Goal: Task Accomplishment & Management: Complete application form

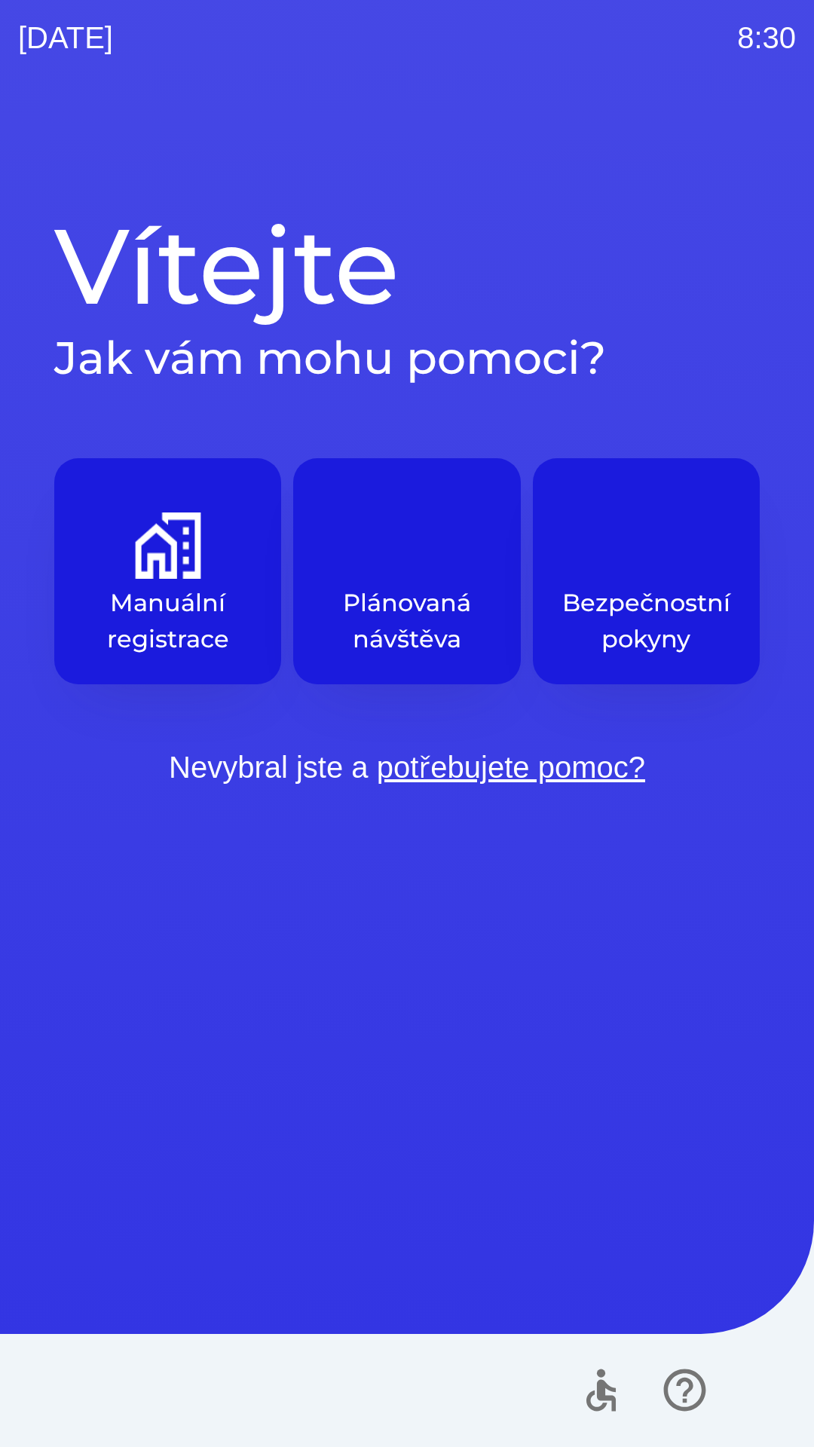
click at [274, 1040] on div "Vítejte Jak vám mohu pomoci? Manuální registrace Plánovaná návštěva Bezpečnostn…" at bounding box center [407, 777] width 778 height 1342
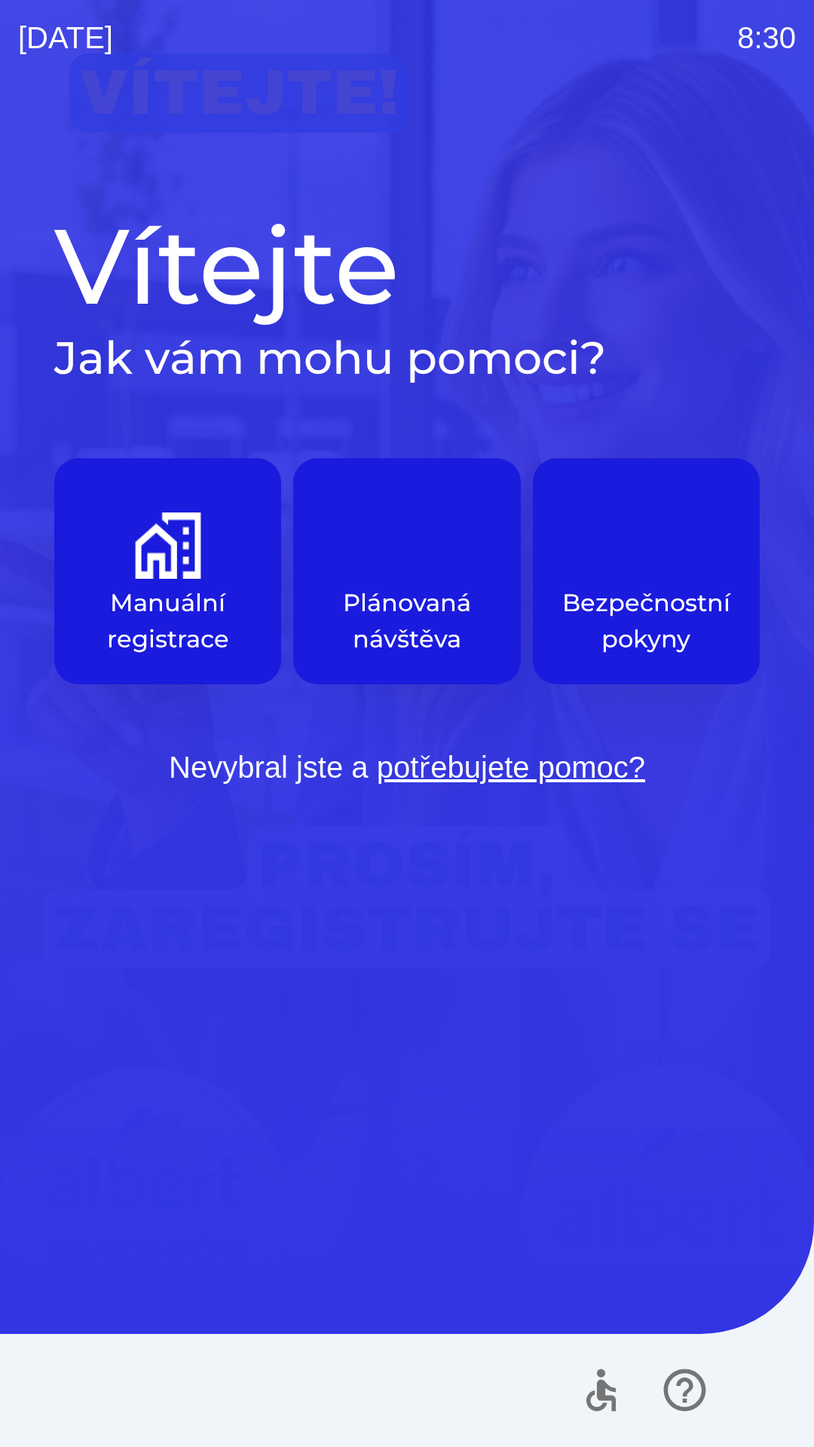
click at [566, 1152] on div "Vítejte Jak vám mohu pomoci? Manuální registrace Plánovaná návštěva Bezpečnostn…" at bounding box center [407, 777] width 778 height 1342
click at [180, 577] on img "button" at bounding box center [168, 546] width 66 height 66
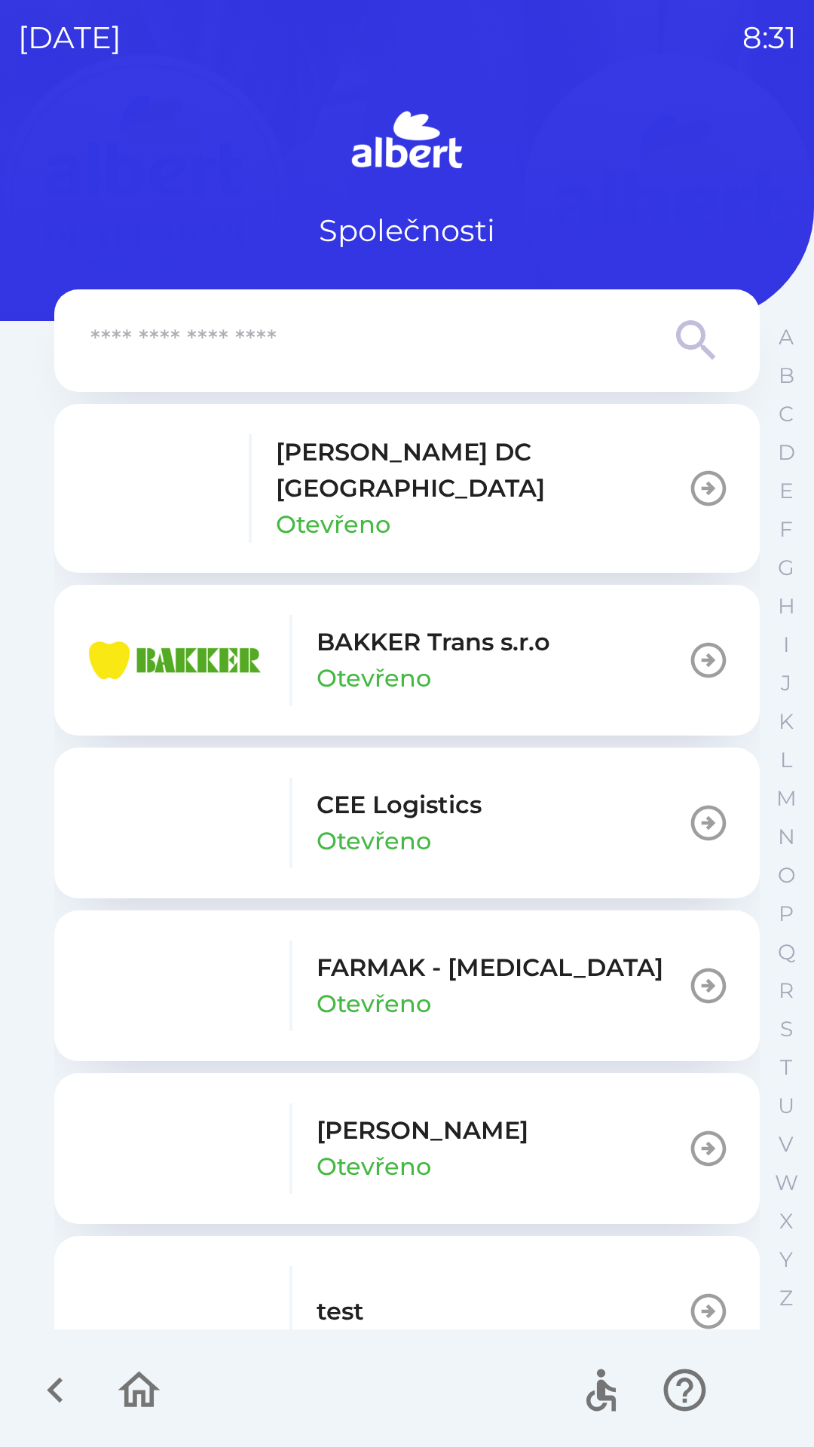
click at [376, 458] on p "[PERSON_NAME] DC [GEOGRAPHIC_DATA]" at bounding box center [482, 470] width 412 height 72
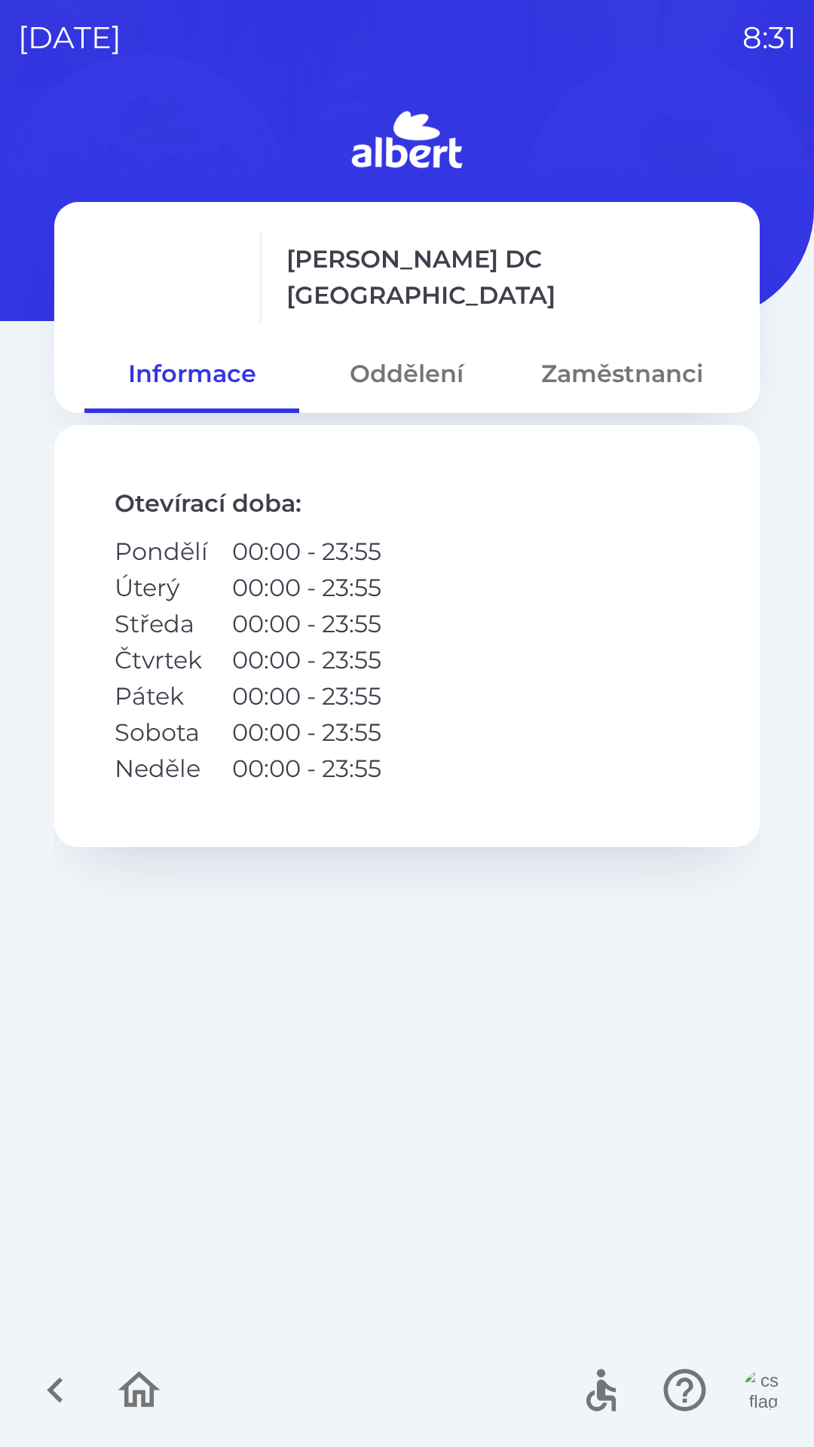
click at [581, 368] on button "Zaměstnanci" at bounding box center [622, 374] width 215 height 54
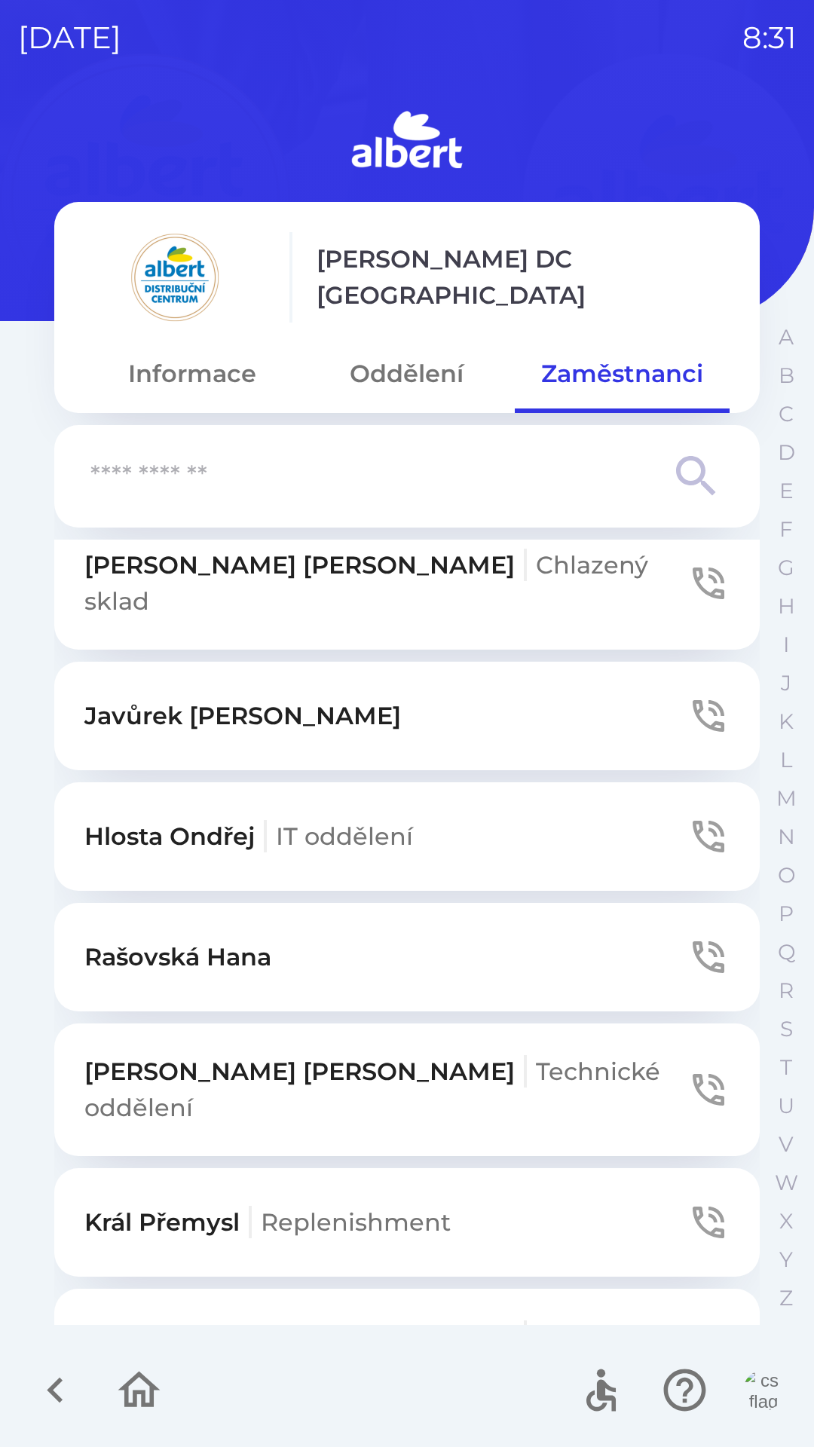
scroll to position [1255, 0]
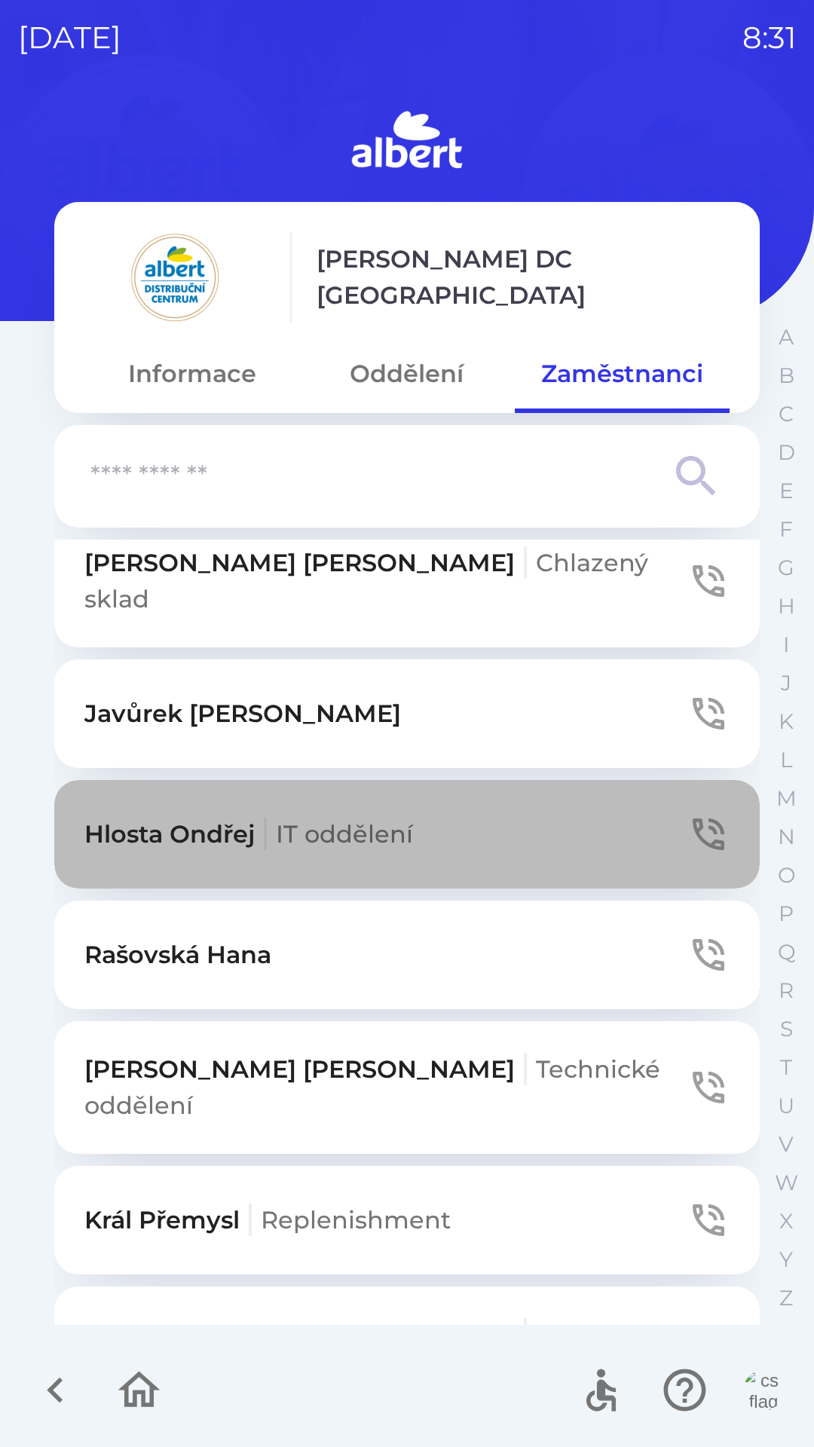
click at [519, 788] on button "[PERSON_NAME] IT oddělení" at bounding box center [406, 834] width 705 height 109
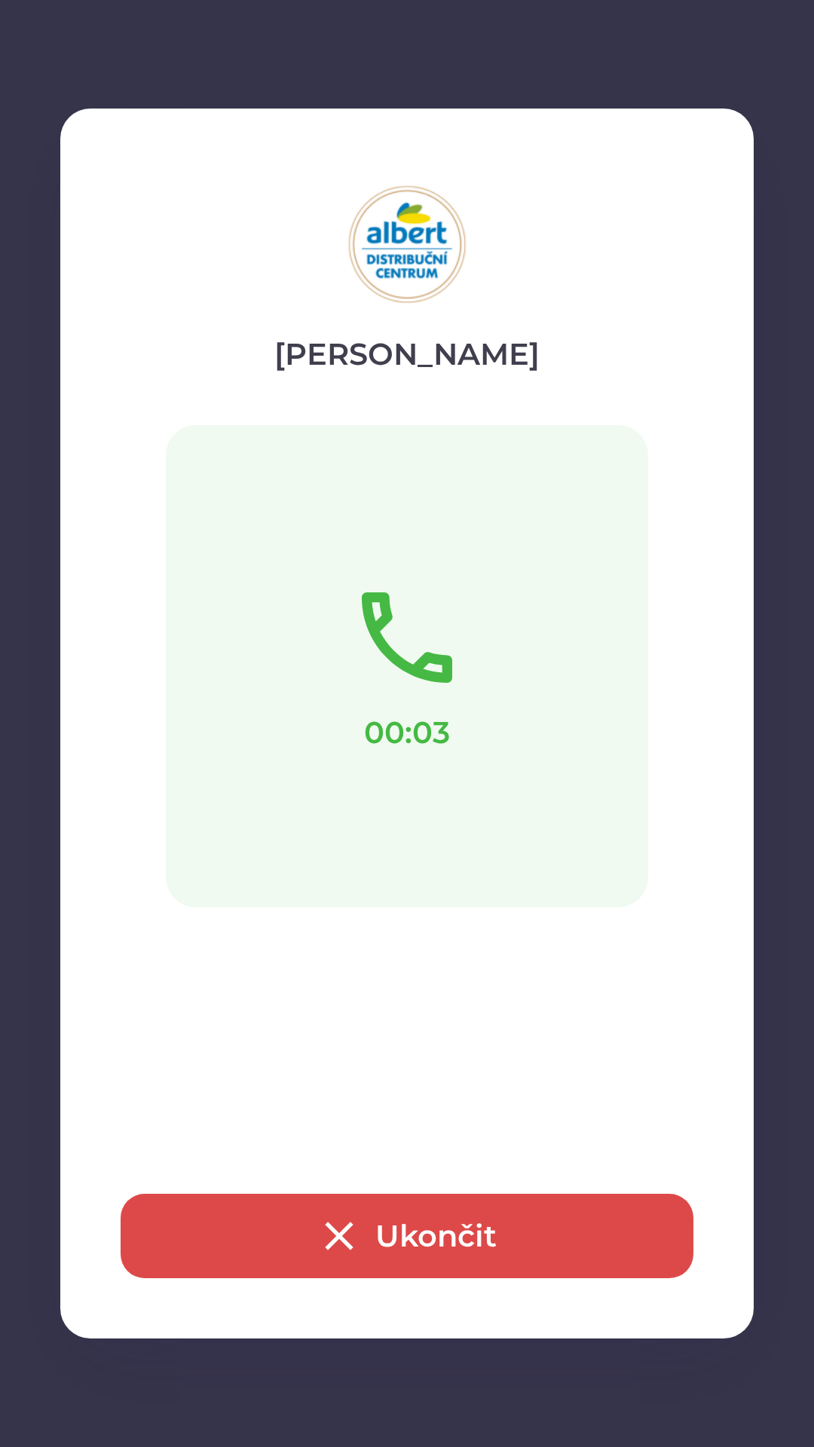
click at [395, 1235] on button "Ukončit" at bounding box center [407, 1236] width 573 height 84
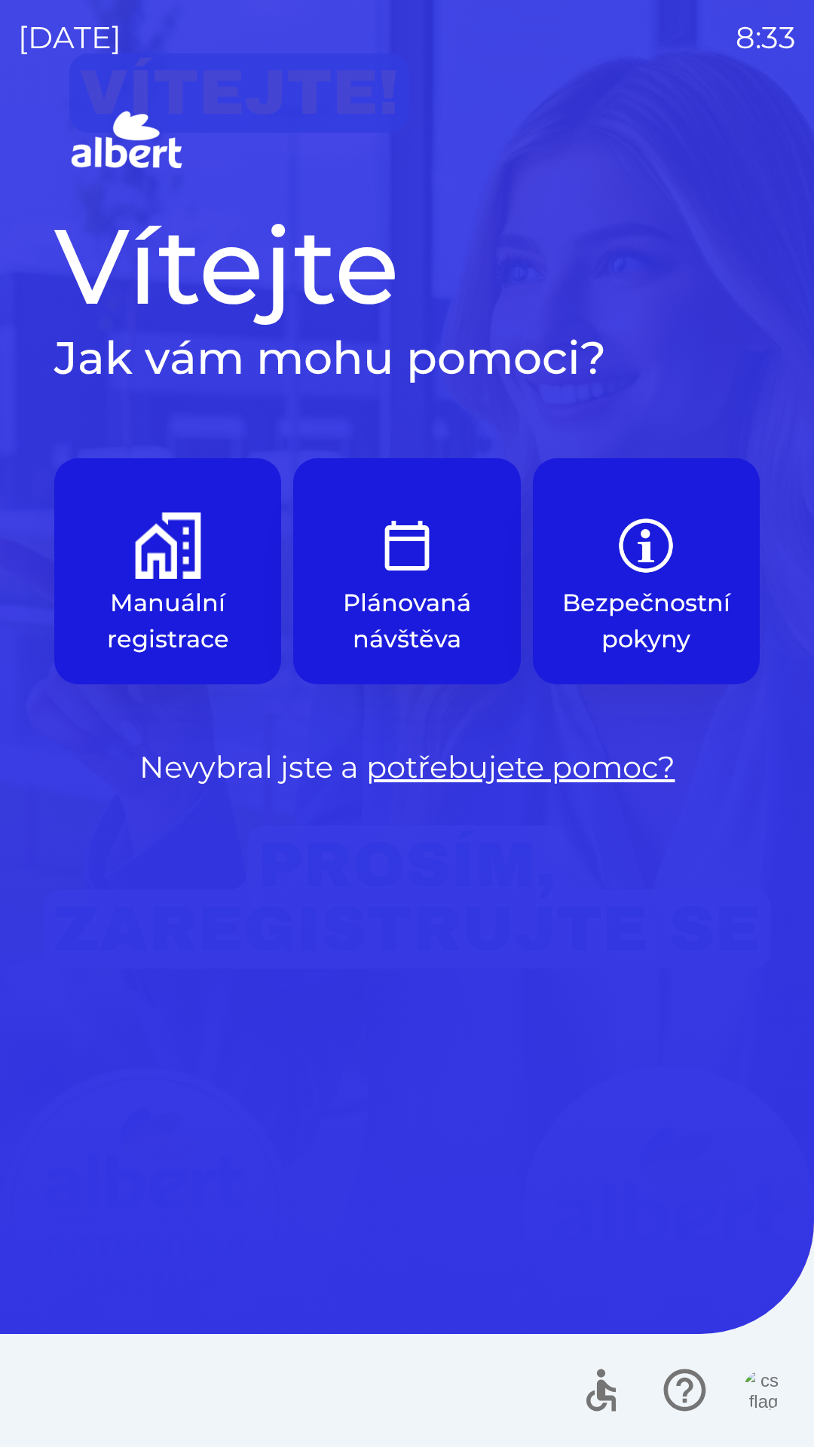
click at [187, 571] on img "button" at bounding box center [168, 546] width 66 height 66
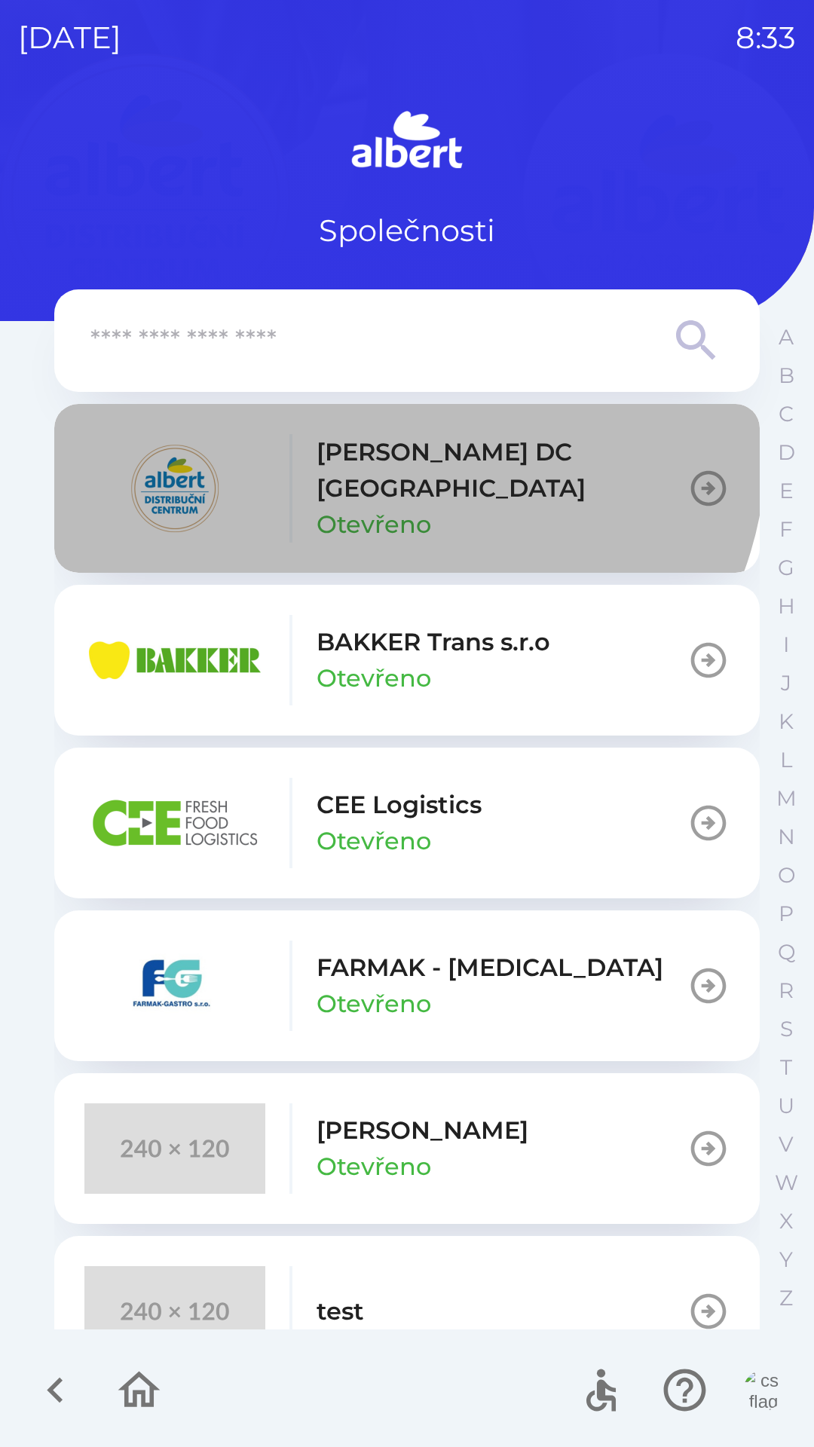
click at [397, 445] on p "[PERSON_NAME] DC [GEOGRAPHIC_DATA]" at bounding box center [502, 470] width 371 height 72
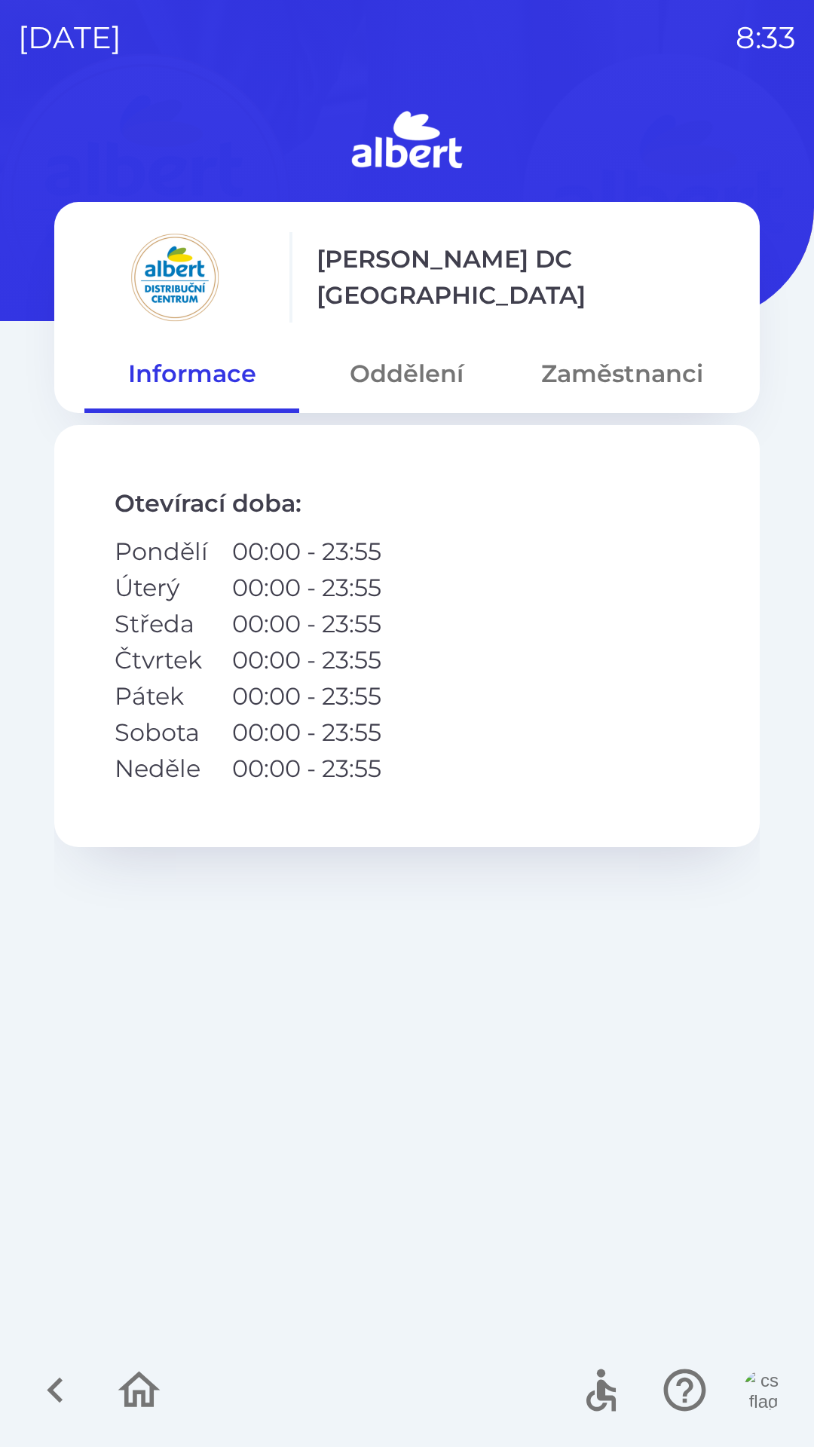
click at [551, 363] on button "Zaměstnanci" at bounding box center [622, 374] width 215 height 54
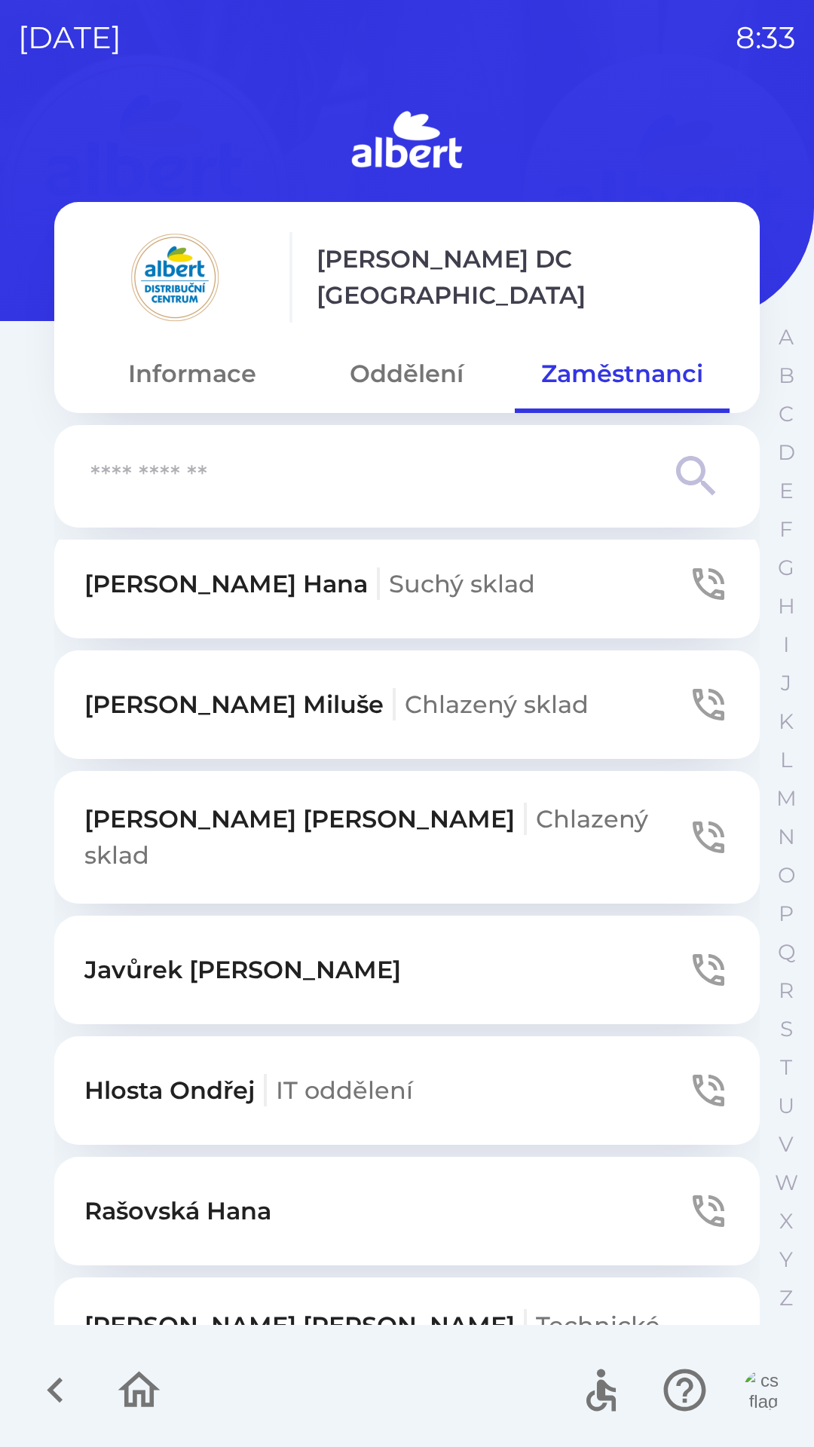
scroll to position [997, 0]
click at [409, 1046] on button "[PERSON_NAME] IT oddělení" at bounding box center [406, 1092] width 705 height 109
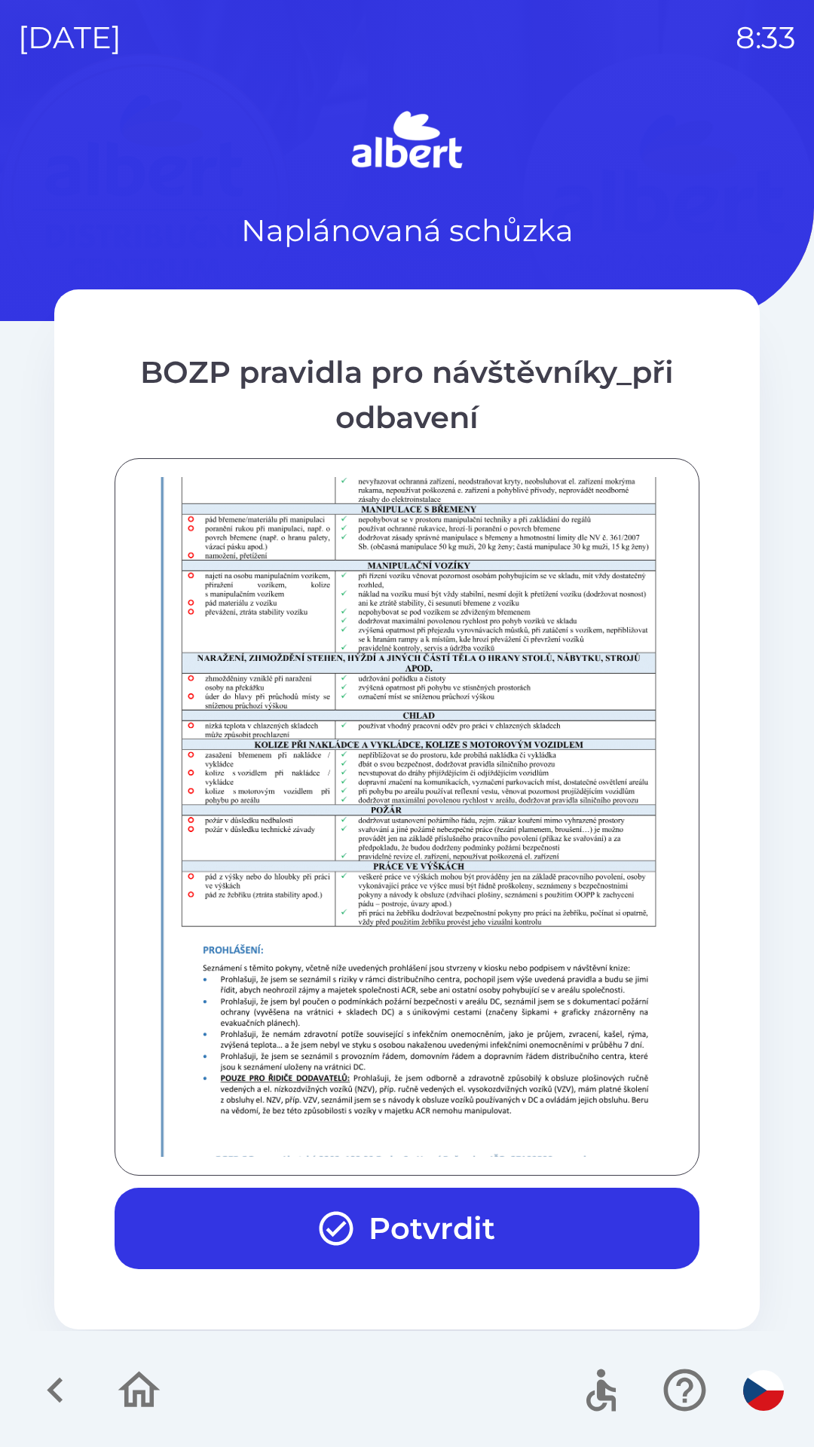
scroll to position [1058, 0]
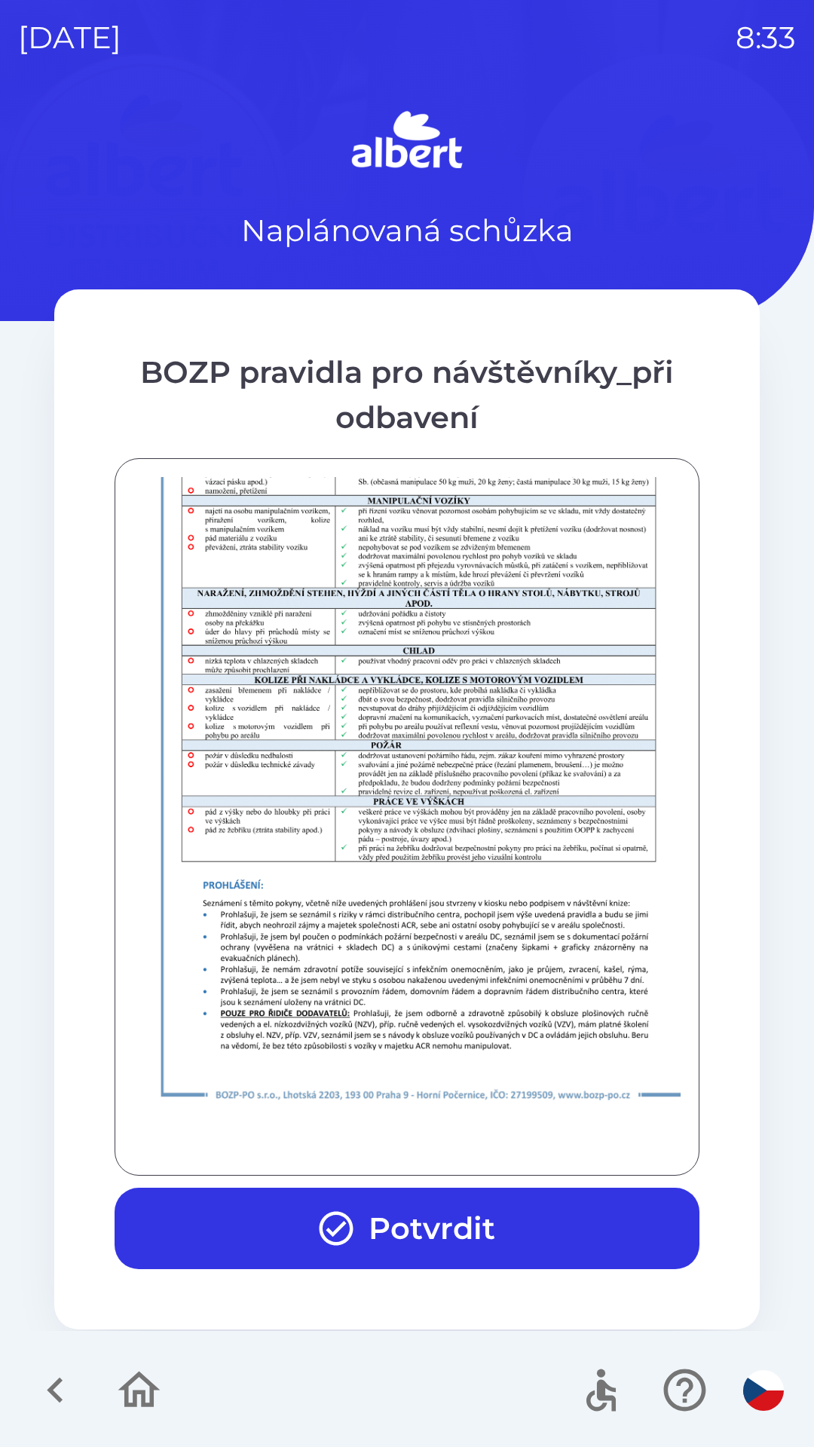
click at [470, 1219] on button "Potvrdit" at bounding box center [407, 1228] width 585 height 81
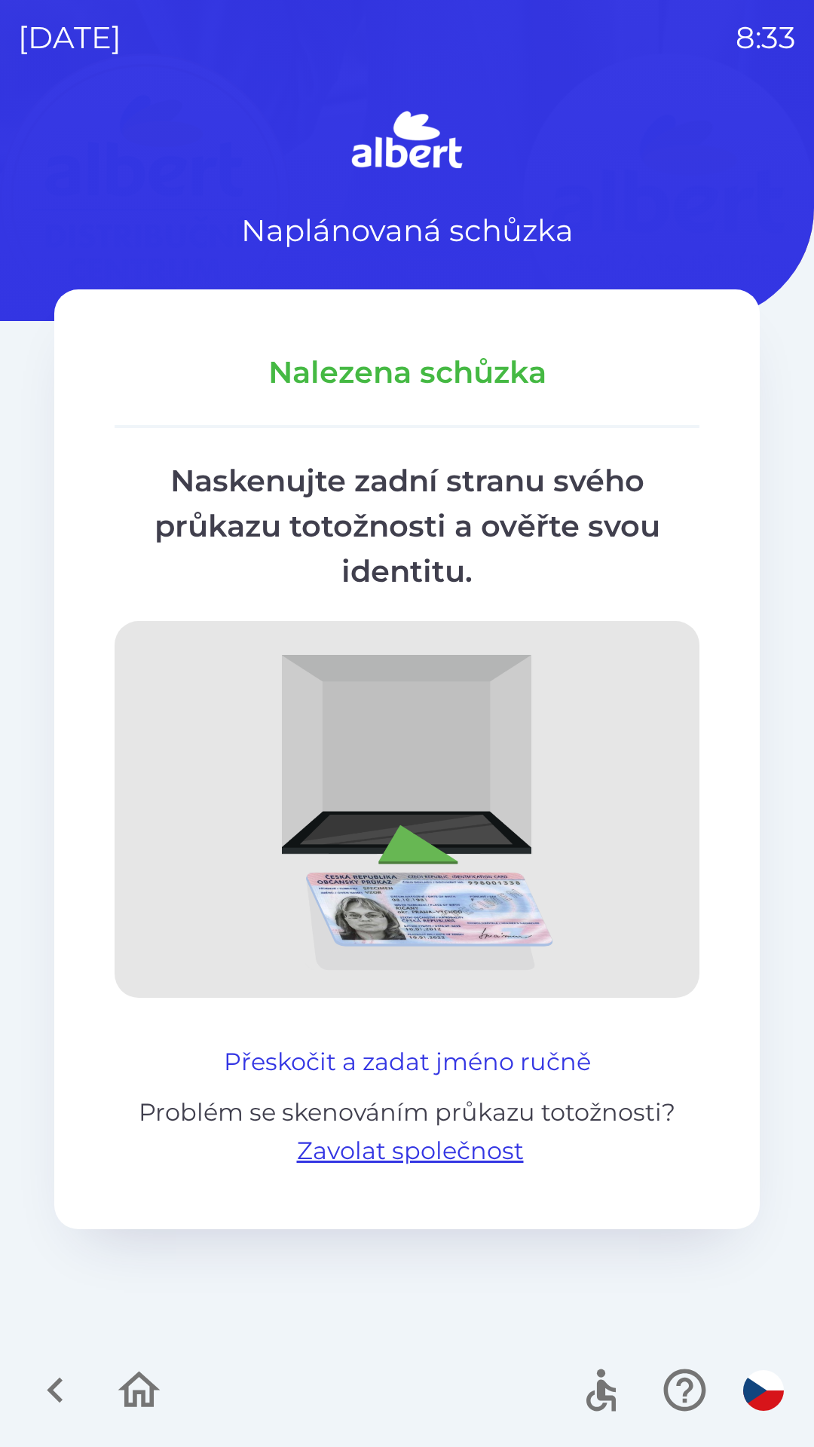
click at [274, 1059] on button "Přeskočit a zadat jméno ručně" at bounding box center [407, 1062] width 379 height 36
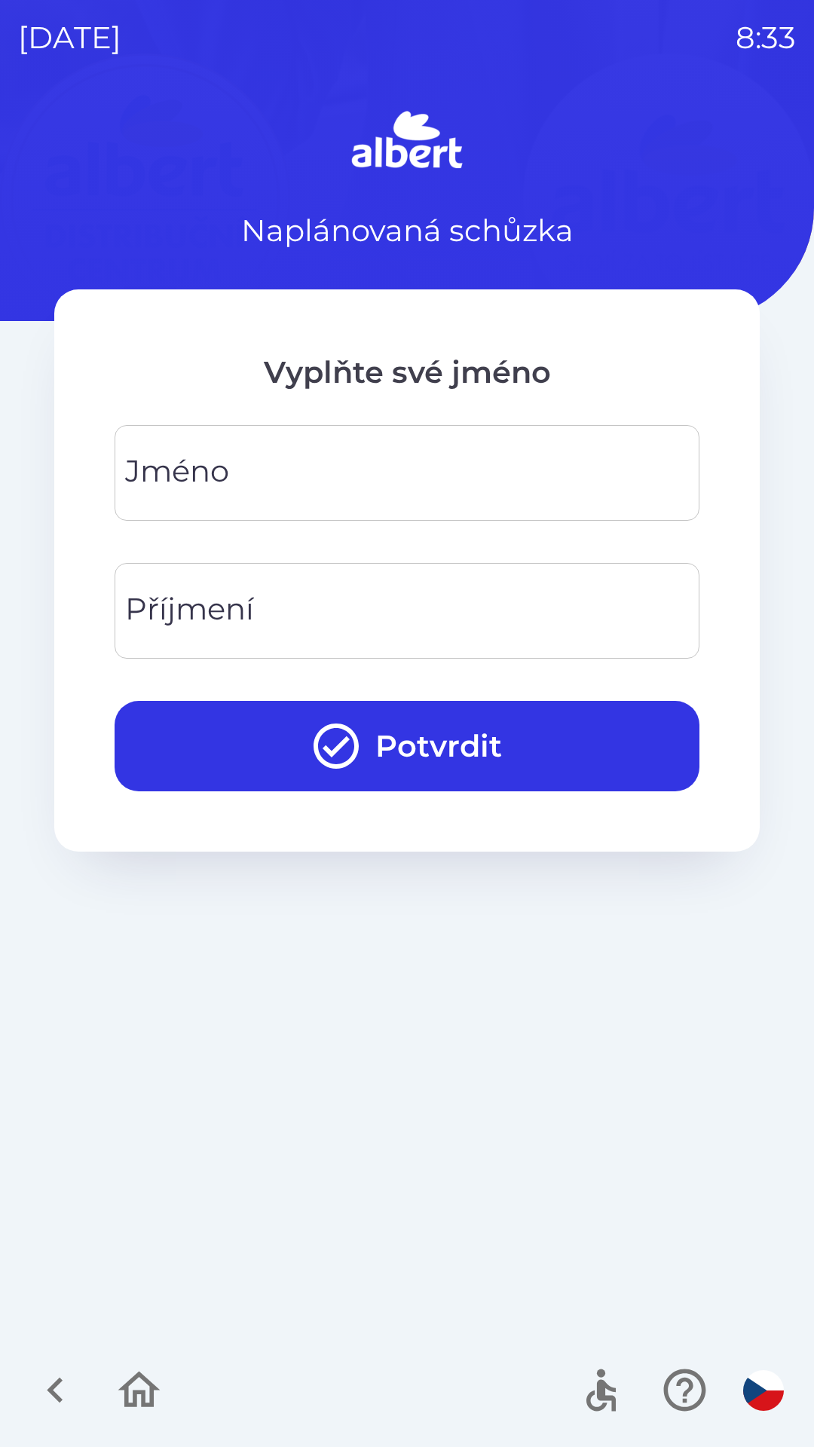
click at [216, 539] on form "[PERSON_NAME] Příjmení Příjmení Potvrdit" at bounding box center [407, 608] width 585 height 366
click at [182, 457] on div "[PERSON_NAME]" at bounding box center [407, 473] width 585 height 96
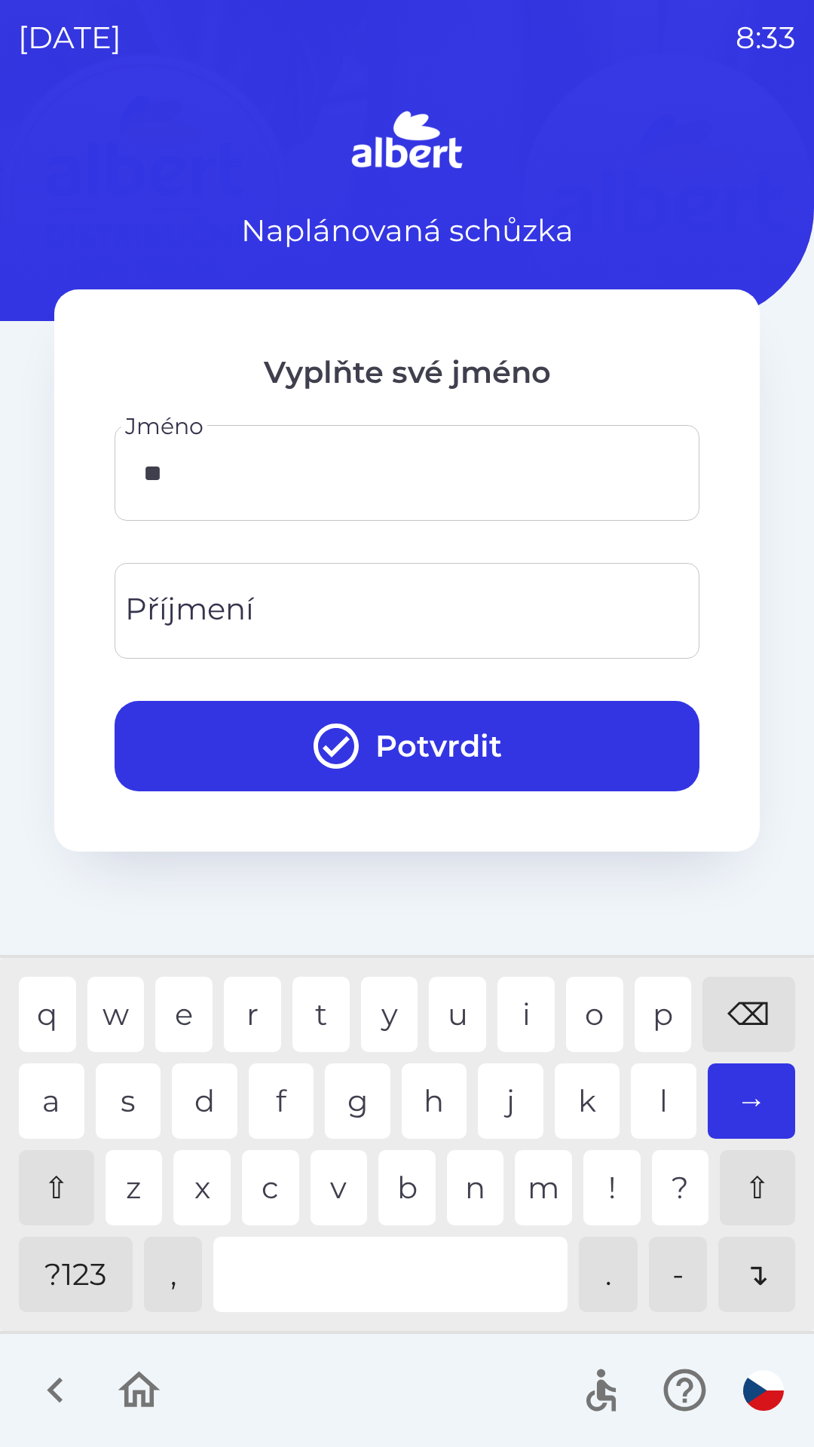
click at [476, 1186] on div "n" at bounding box center [475, 1187] width 57 height 75
click at [259, 1004] on div "r" at bounding box center [252, 1014] width 57 height 75
type input "******"
click at [349, 595] on input "Příjmení" at bounding box center [407, 611] width 549 height 60
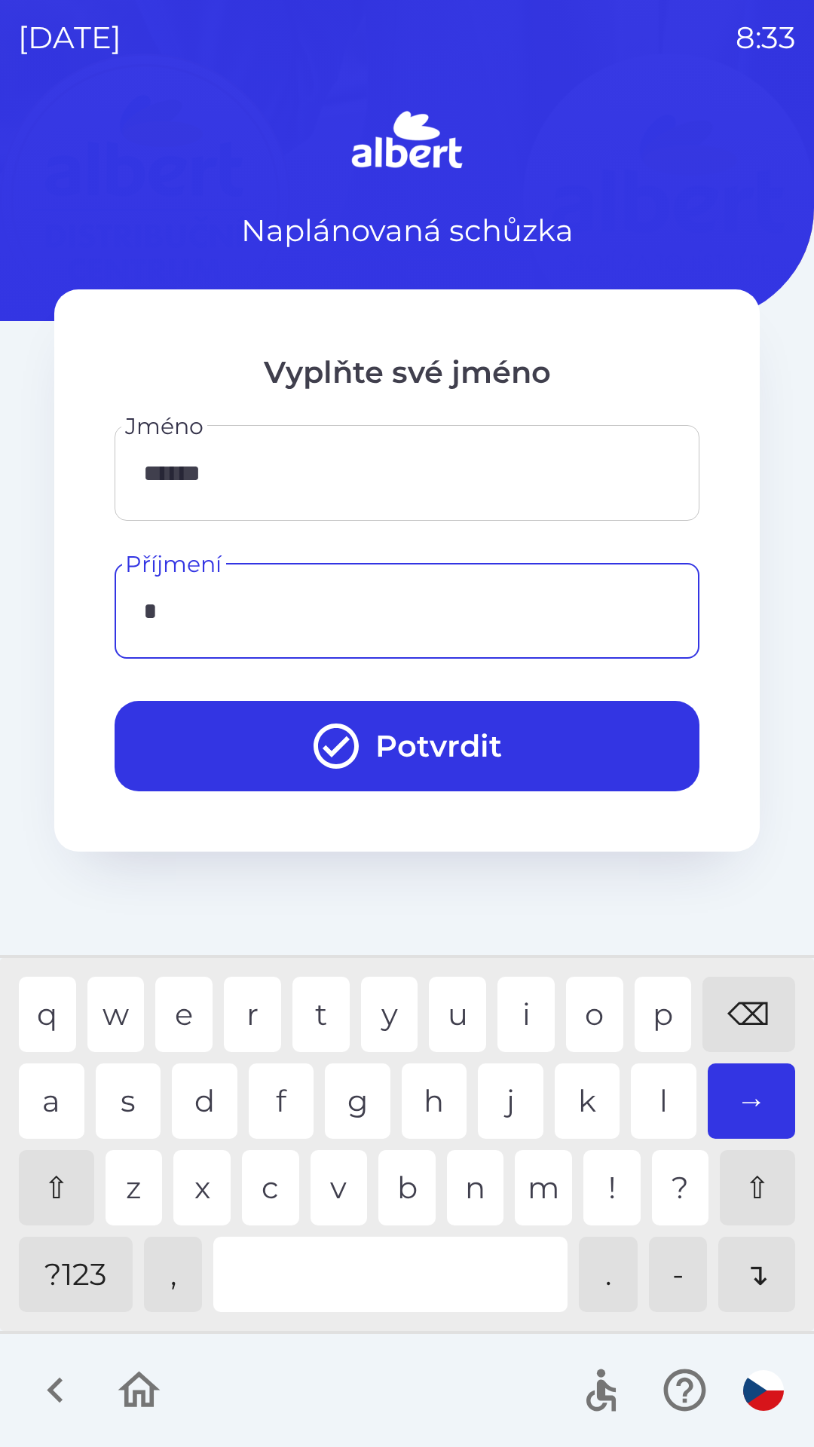
click at [130, 1094] on div "s" at bounding box center [129, 1100] width 66 height 75
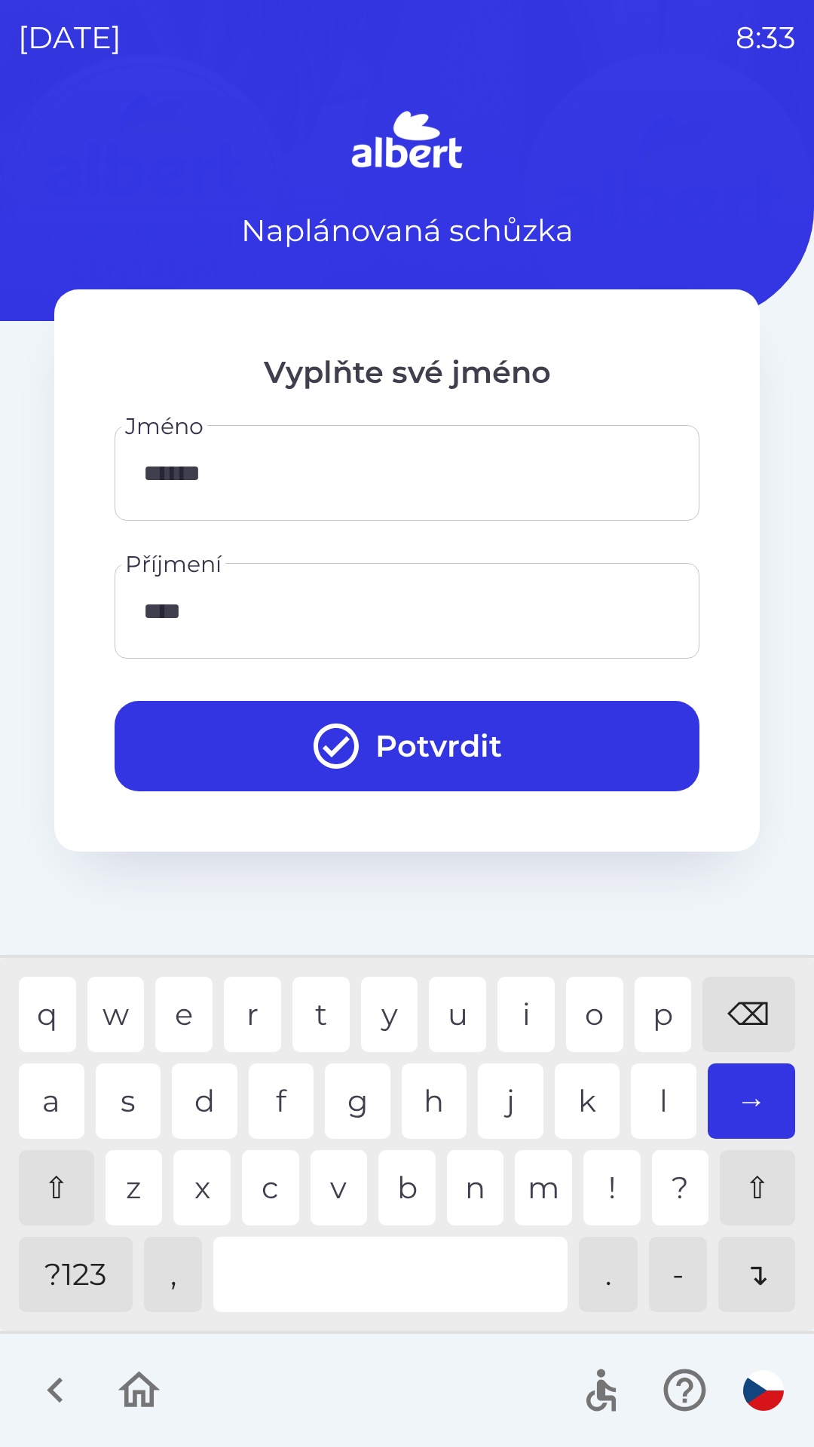
click at [590, 999] on div "o" at bounding box center [594, 1014] width 57 height 75
type input "*****"
click at [662, 1082] on div "l" at bounding box center [664, 1100] width 66 height 75
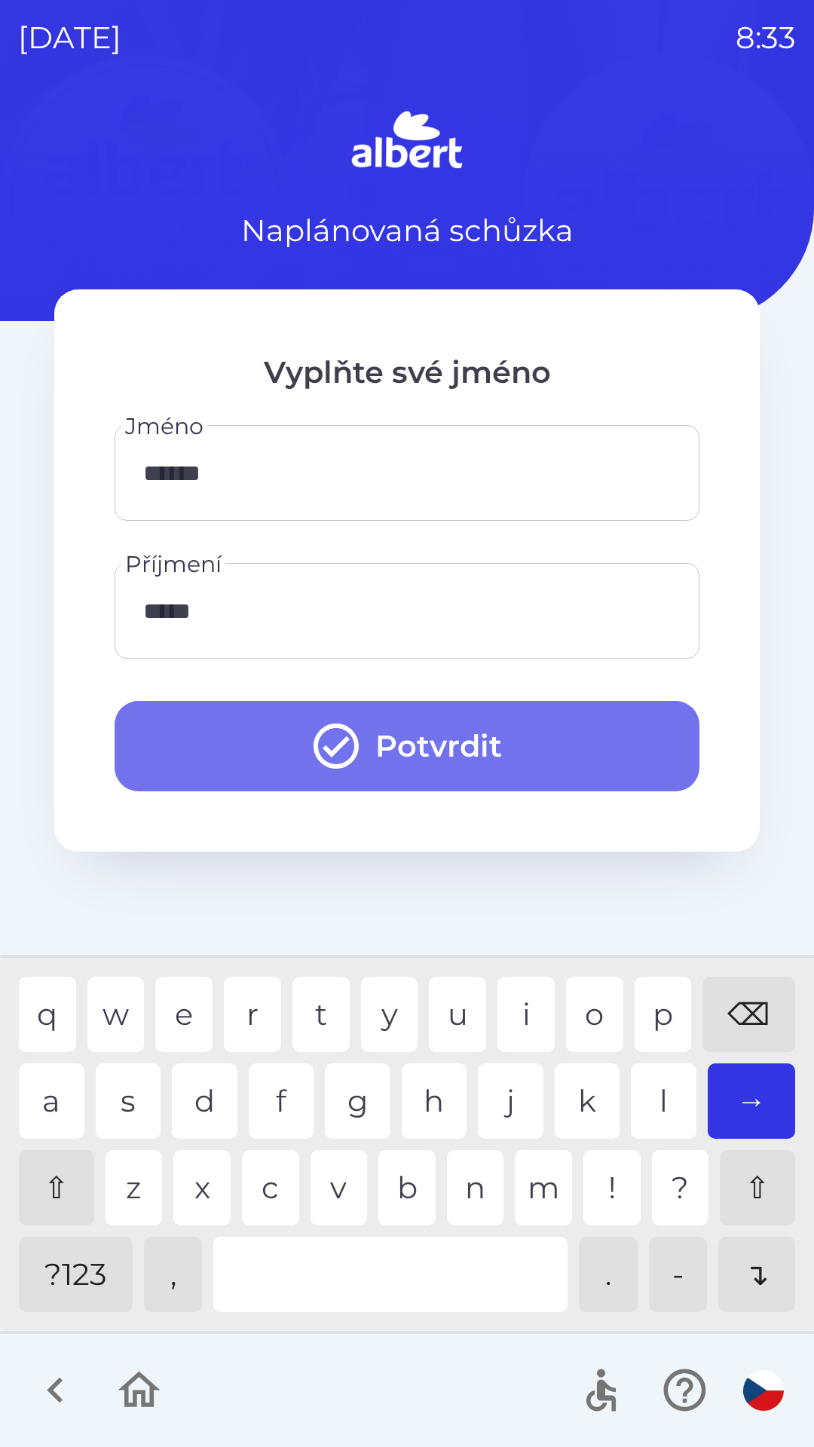
click at [537, 734] on button "Potvrdit" at bounding box center [407, 746] width 585 height 90
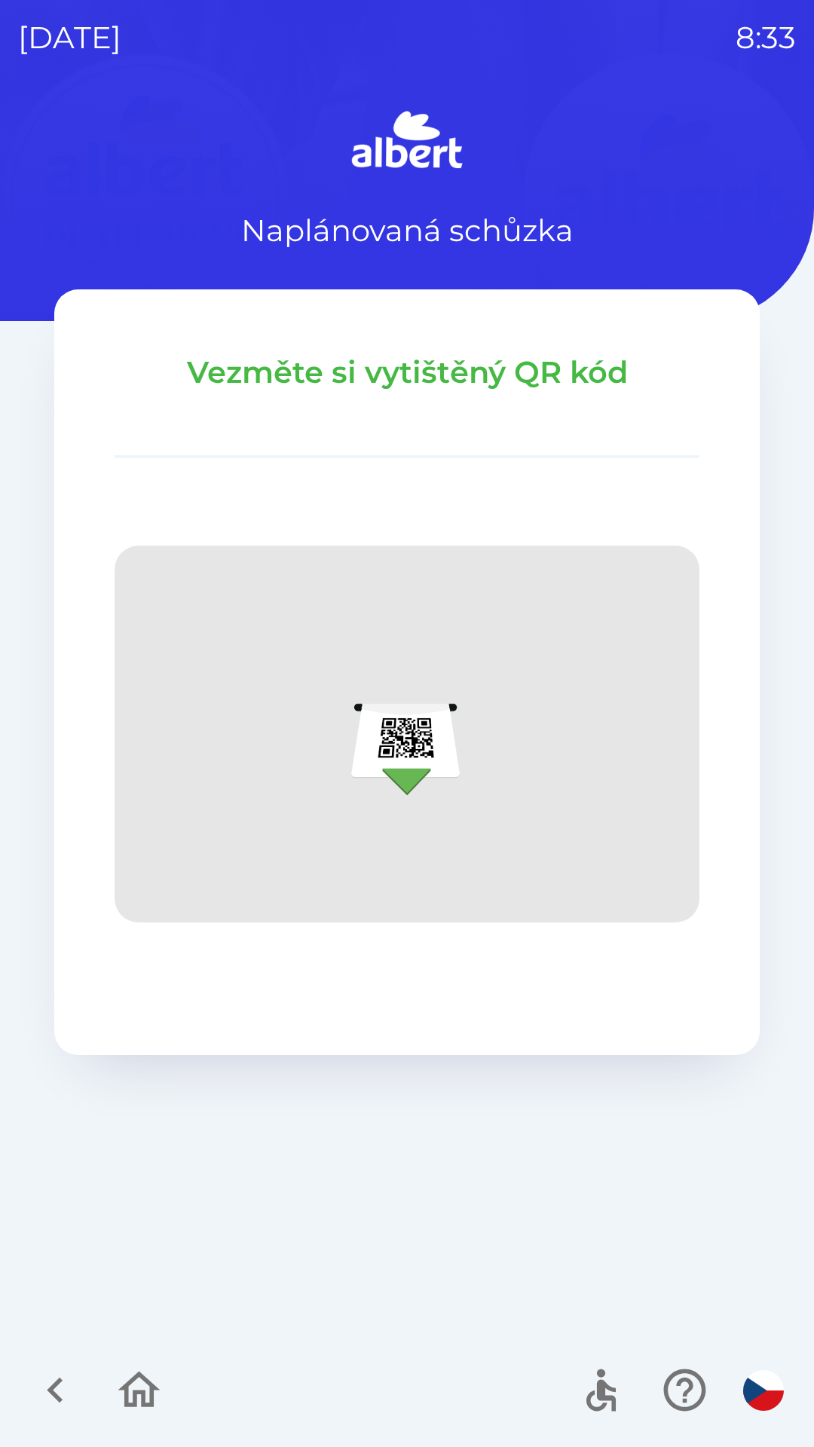
click at [29, 1388] on button "button" at bounding box center [55, 1390] width 63 height 63
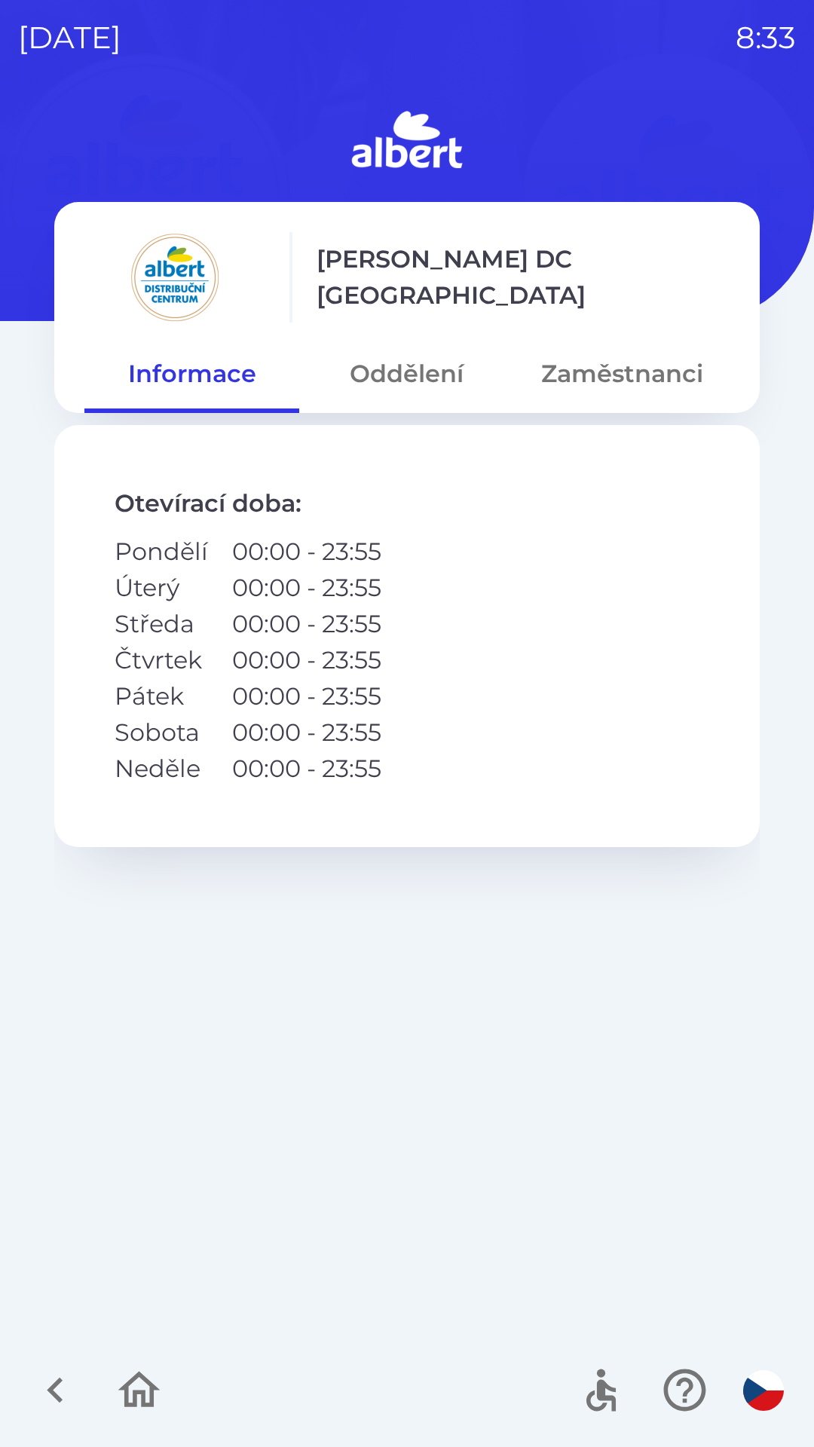
click at [611, 385] on button "Zaměstnanci" at bounding box center [622, 374] width 215 height 54
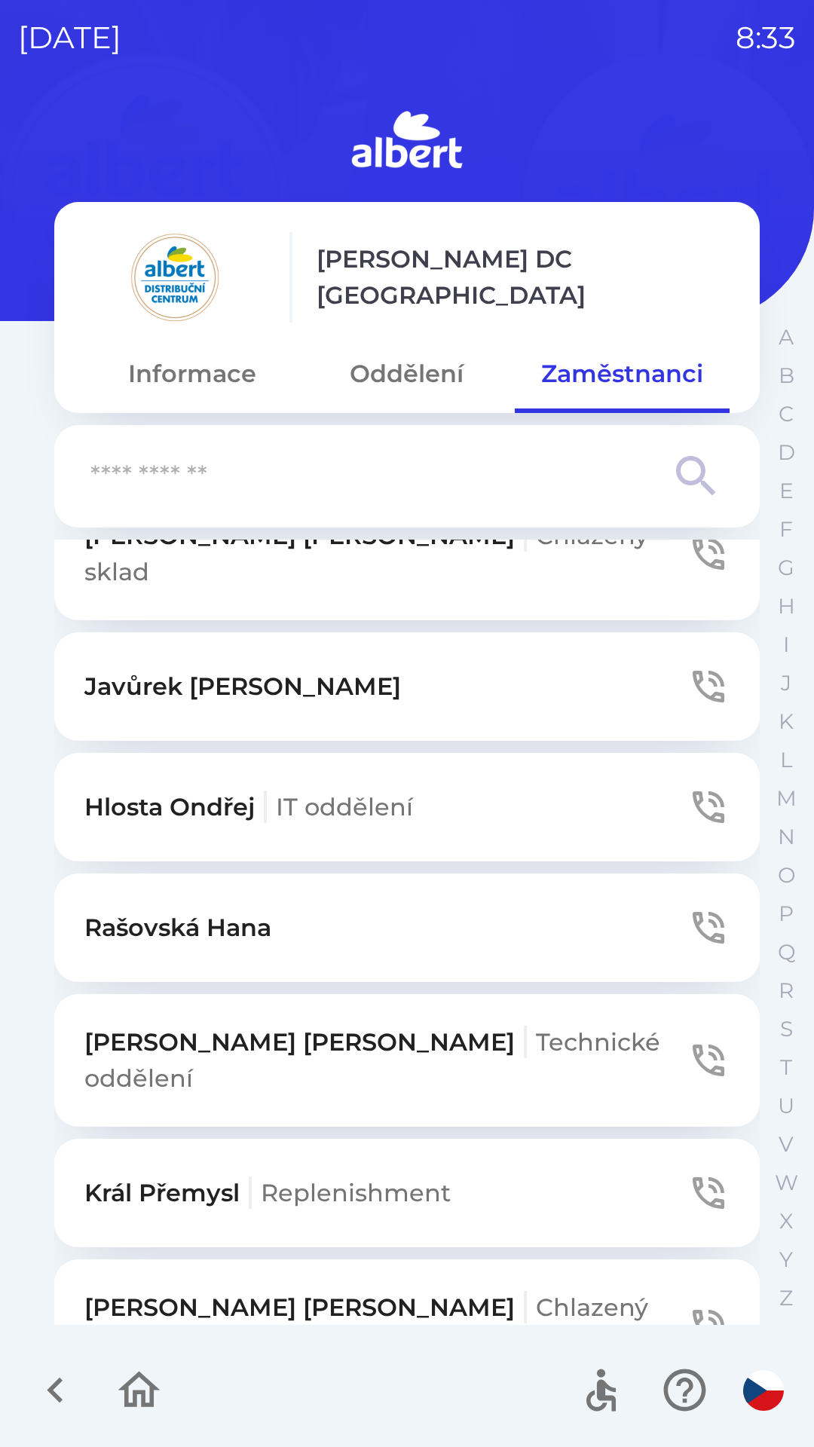
scroll to position [1281, 0]
click at [262, 763] on button "[PERSON_NAME] IT oddělení" at bounding box center [406, 808] width 705 height 109
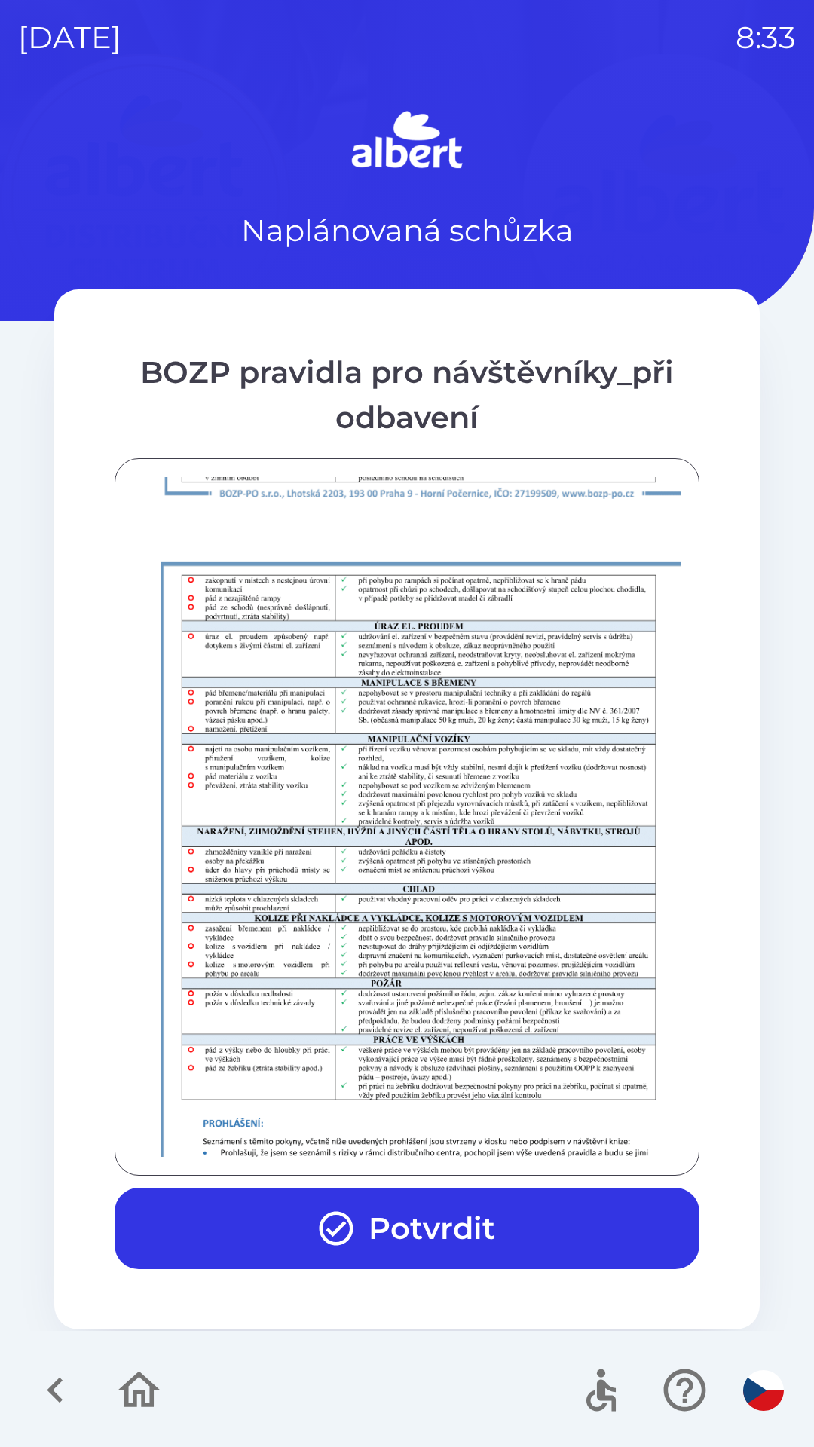
scroll to position [1058, 0]
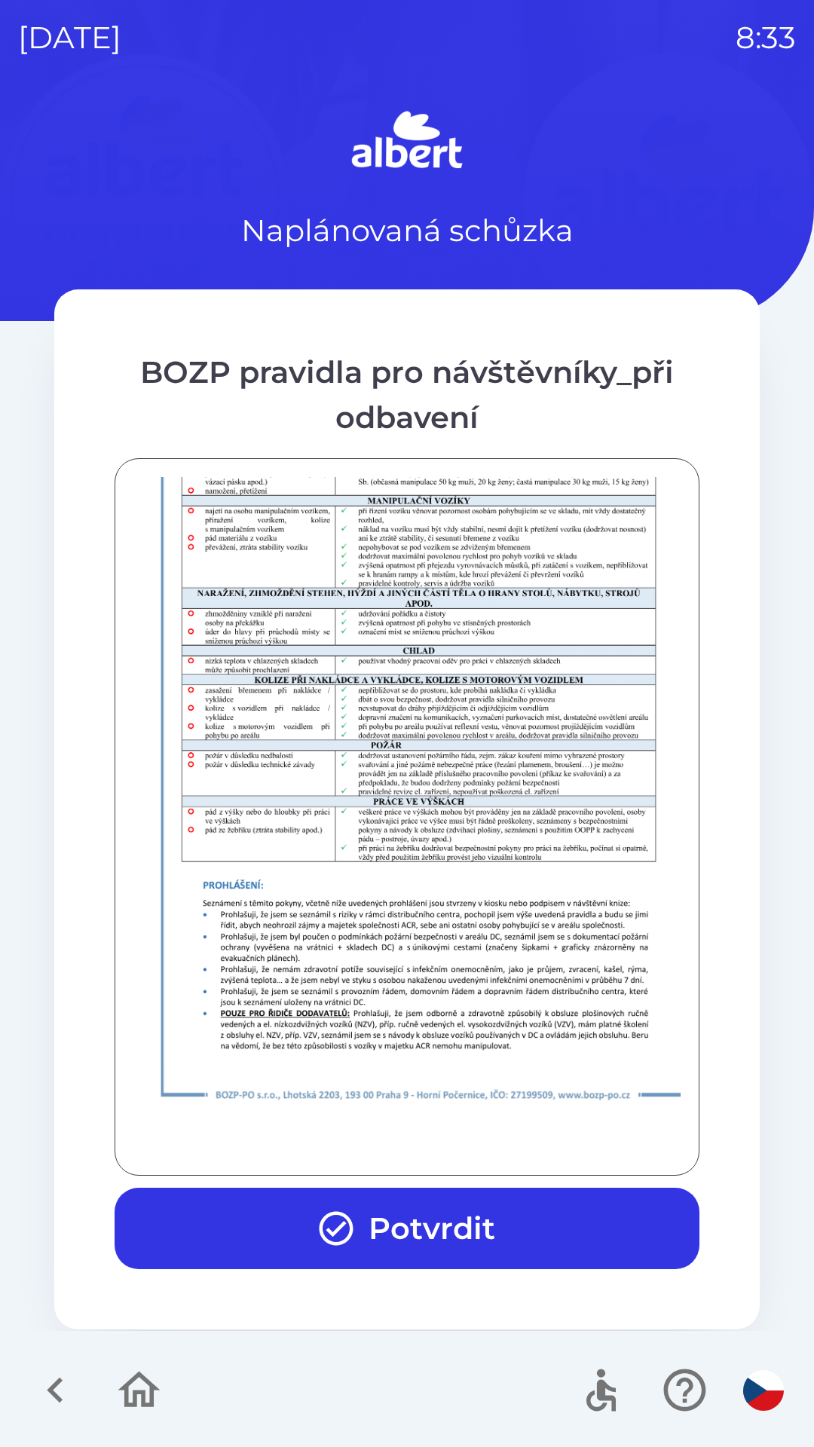
click at [425, 1210] on button "Potvrdit" at bounding box center [407, 1228] width 585 height 81
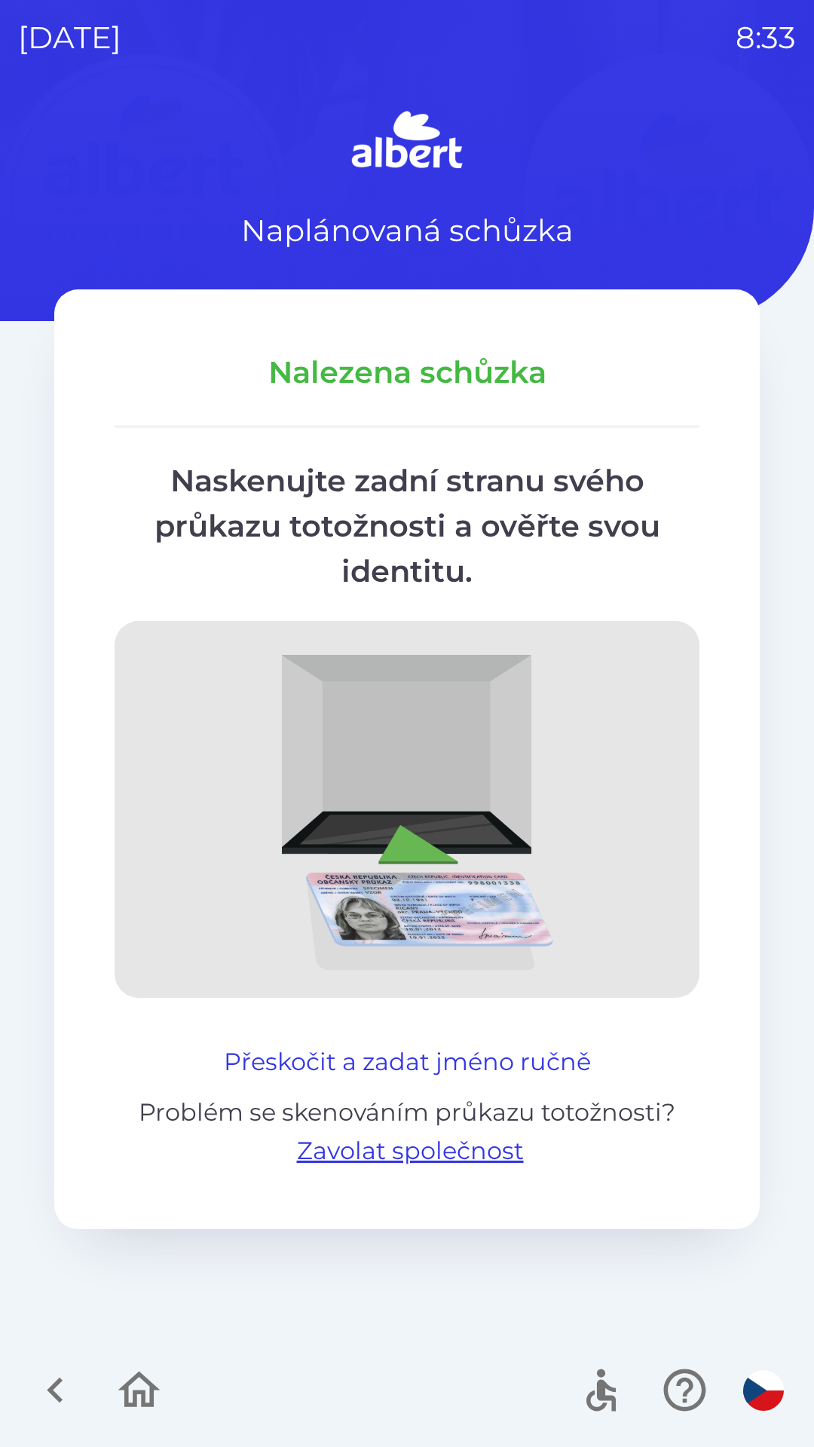
click at [458, 1059] on button "Přeskočit a zadat jméno ručně" at bounding box center [407, 1062] width 379 height 36
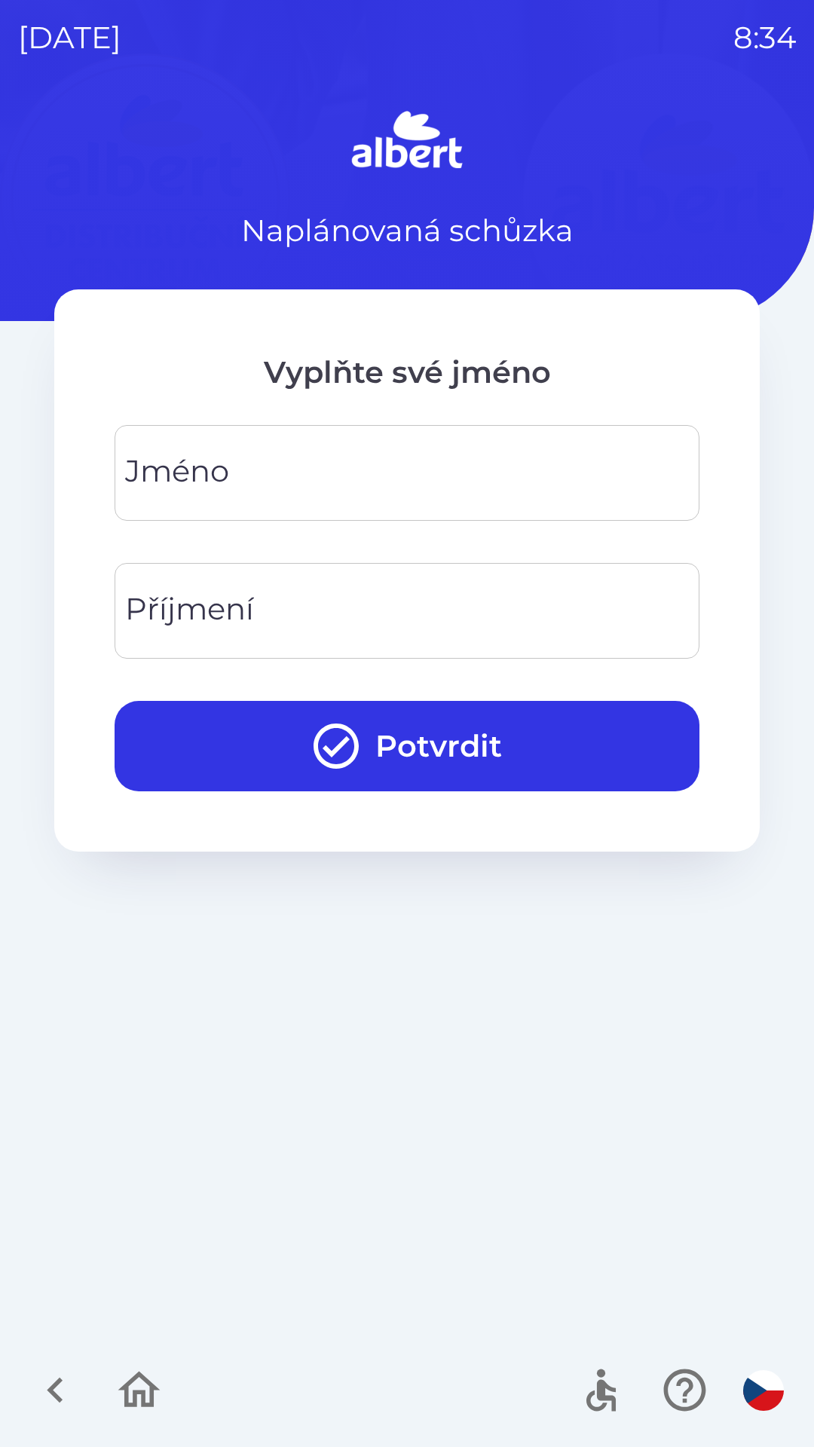
click at [364, 481] on input "Jméno" at bounding box center [407, 473] width 549 height 60
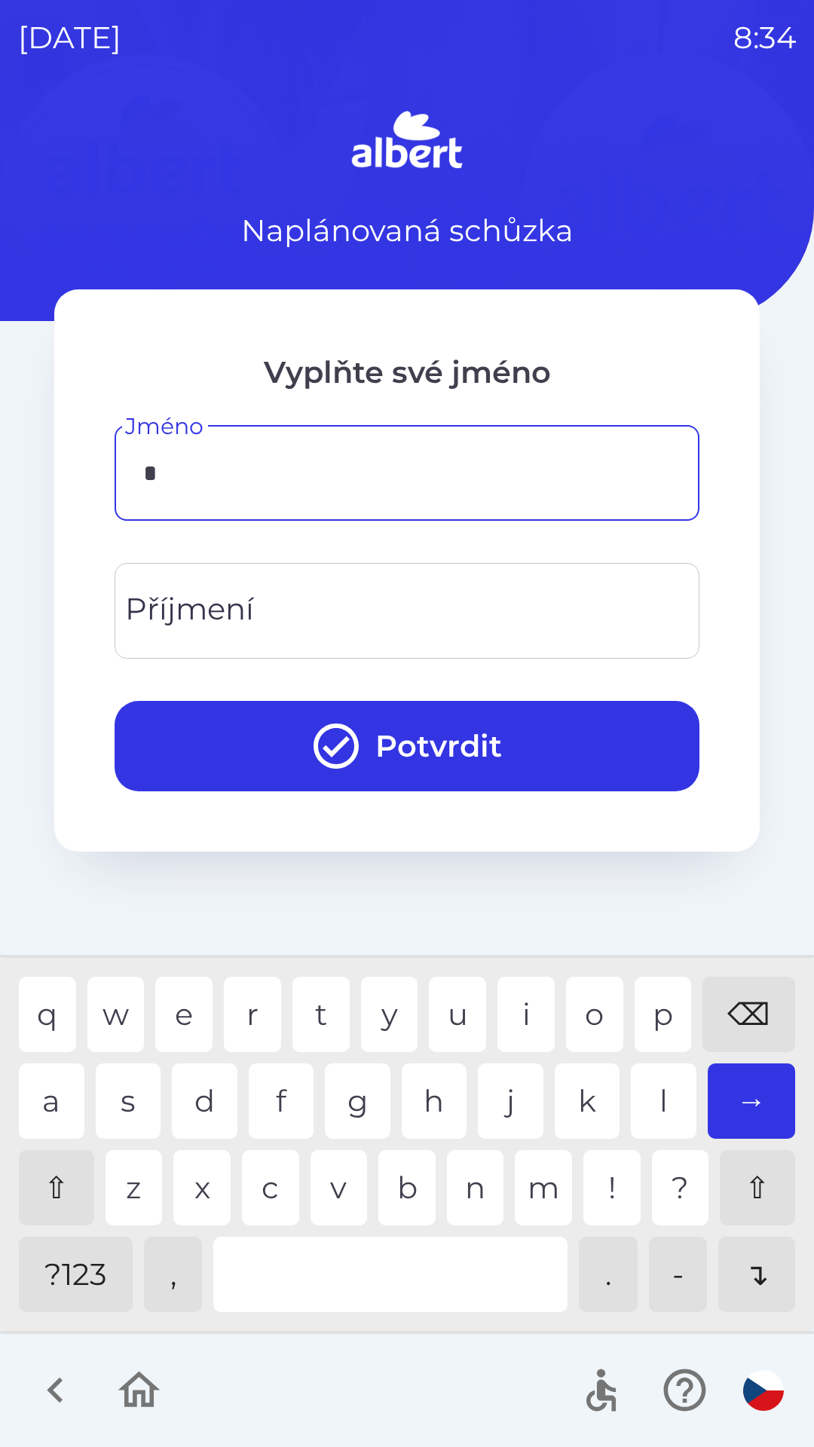
click at [544, 1192] on div "m" at bounding box center [543, 1187] width 57 height 75
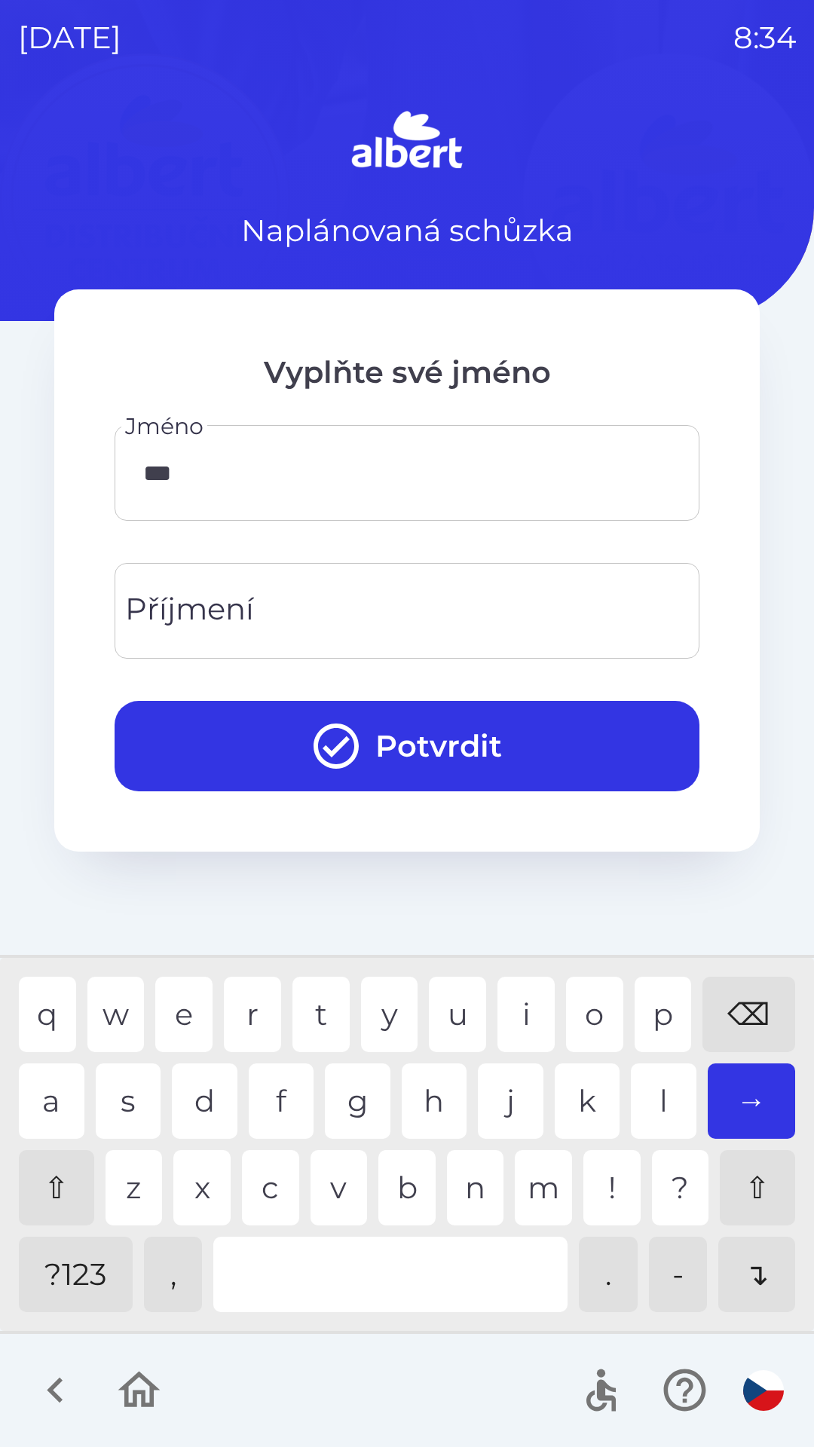
click at [254, 1016] on div "r" at bounding box center [252, 1014] width 57 height 75
click at [514, 999] on div "i" at bounding box center [525, 1014] width 57 height 75
type input "******"
click at [380, 593] on input "Příjmení" at bounding box center [407, 611] width 549 height 60
click at [655, 1010] on div "p" at bounding box center [663, 1014] width 57 height 75
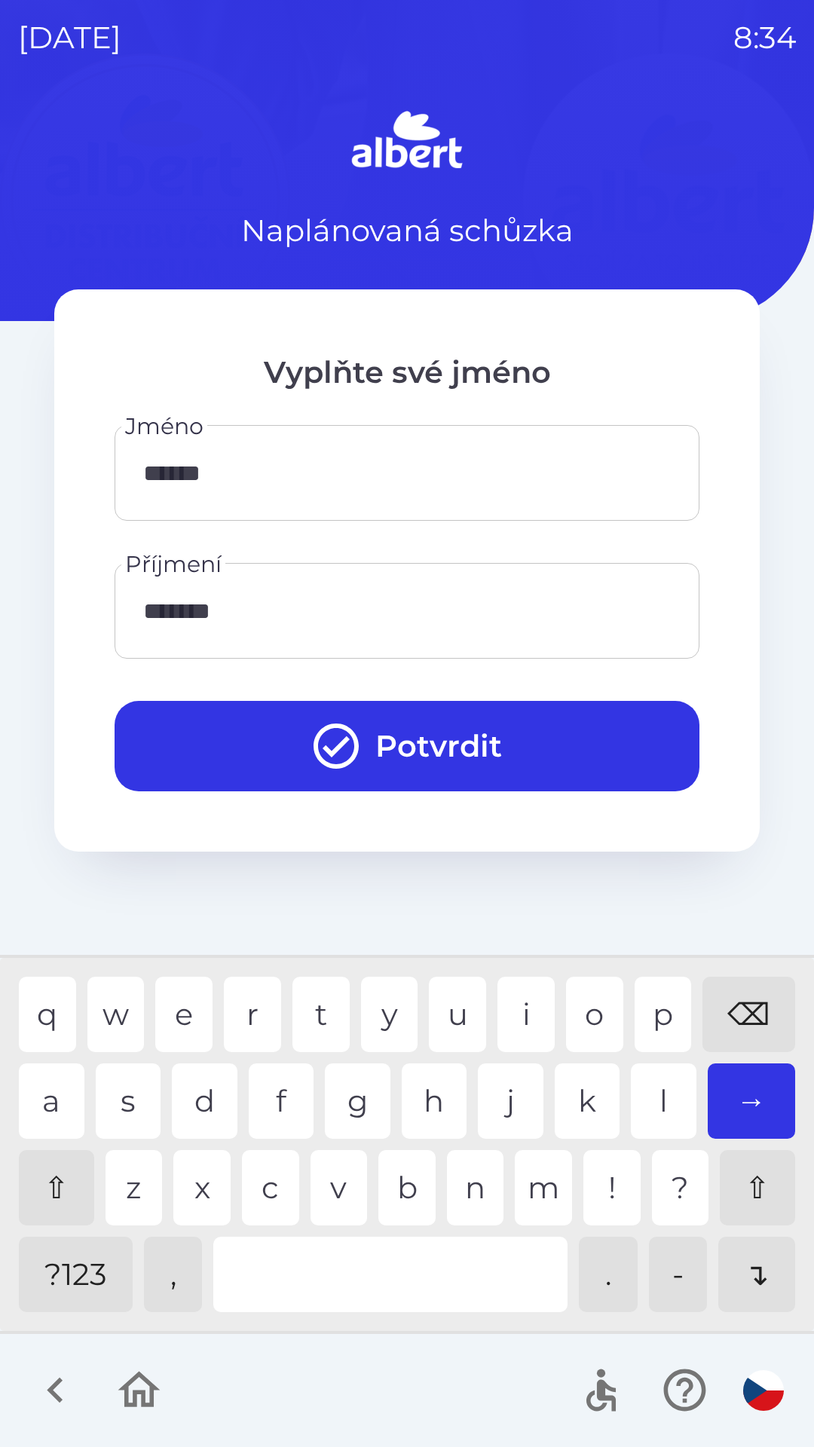
type input "********"
click at [423, 748] on button "Potvrdit" at bounding box center [407, 746] width 585 height 90
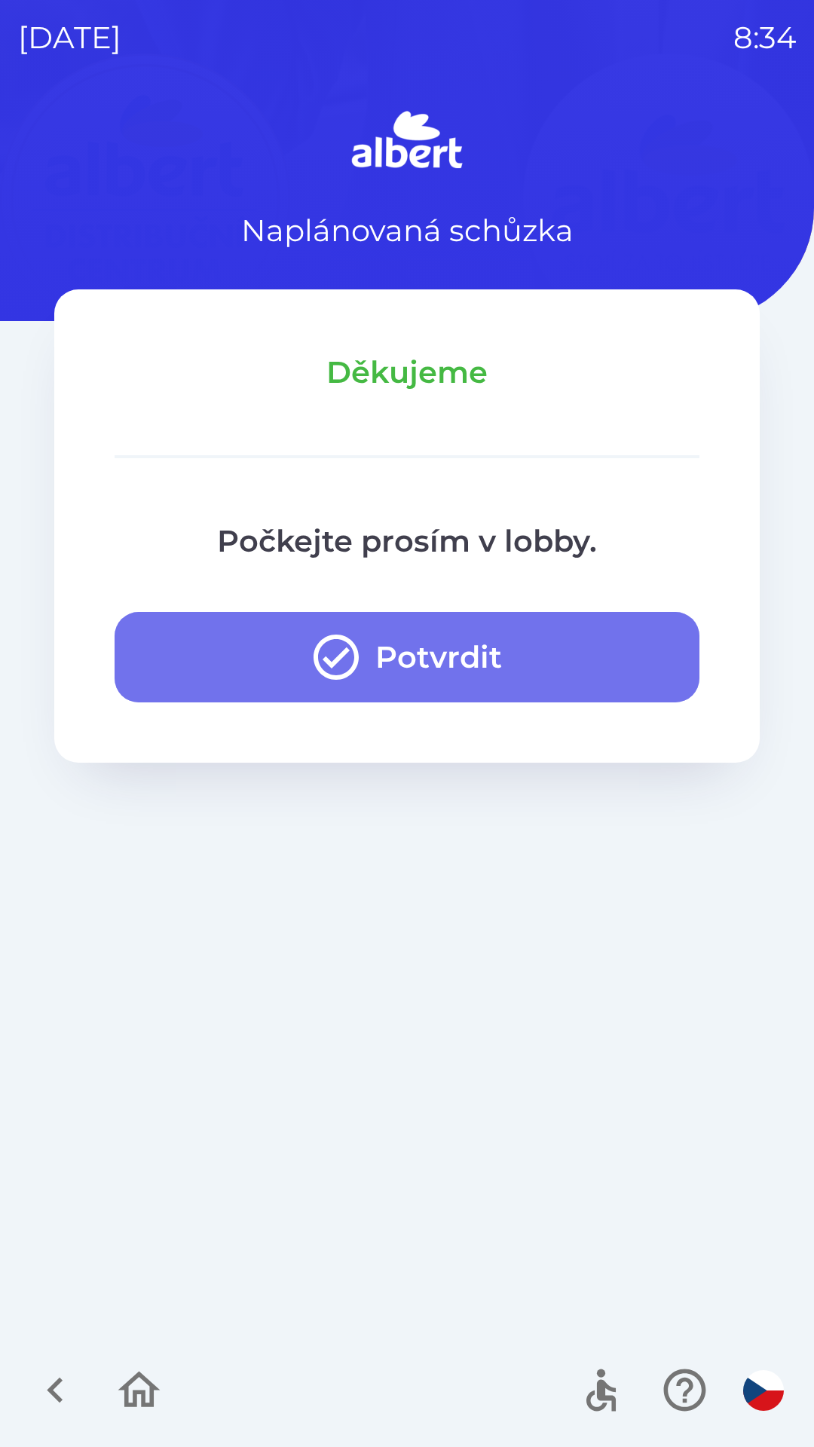
click at [454, 672] on button "Potvrdit" at bounding box center [407, 657] width 585 height 90
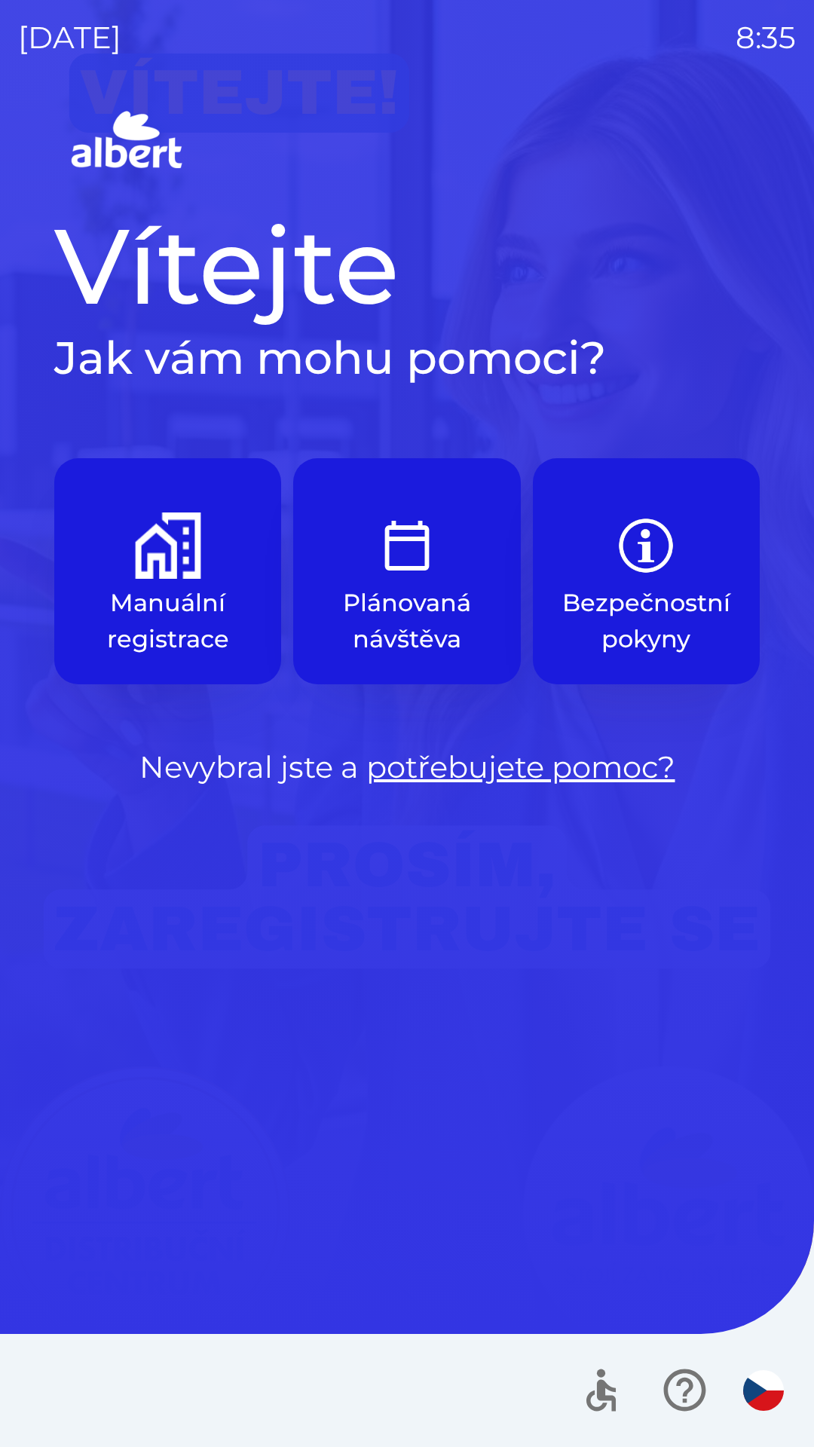
click at [170, 596] on p "Manuální registrace" at bounding box center [167, 621] width 155 height 72
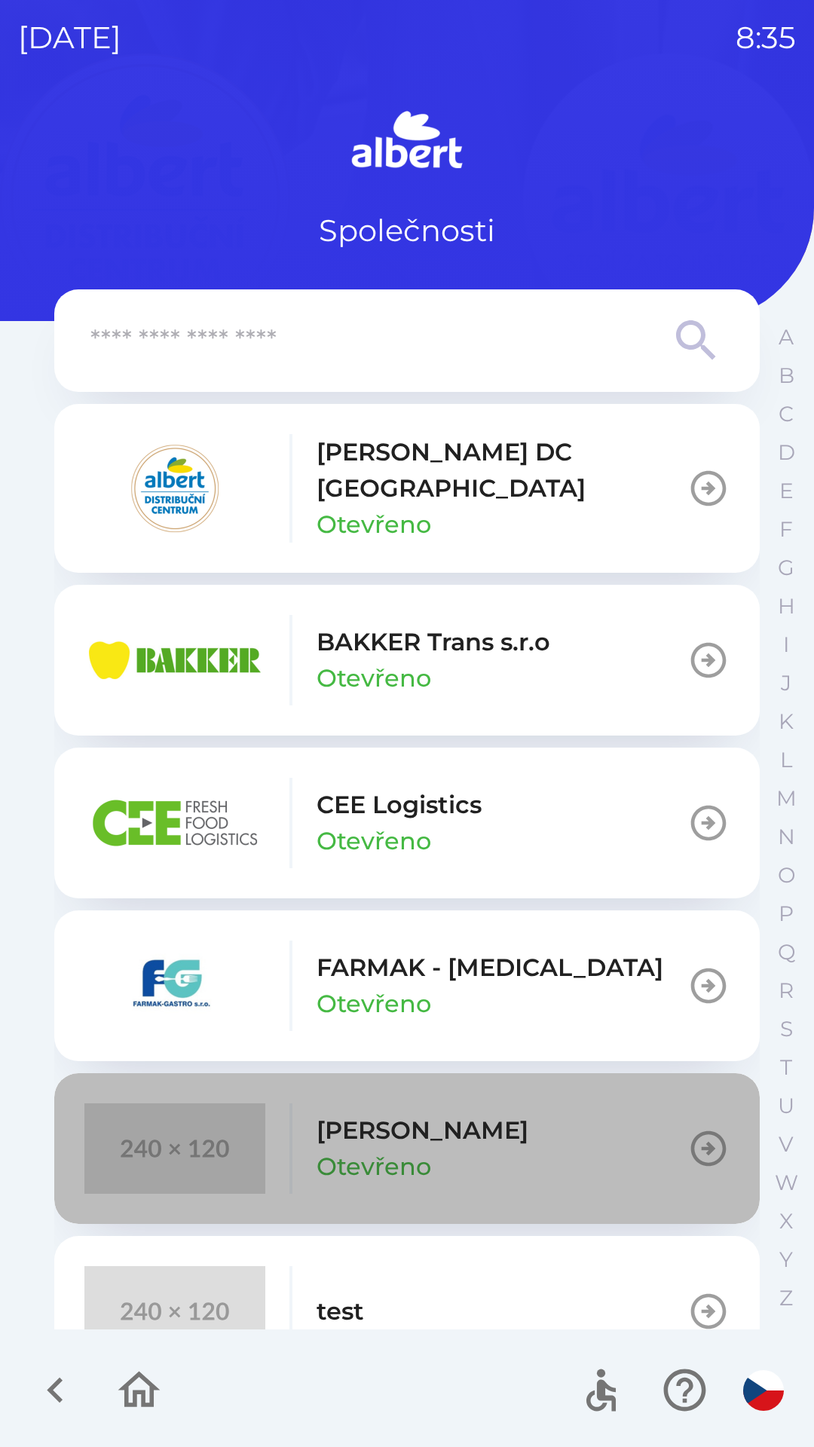
click at [450, 1120] on button "[PERSON_NAME] Otevřeno" at bounding box center [406, 1148] width 705 height 151
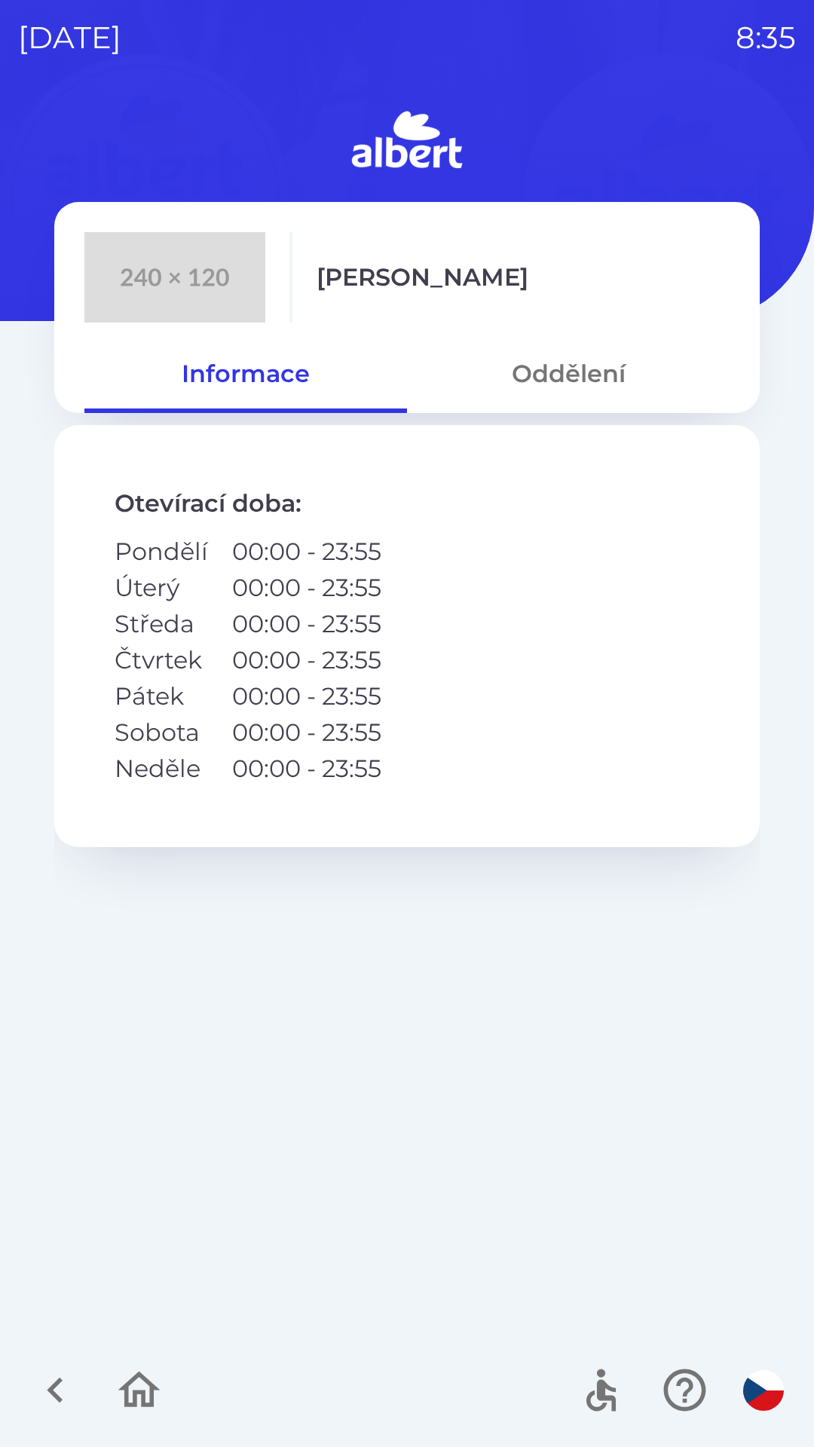
click at [600, 372] on button "Oddělení" at bounding box center [568, 374] width 323 height 54
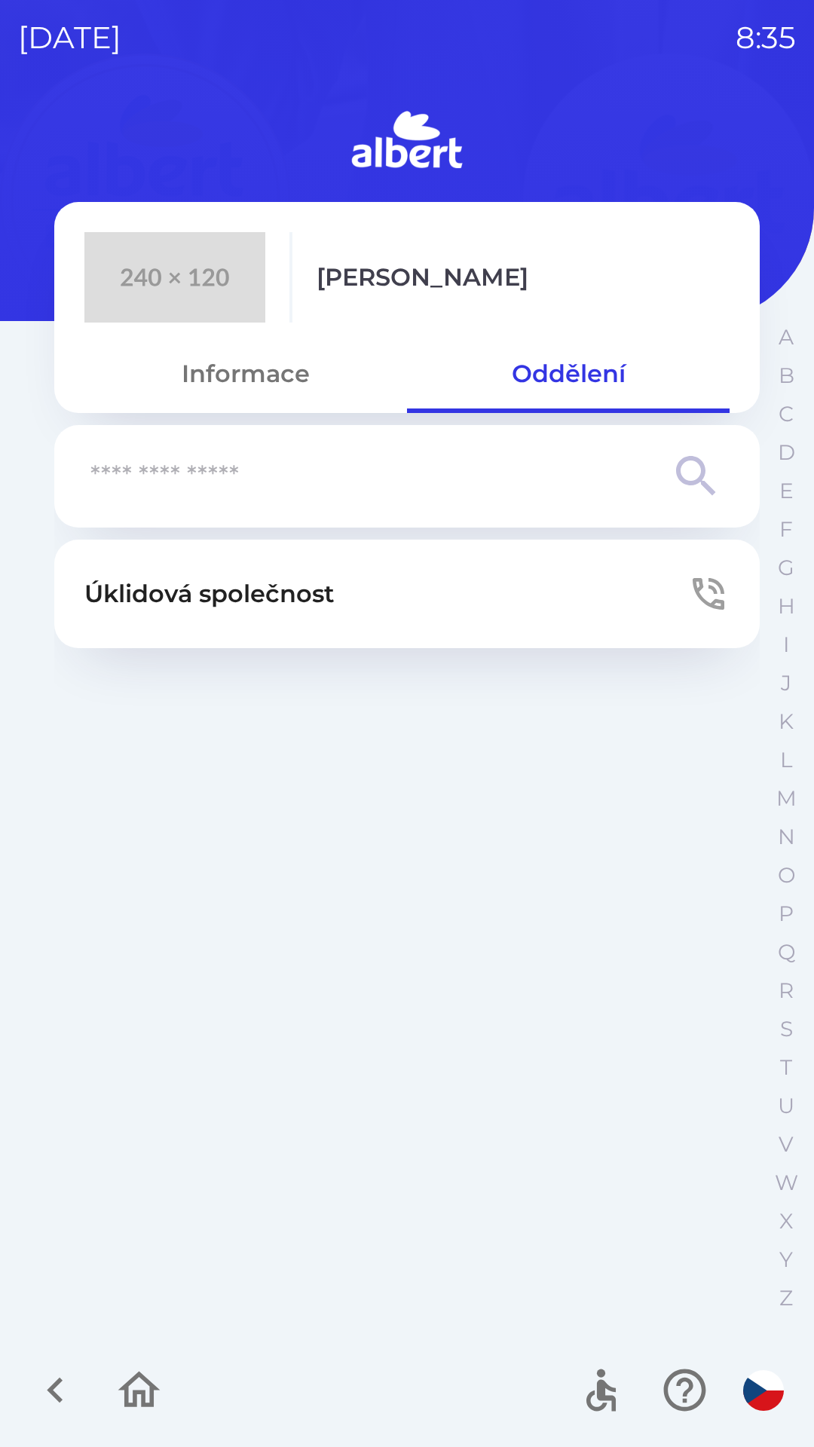
click at [323, 602] on p "Úklidová společnost" at bounding box center [209, 594] width 250 height 36
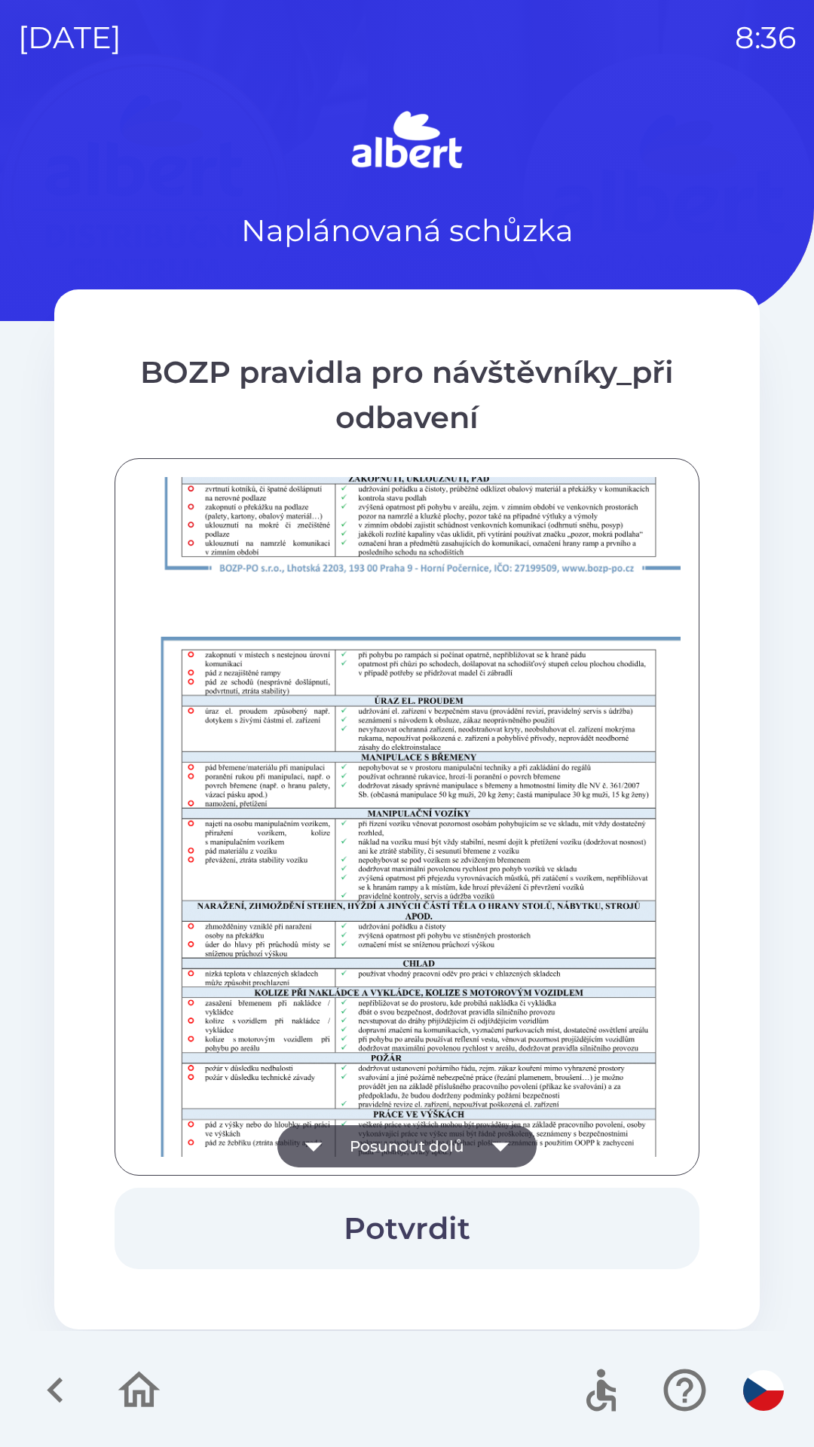
scroll to position [1058, 0]
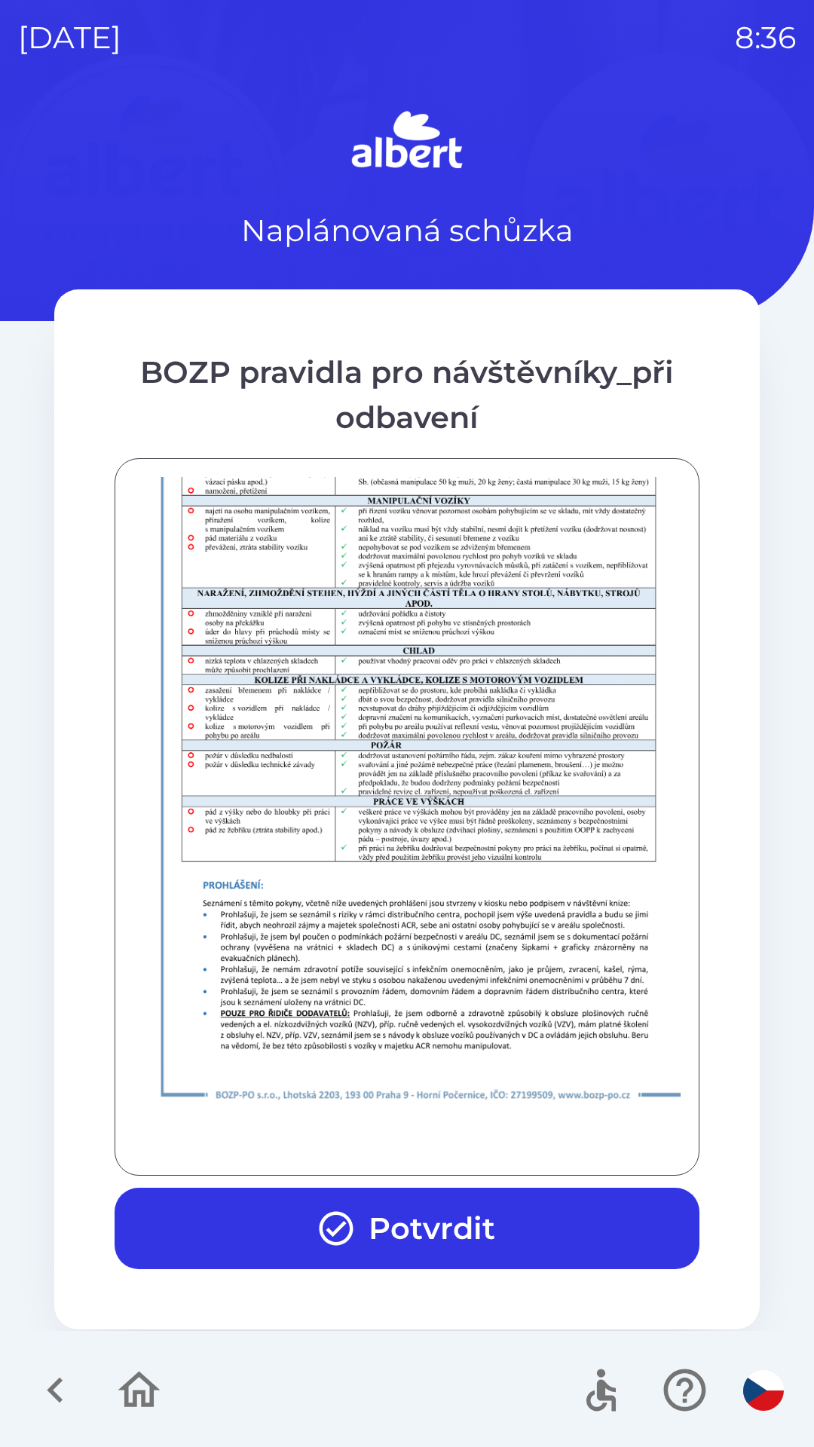
click at [474, 1226] on button "Potvrdit" at bounding box center [407, 1228] width 585 height 81
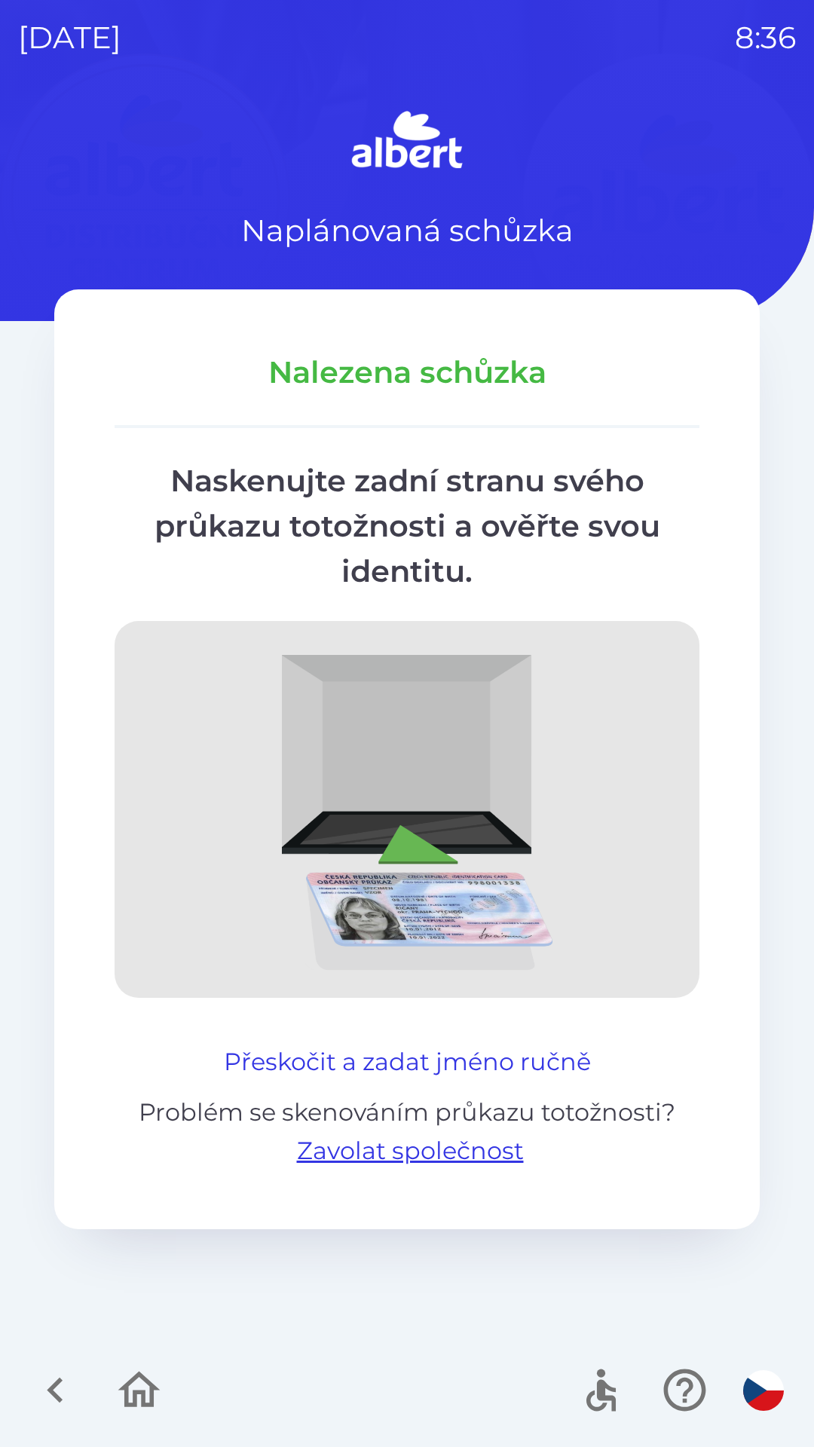
click at [549, 1063] on button "Přeskočit a zadat jméno ručně" at bounding box center [407, 1062] width 379 height 36
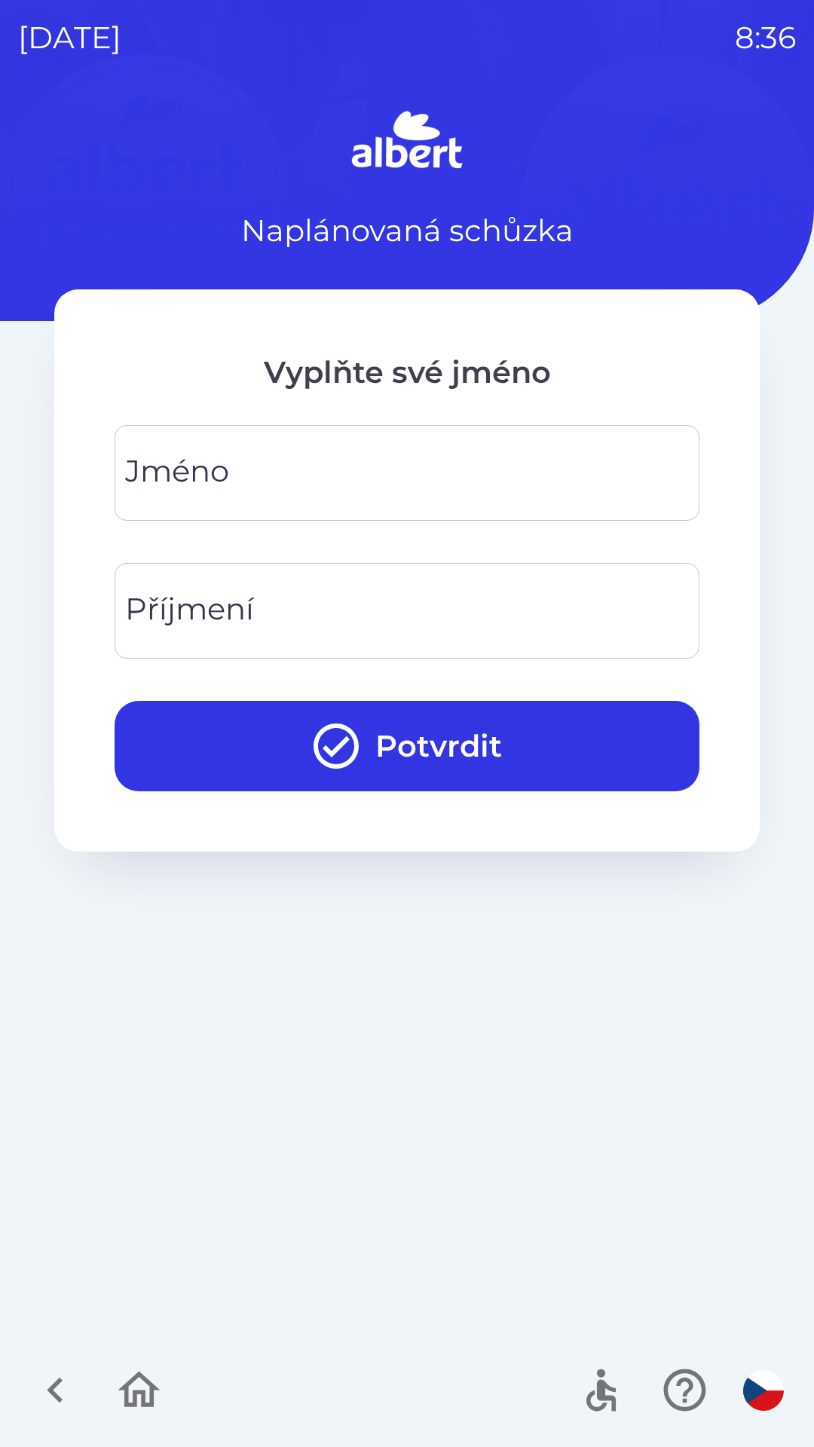
click at [178, 470] on div "[PERSON_NAME]" at bounding box center [407, 473] width 585 height 96
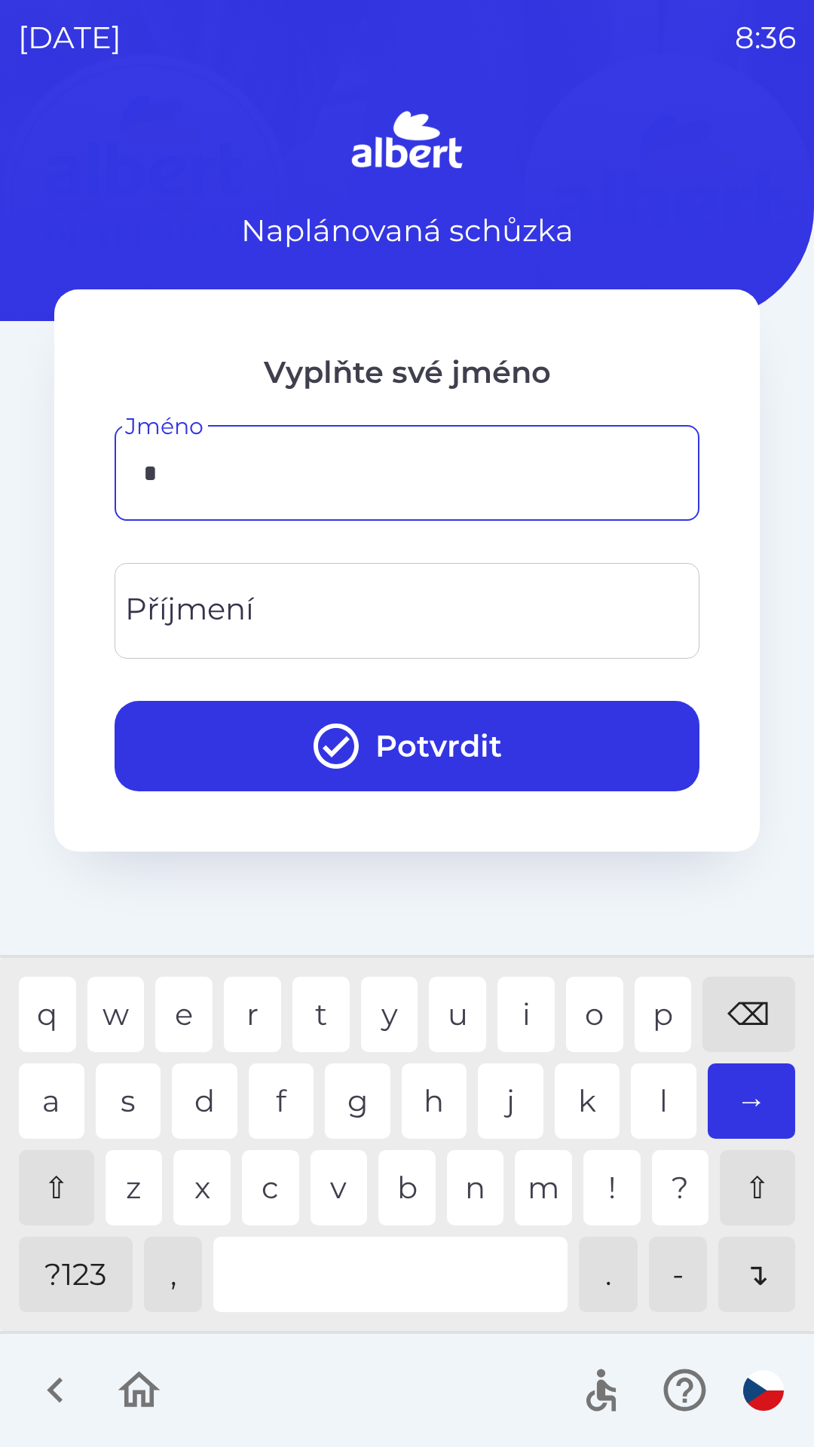
click at [314, 1013] on div "t" at bounding box center [320, 1014] width 57 height 75
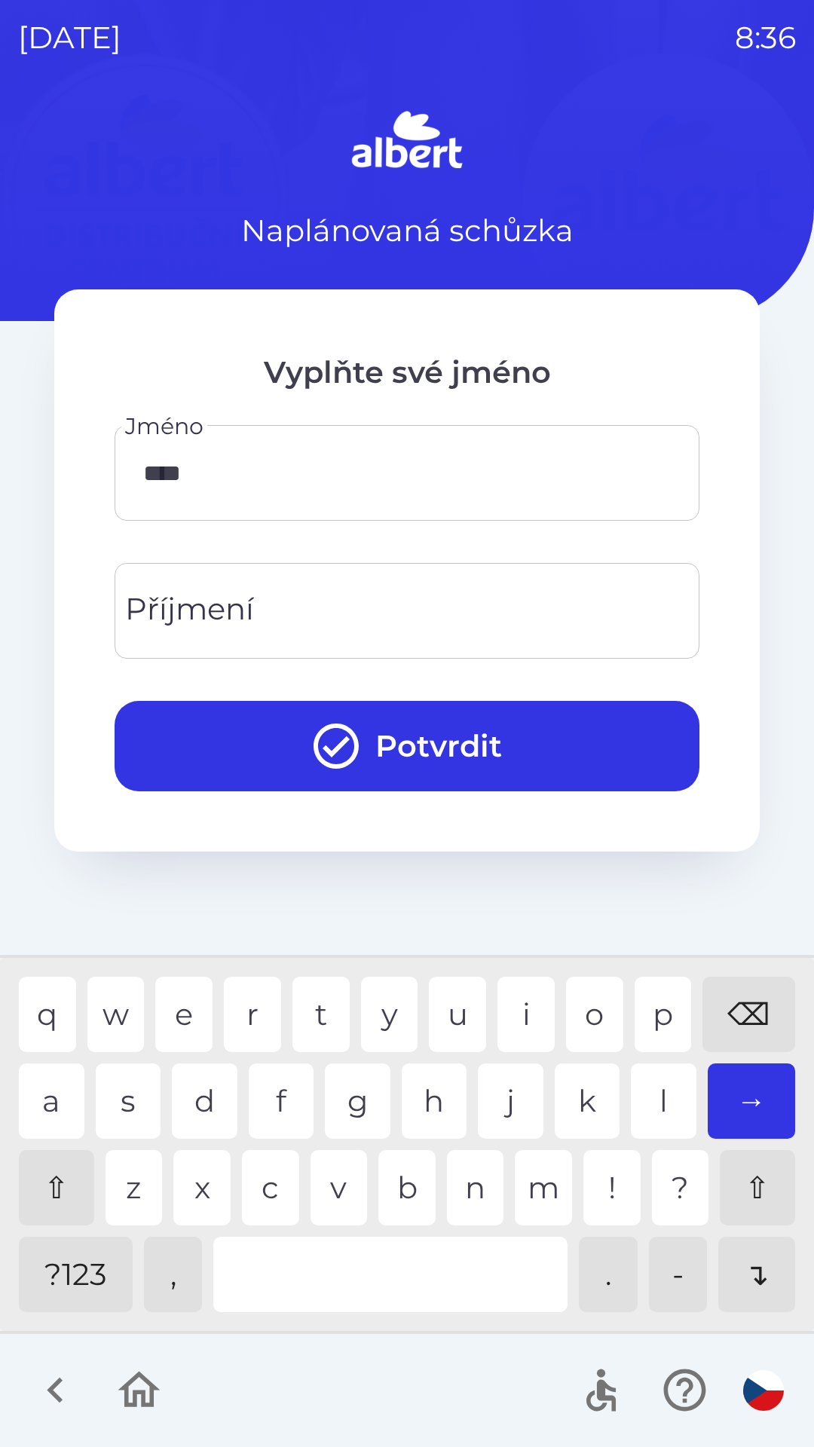
click at [581, 1014] on div "o" at bounding box center [594, 1014] width 57 height 75
type input "*****"
click at [246, 1015] on div "r" at bounding box center [252, 1014] width 57 height 75
click at [208, 601] on div "Příjmení Příjmení" at bounding box center [407, 611] width 585 height 96
click at [170, 1016] on div "e" at bounding box center [183, 1014] width 57 height 75
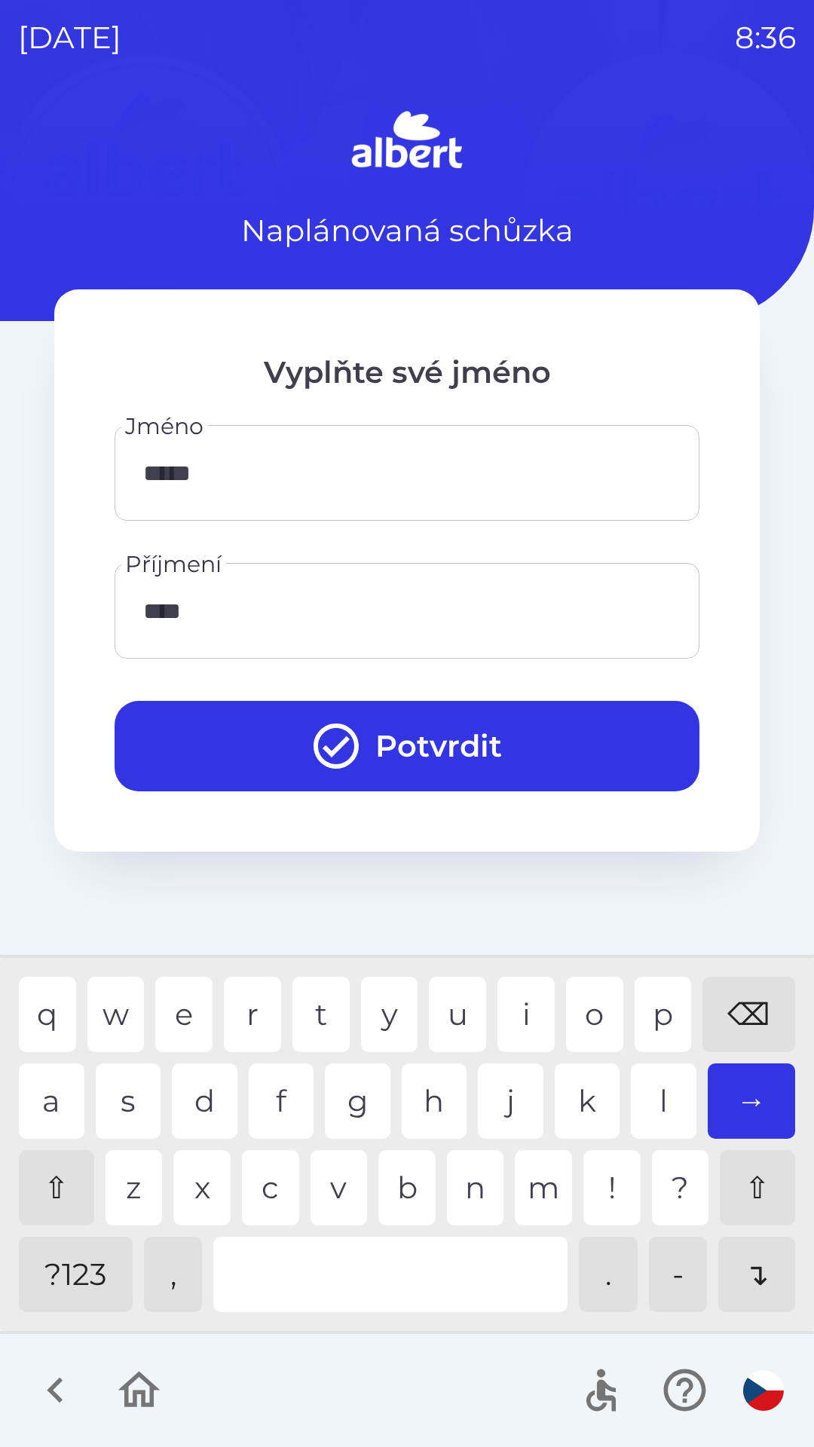
click at [176, 1012] on div "e" at bounding box center [183, 1014] width 57 height 75
click at [121, 1085] on div "s" at bounding box center [129, 1100] width 66 height 75
type input "******"
click at [422, 1101] on div "h" at bounding box center [435, 1100] width 66 height 75
click at [415, 764] on button "Potvrdit" at bounding box center [407, 746] width 585 height 90
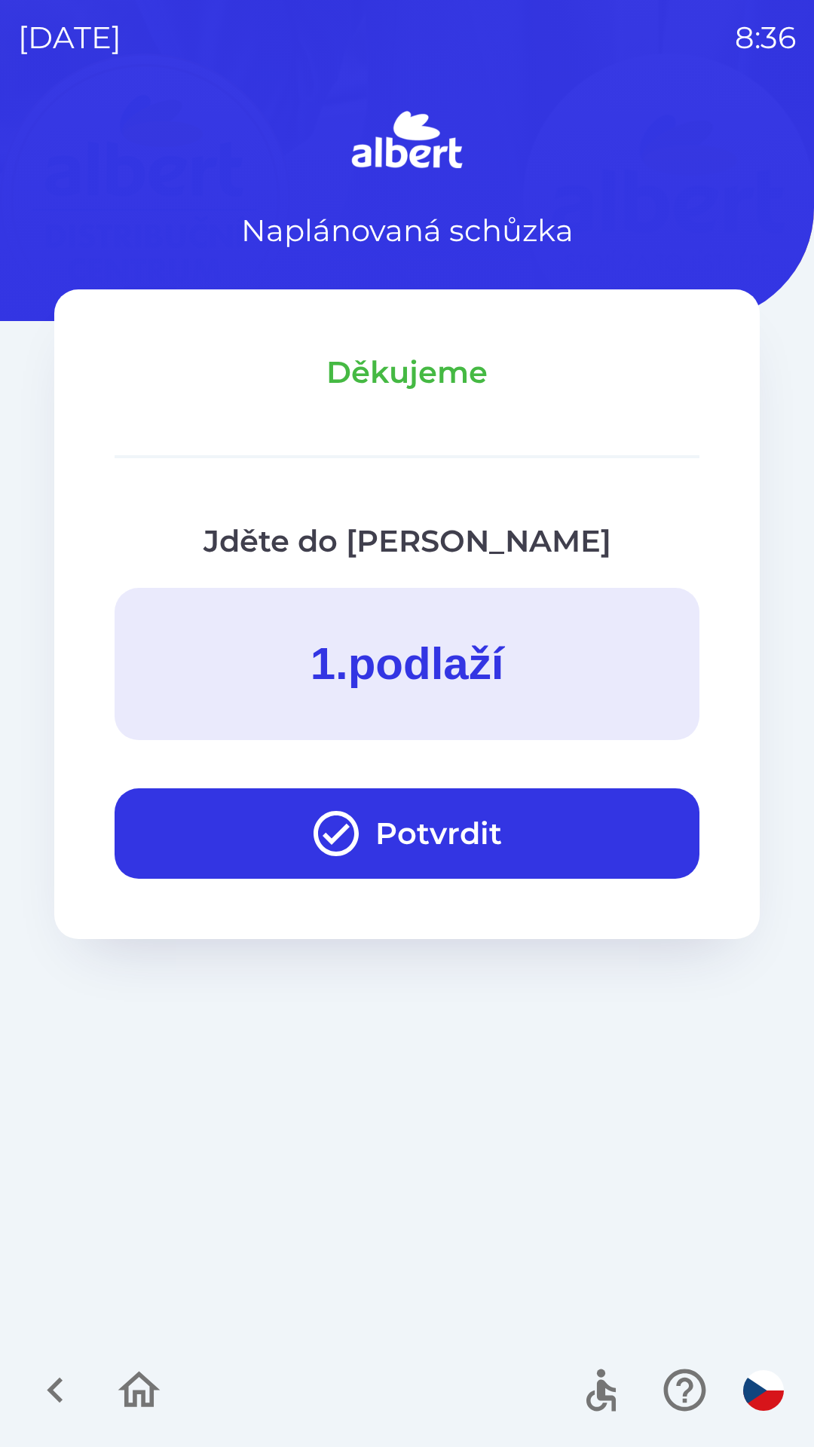
click at [132, 1388] on icon "button" at bounding box center [139, 1390] width 50 height 50
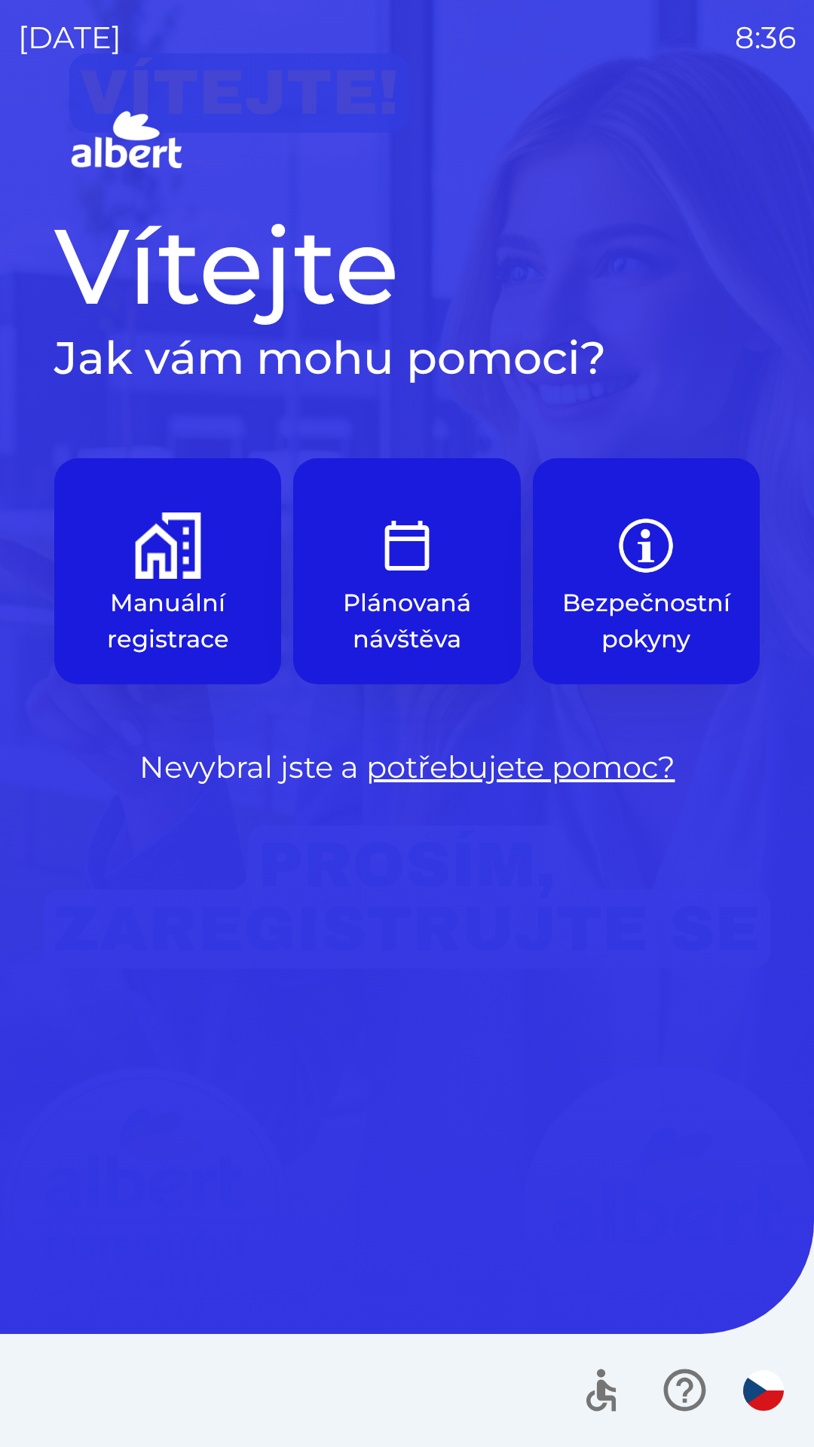
click at [149, 603] on p "Manuální registrace" at bounding box center [167, 621] width 155 height 72
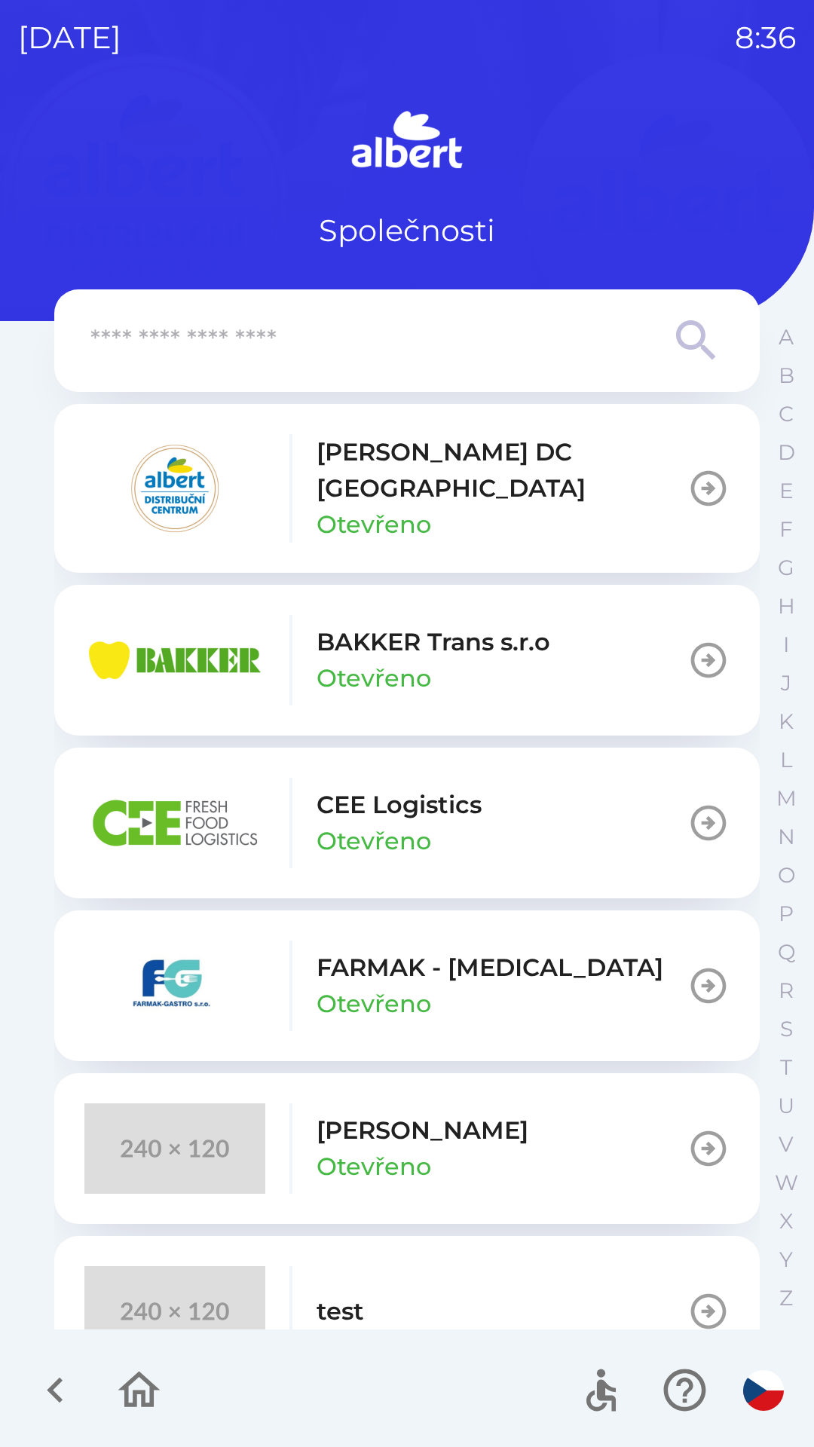
scroll to position [39, 0]
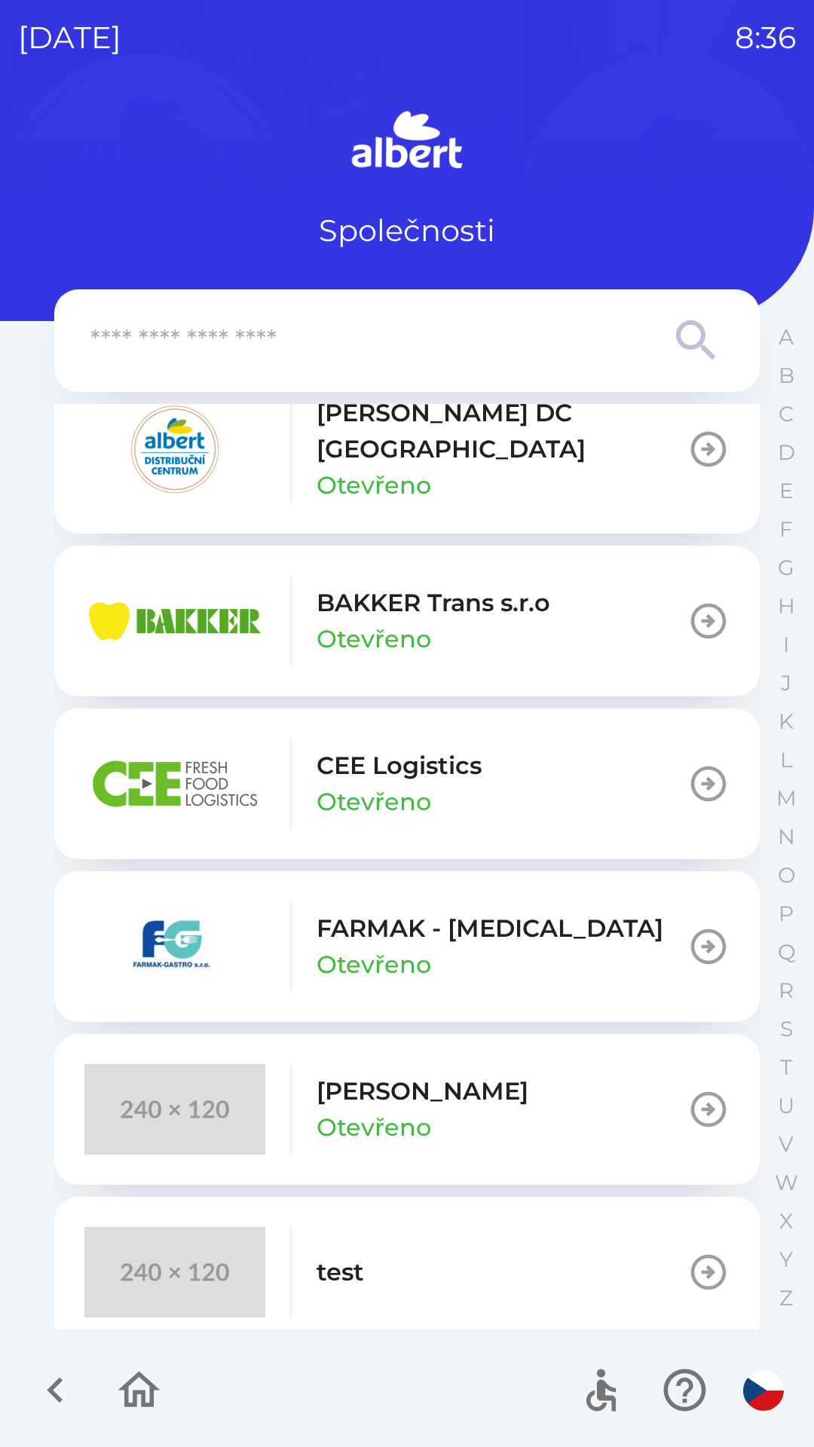
click at [413, 1109] on p "Otevřeno" at bounding box center [374, 1127] width 115 height 36
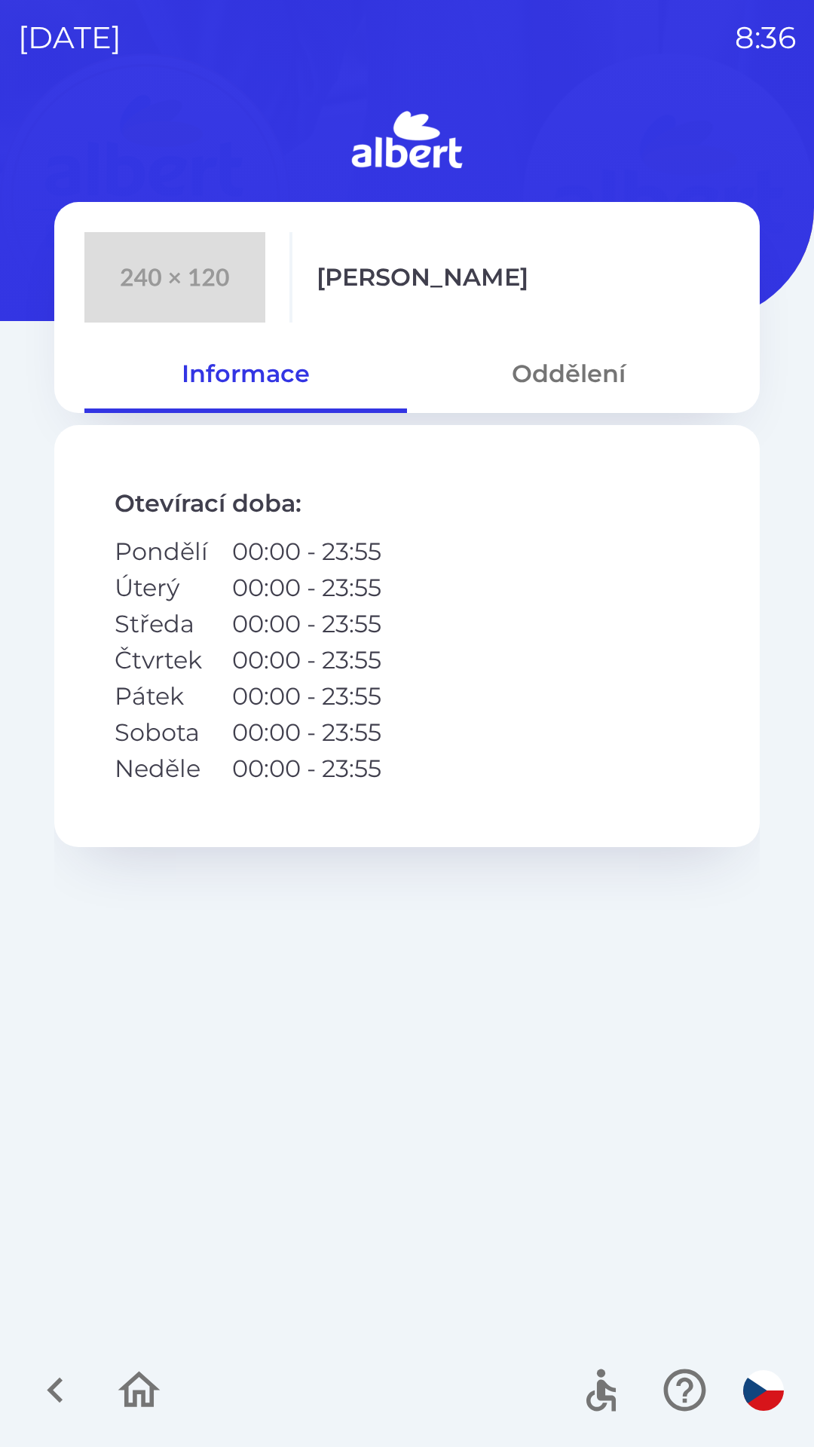
click at [599, 366] on button "Oddělení" at bounding box center [568, 374] width 323 height 54
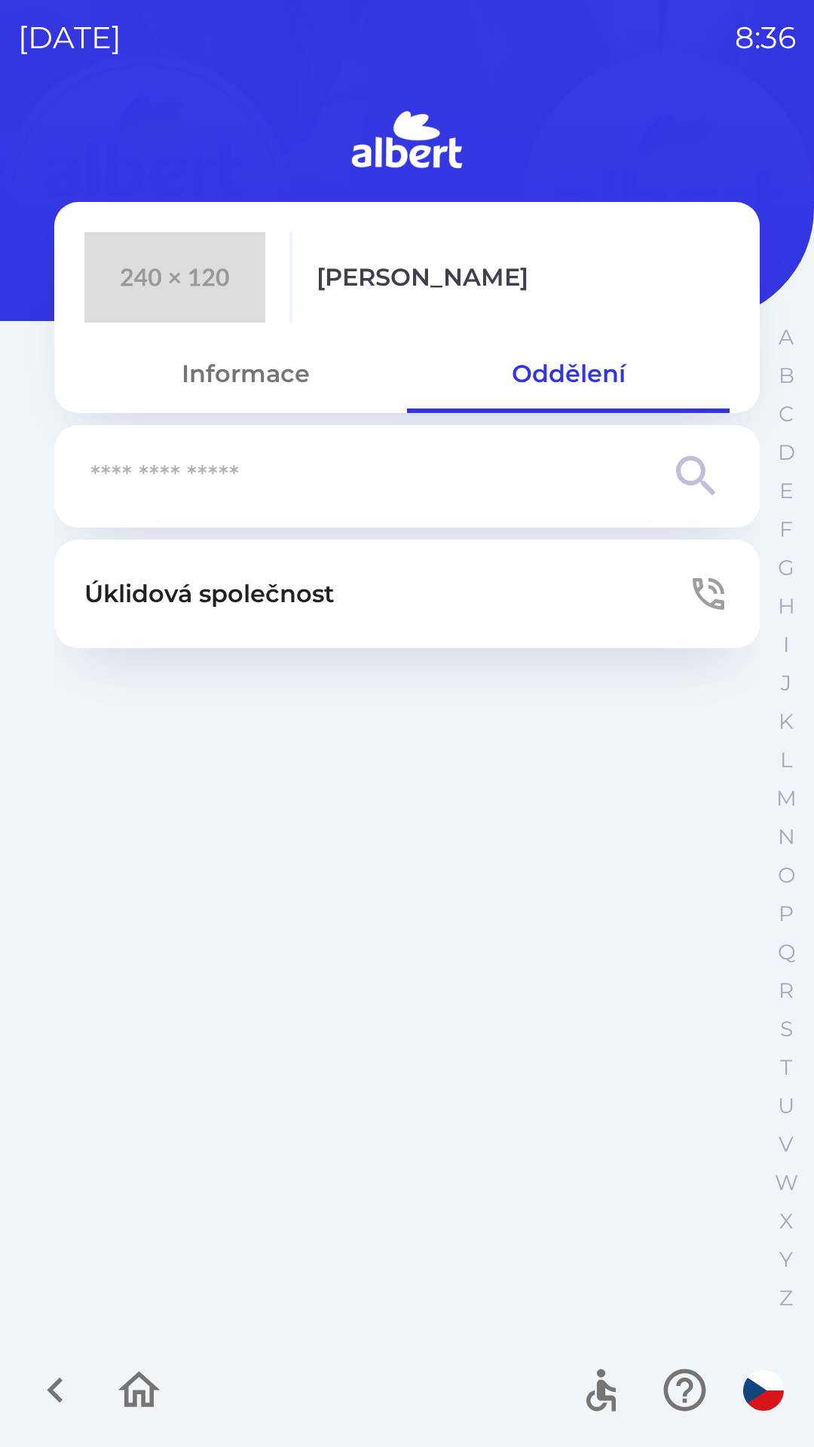
click at [353, 587] on button "Úklidová společnost" at bounding box center [406, 594] width 705 height 109
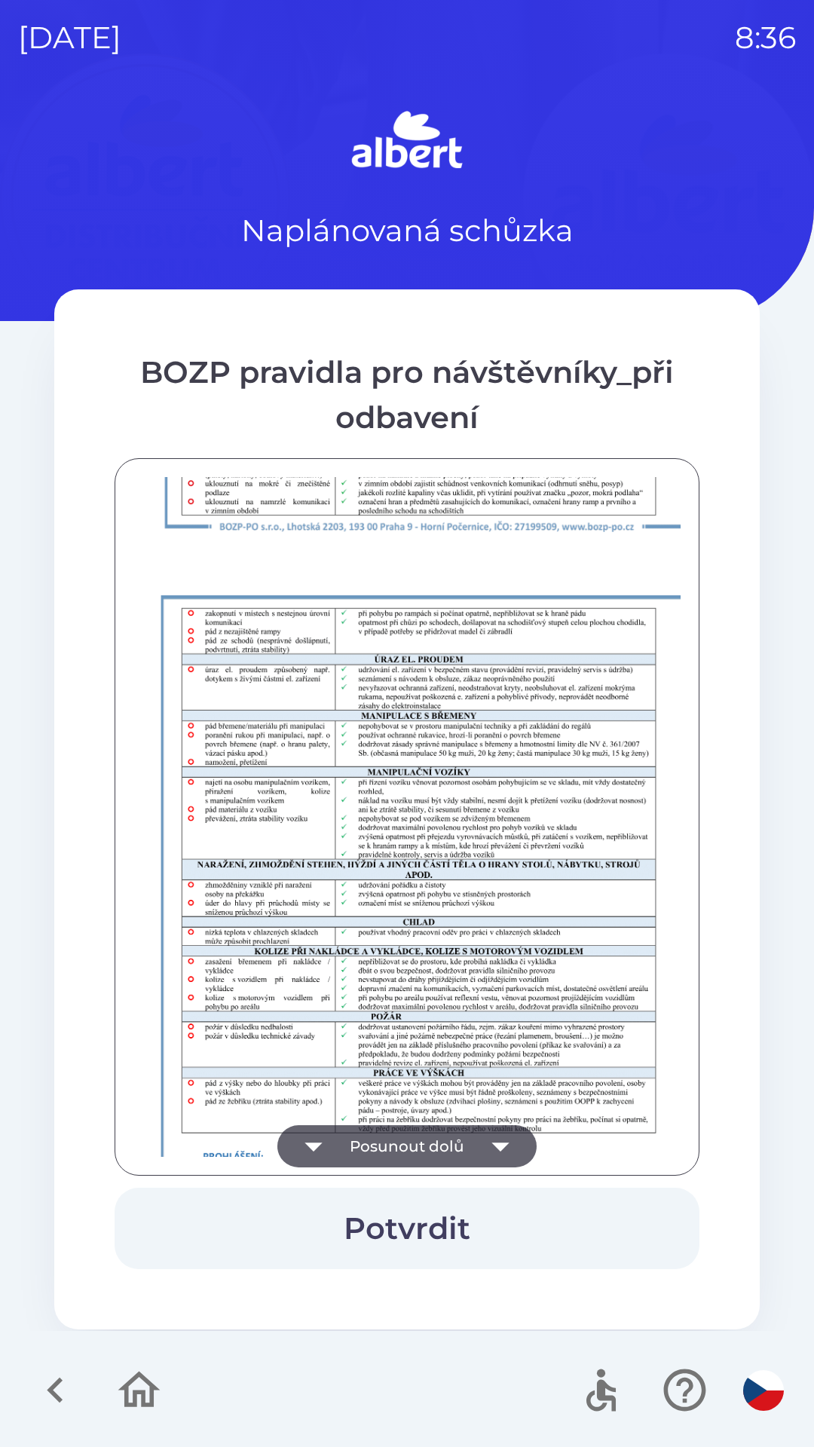
scroll to position [1058, 0]
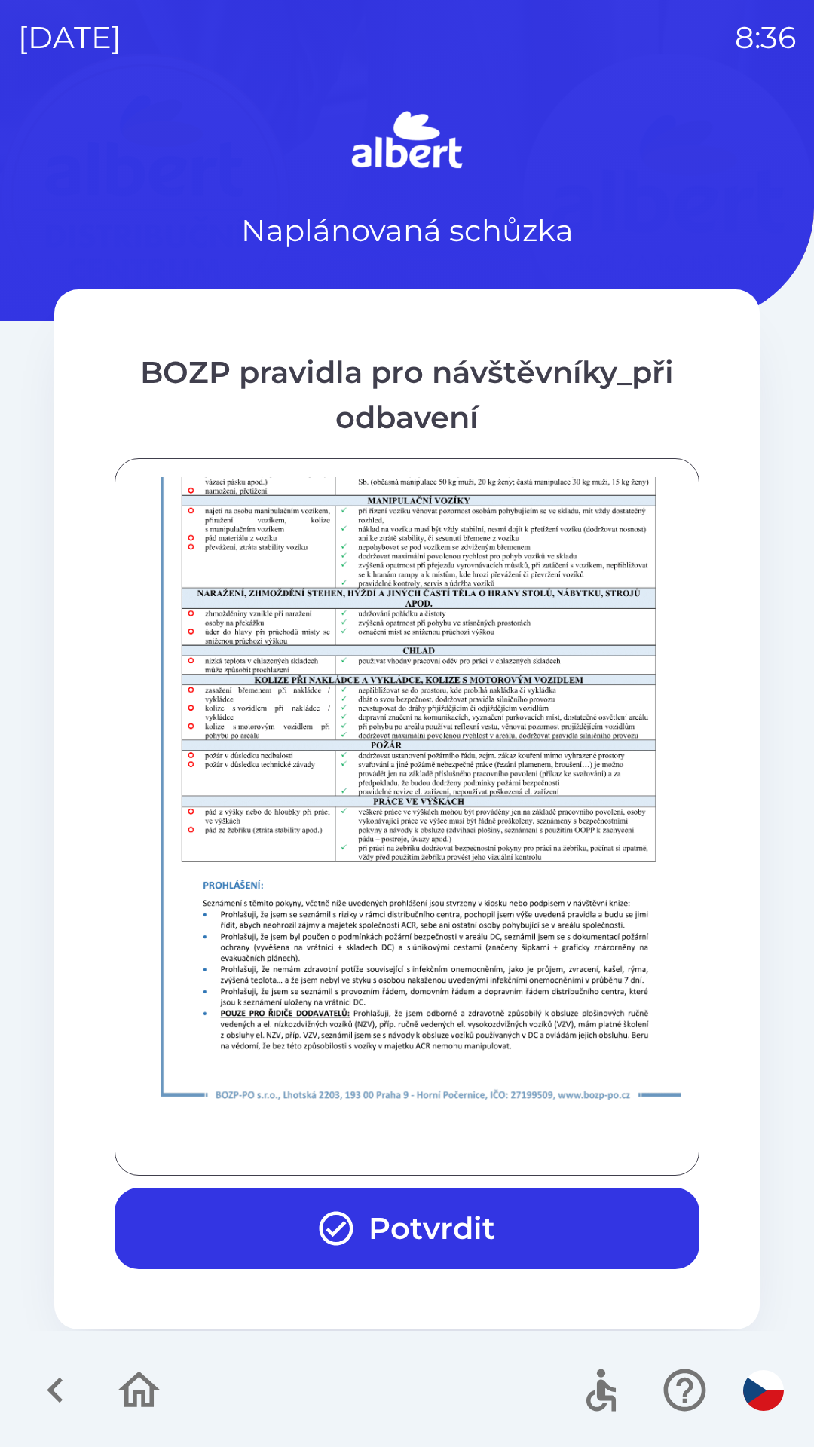
click at [476, 1232] on button "Potvrdit" at bounding box center [407, 1228] width 585 height 81
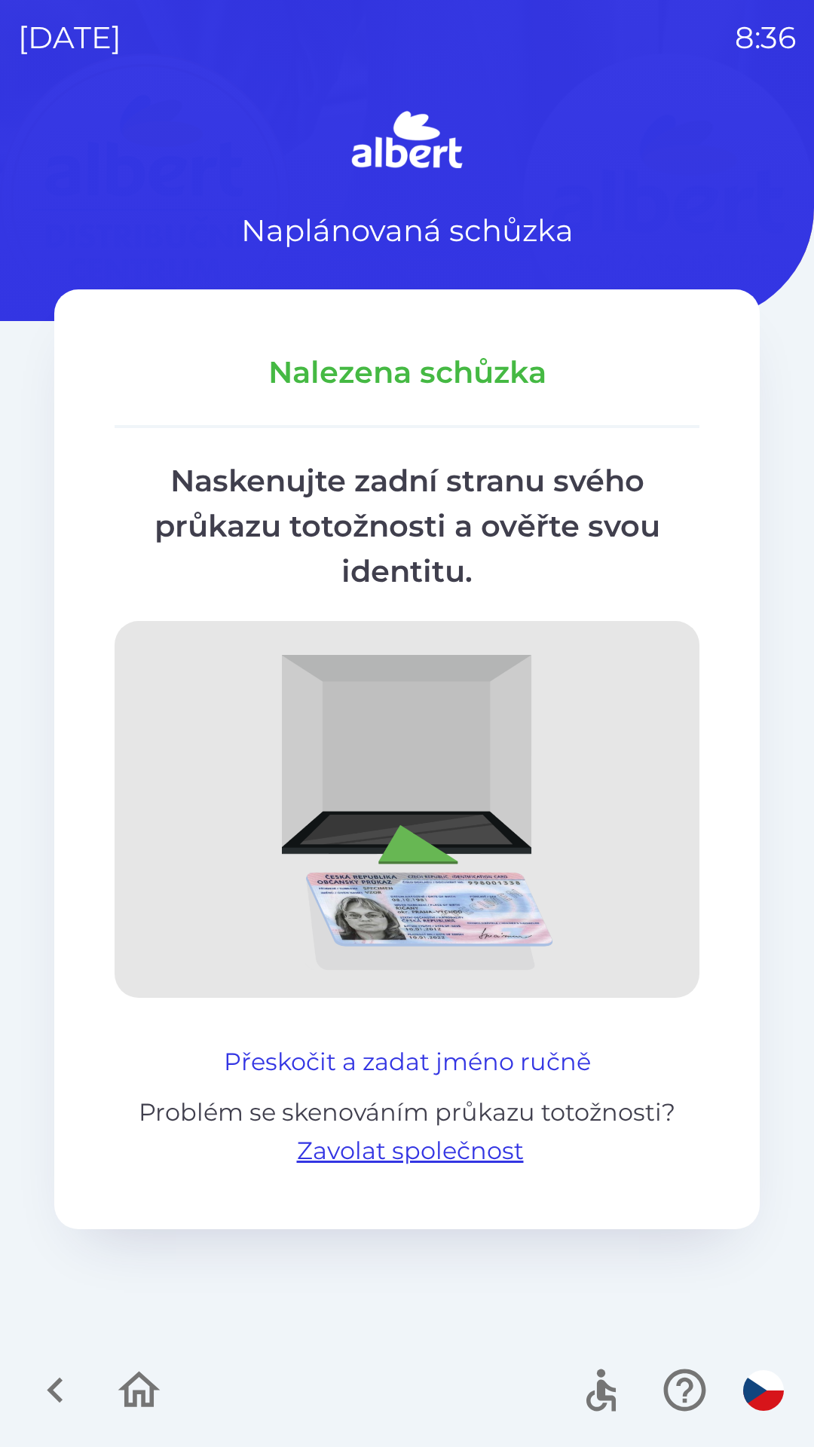
click at [549, 1048] on button "Přeskočit a zadat jméno ručně" at bounding box center [407, 1062] width 379 height 36
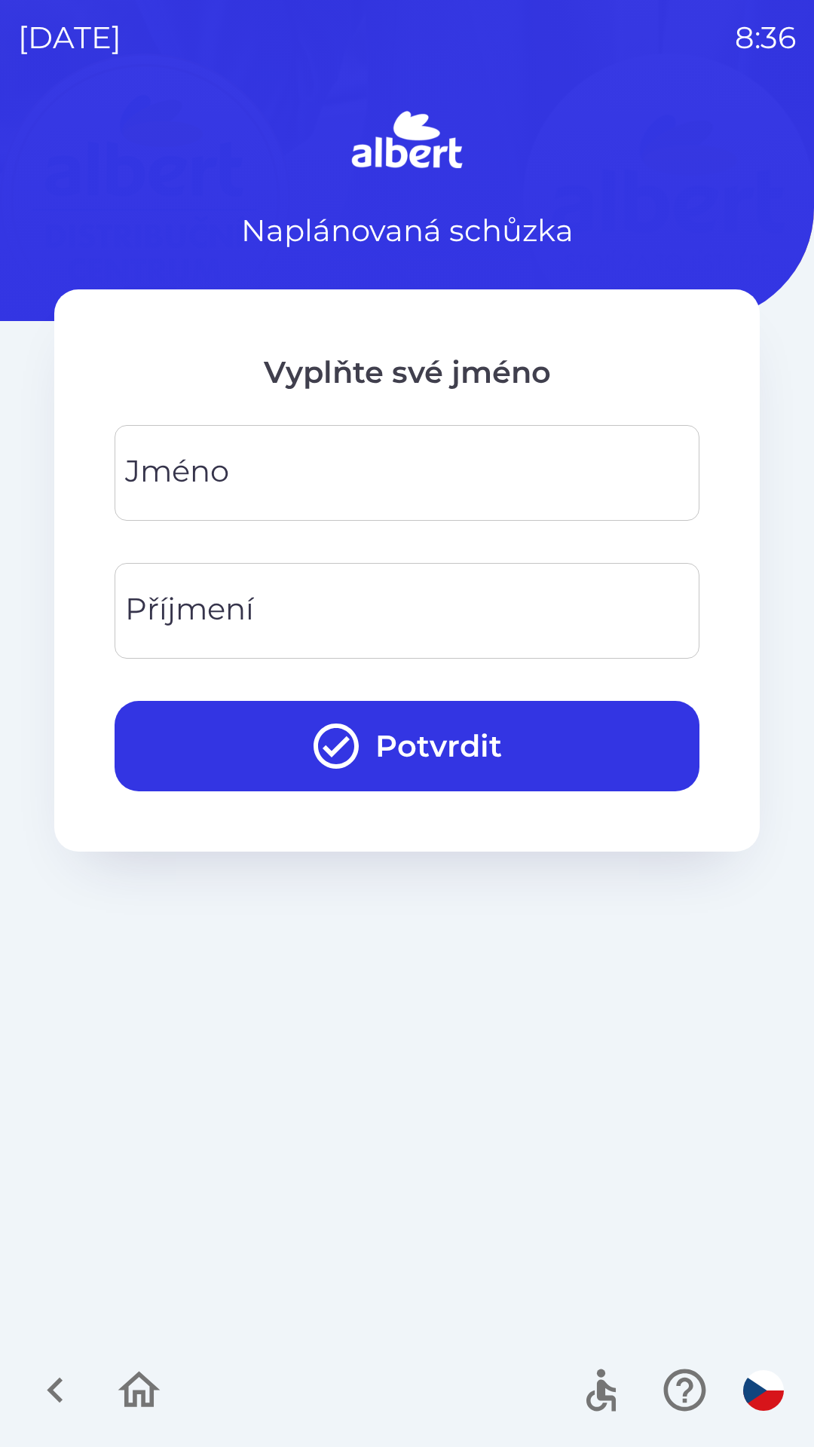
click at [224, 471] on div "[PERSON_NAME]" at bounding box center [407, 473] width 585 height 96
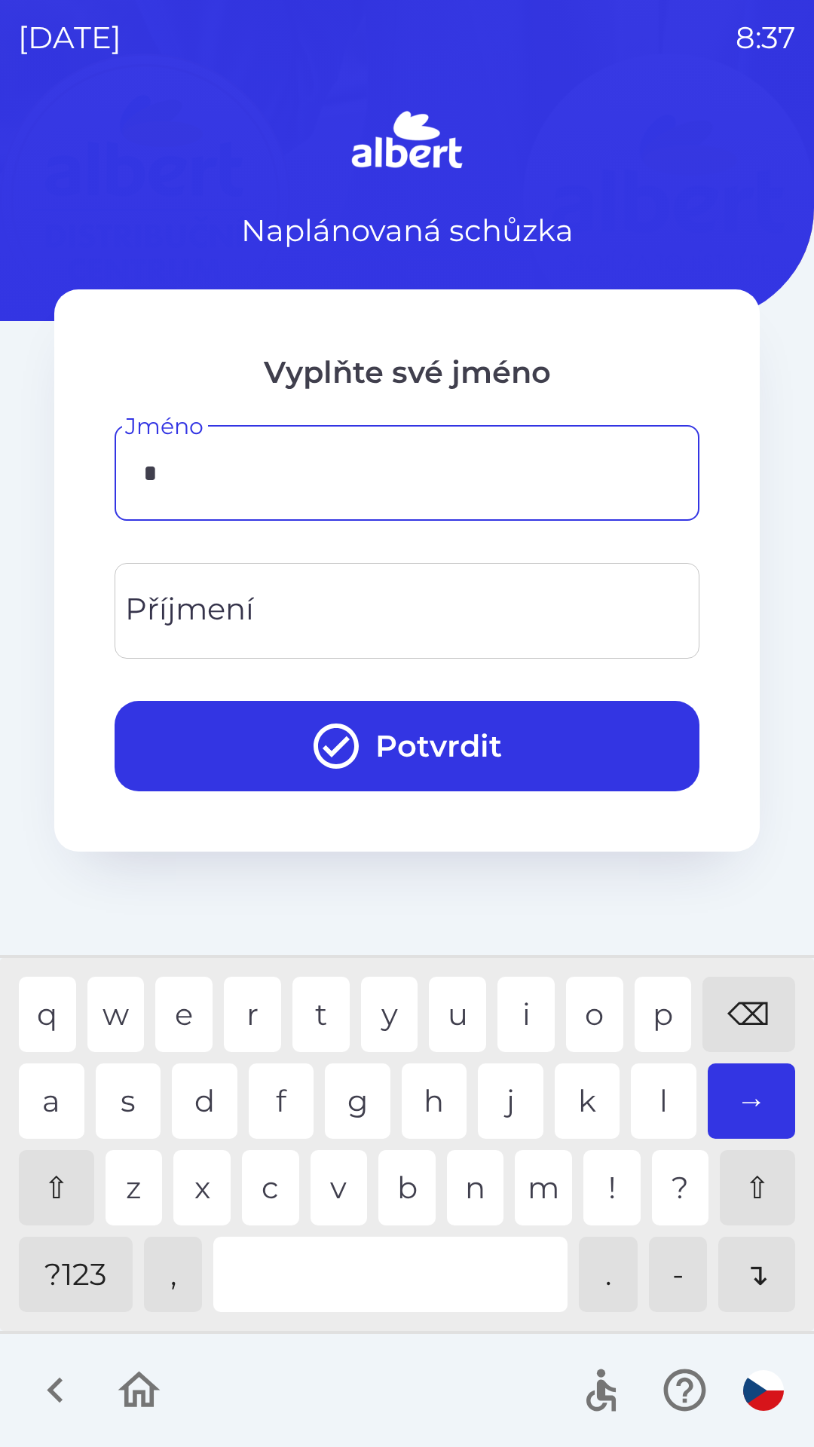
click at [592, 1109] on div "k" at bounding box center [588, 1100] width 66 height 75
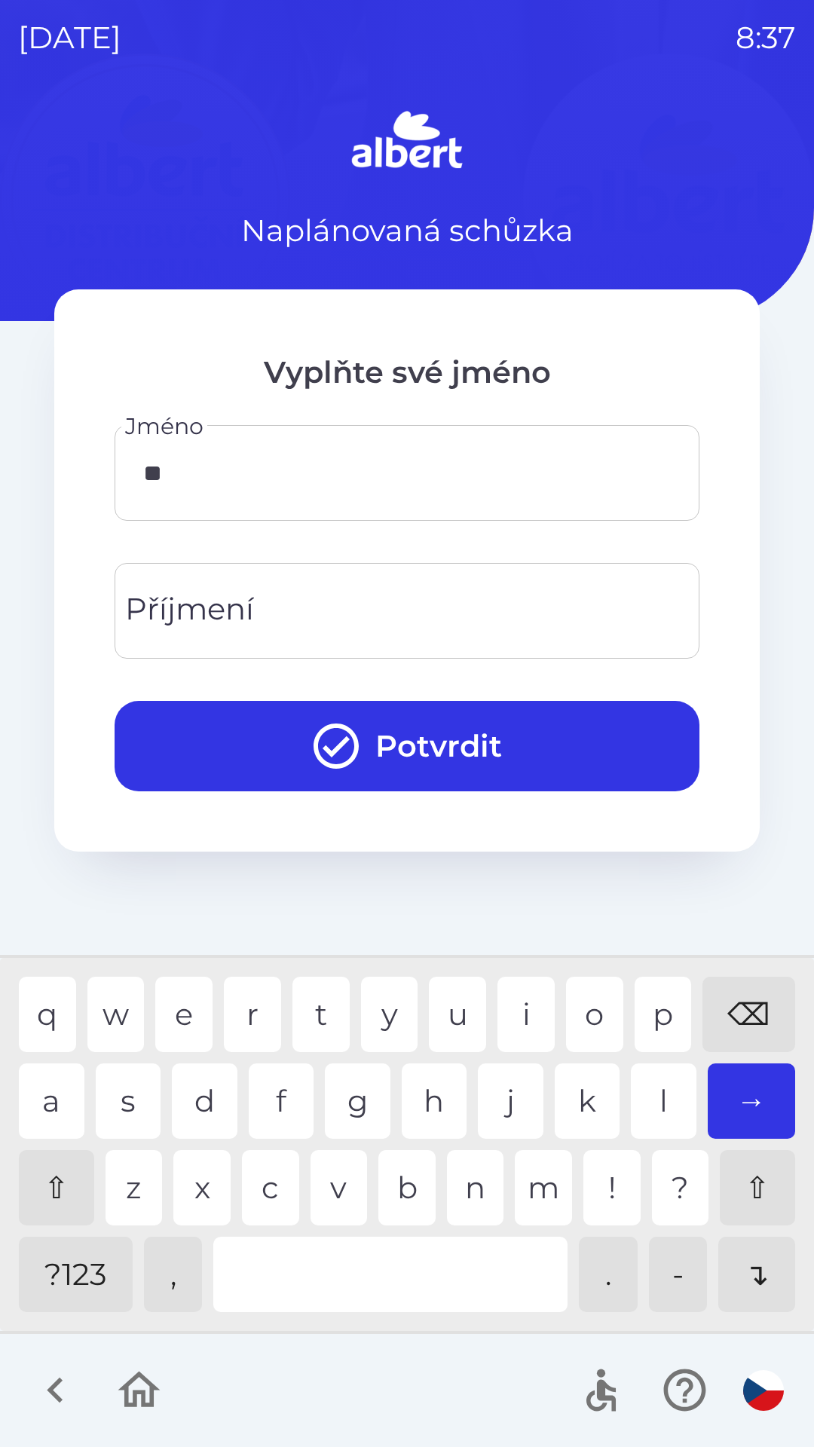
click at [50, 1118] on div "a" at bounding box center [52, 1100] width 66 height 75
click at [240, 1033] on div "r" at bounding box center [252, 1014] width 57 height 75
click at [521, 1013] on div "i" at bounding box center [525, 1014] width 57 height 75
click at [85, 1123] on div "a s d f g h j k l →" at bounding box center [407, 1100] width 776 height 75
type input "******"
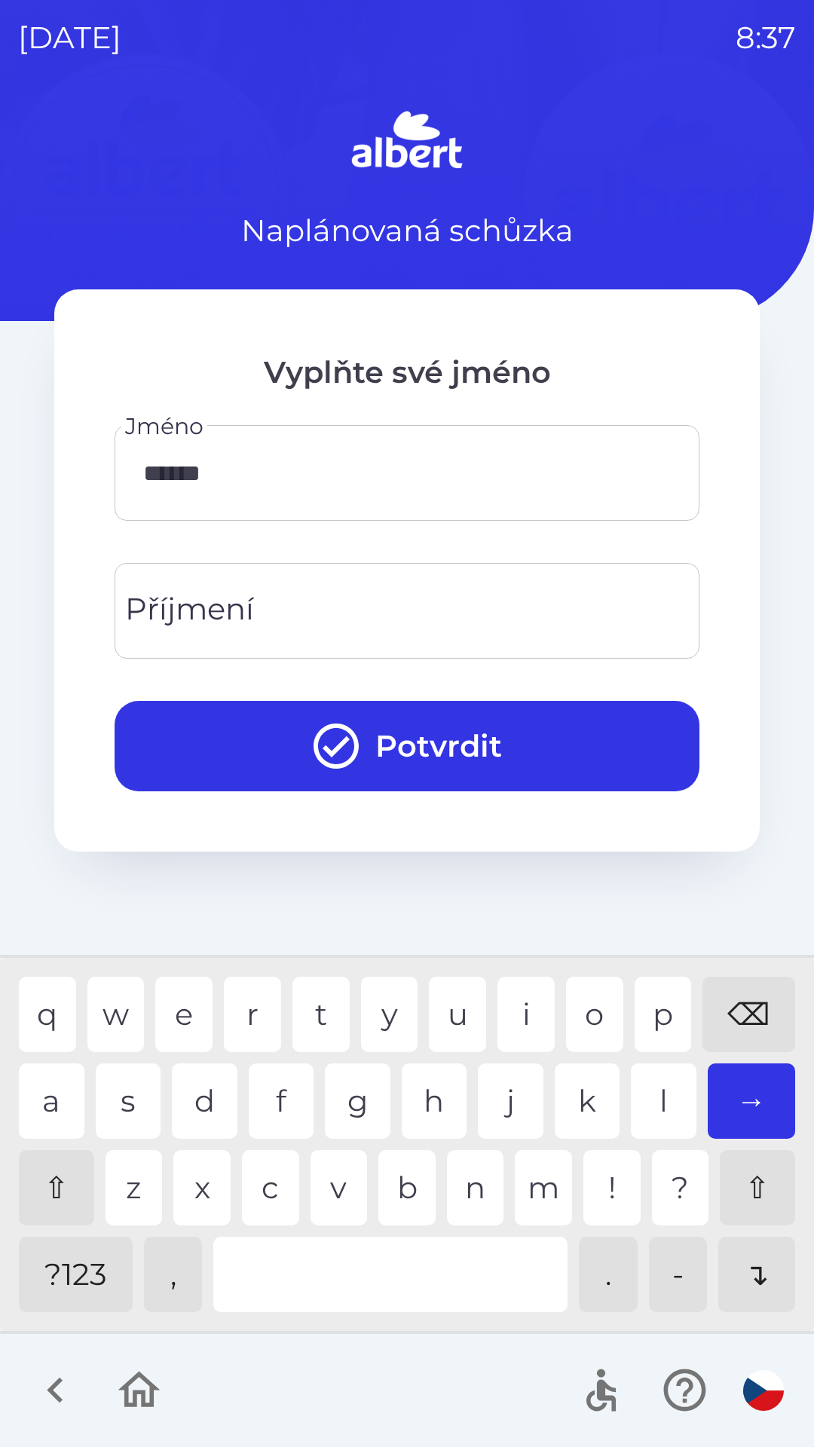
click at [63, 1094] on div "a" at bounding box center [52, 1100] width 66 height 75
click at [253, 622] on div "Příjmení Příjmení" at bounding box center [407, 611] width 585 height 96
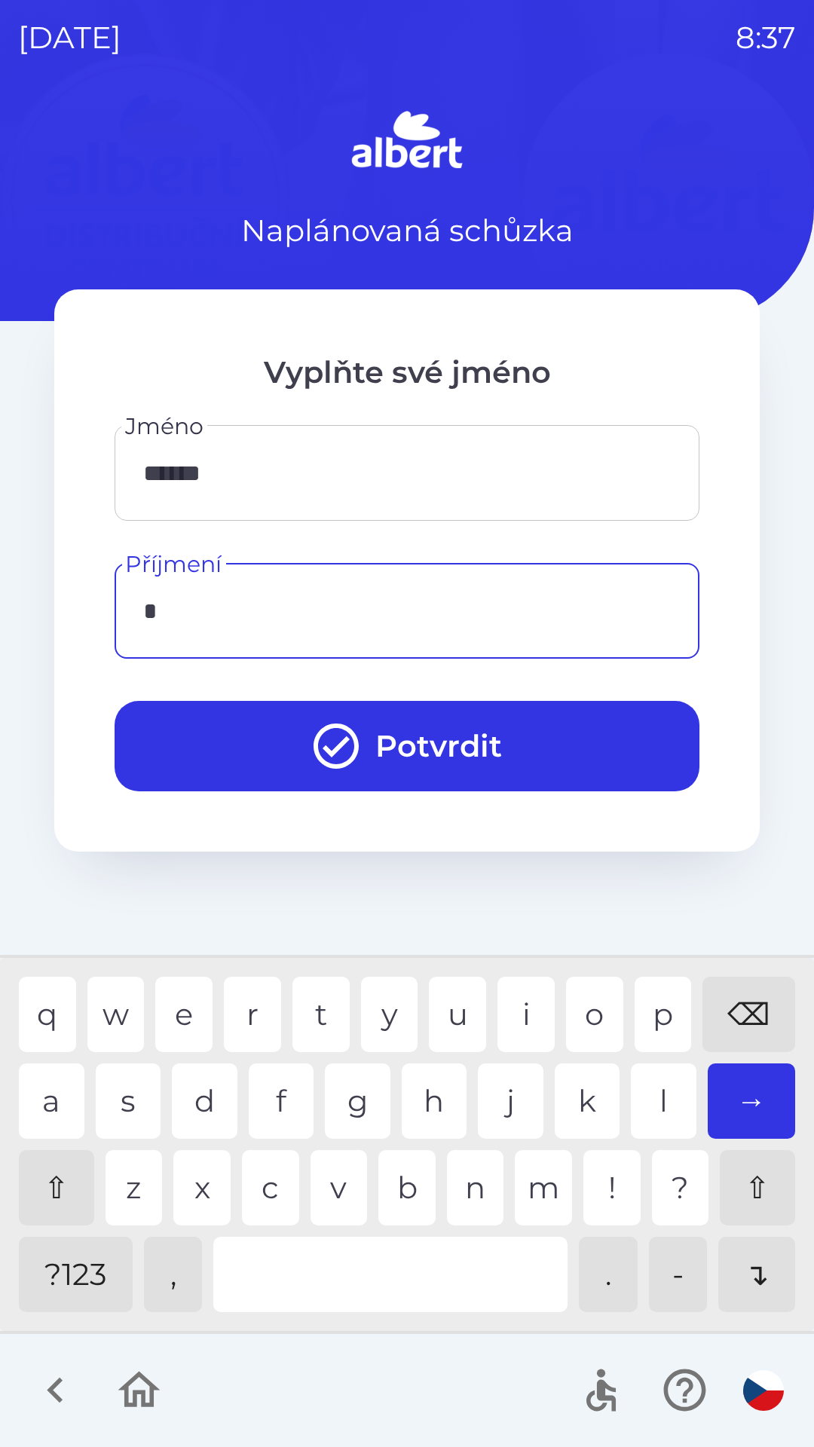
click at [454, 1198] on div "n" at bounding box center [475, 1187] width 57 height 75
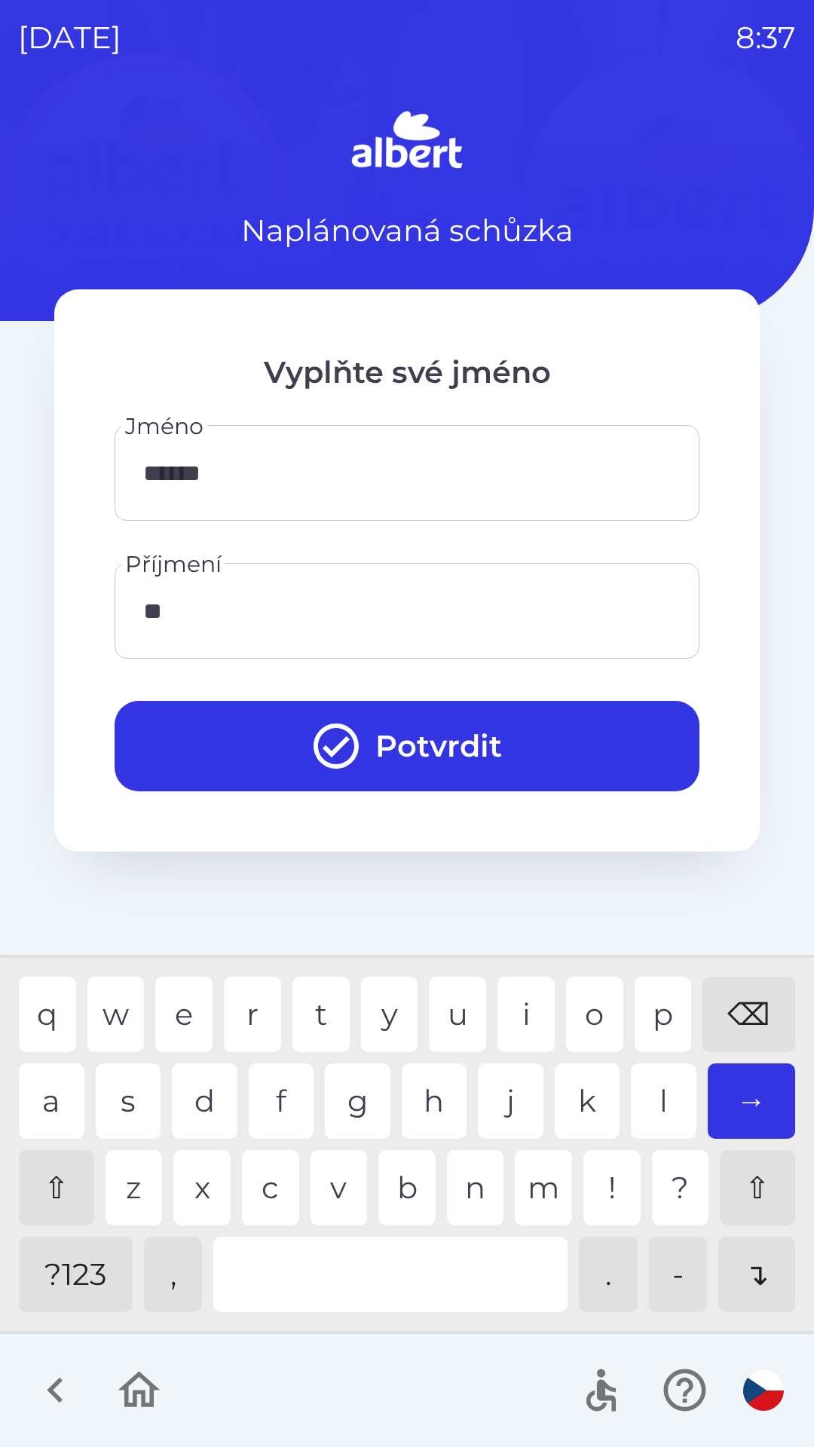
click at [181, 1020] on div "e" at bounding box center [183, 1014] width 57 height 75
click at [520, 1018] on div "i" at bounding box center [525, 1014] width 57 height 75
click at [544, 1203] on div "m" at bounding box center [543, 1187] width 57 height 75
type input "******"
click at [308, 1017] on div "t" at bounding box center [320, 1014] width 57 height 75
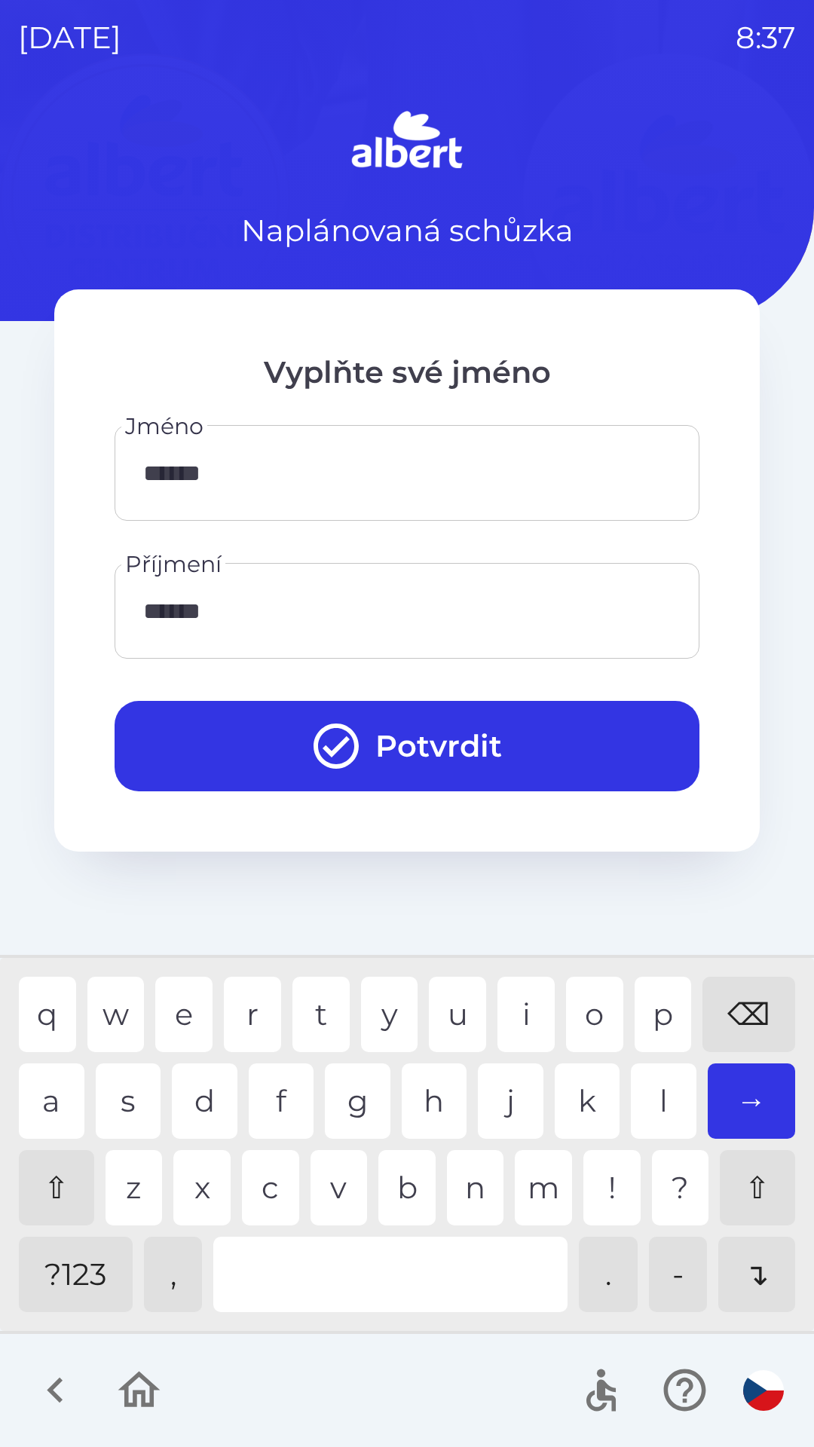
click at [478, 751] on button "Potvrdit" at bounding box center [407, 746] width 585 height 90
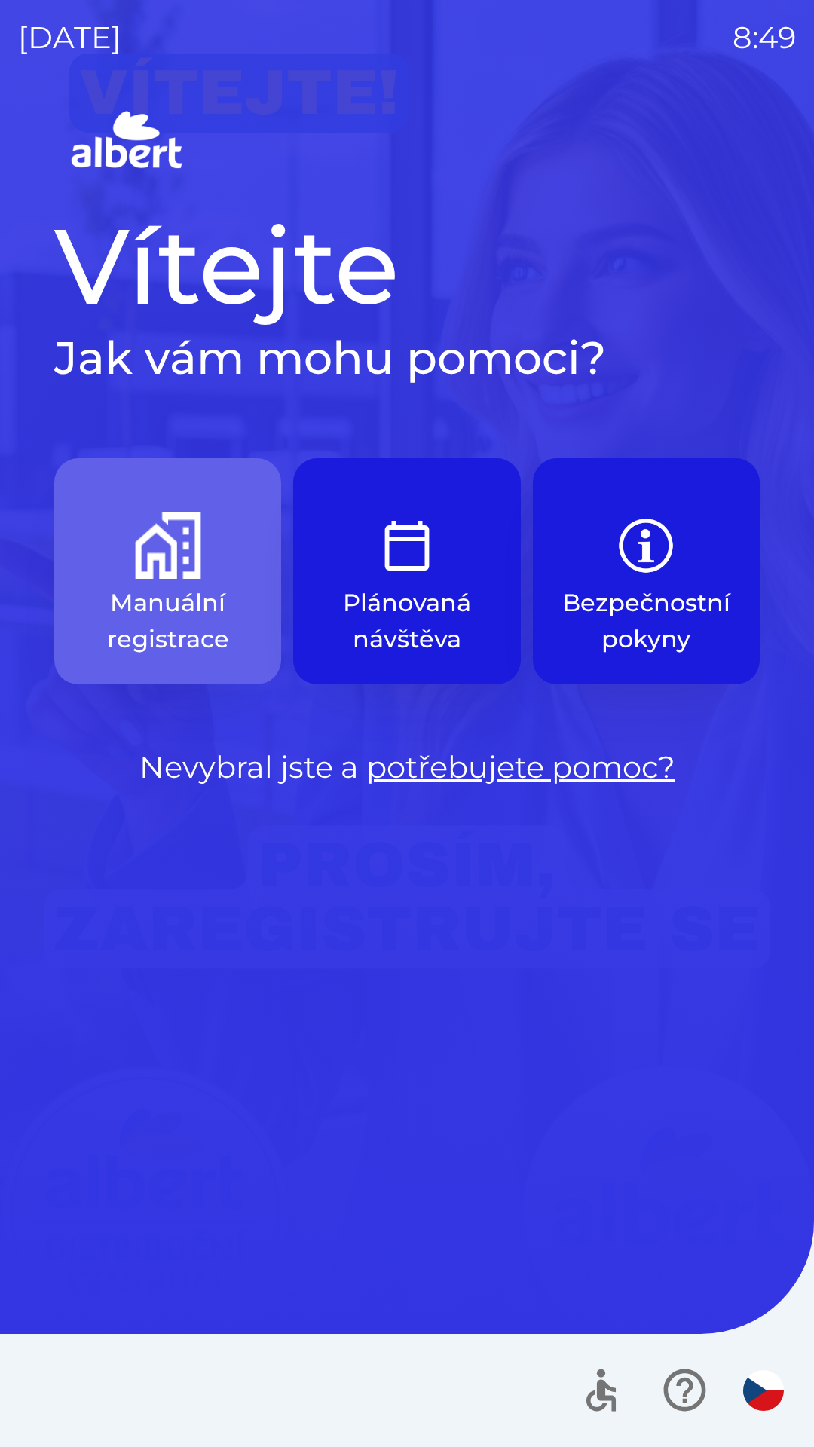
click at [151, 601] on p "Manuální registrace" at bounding box center [167, 621] width 155 height 72
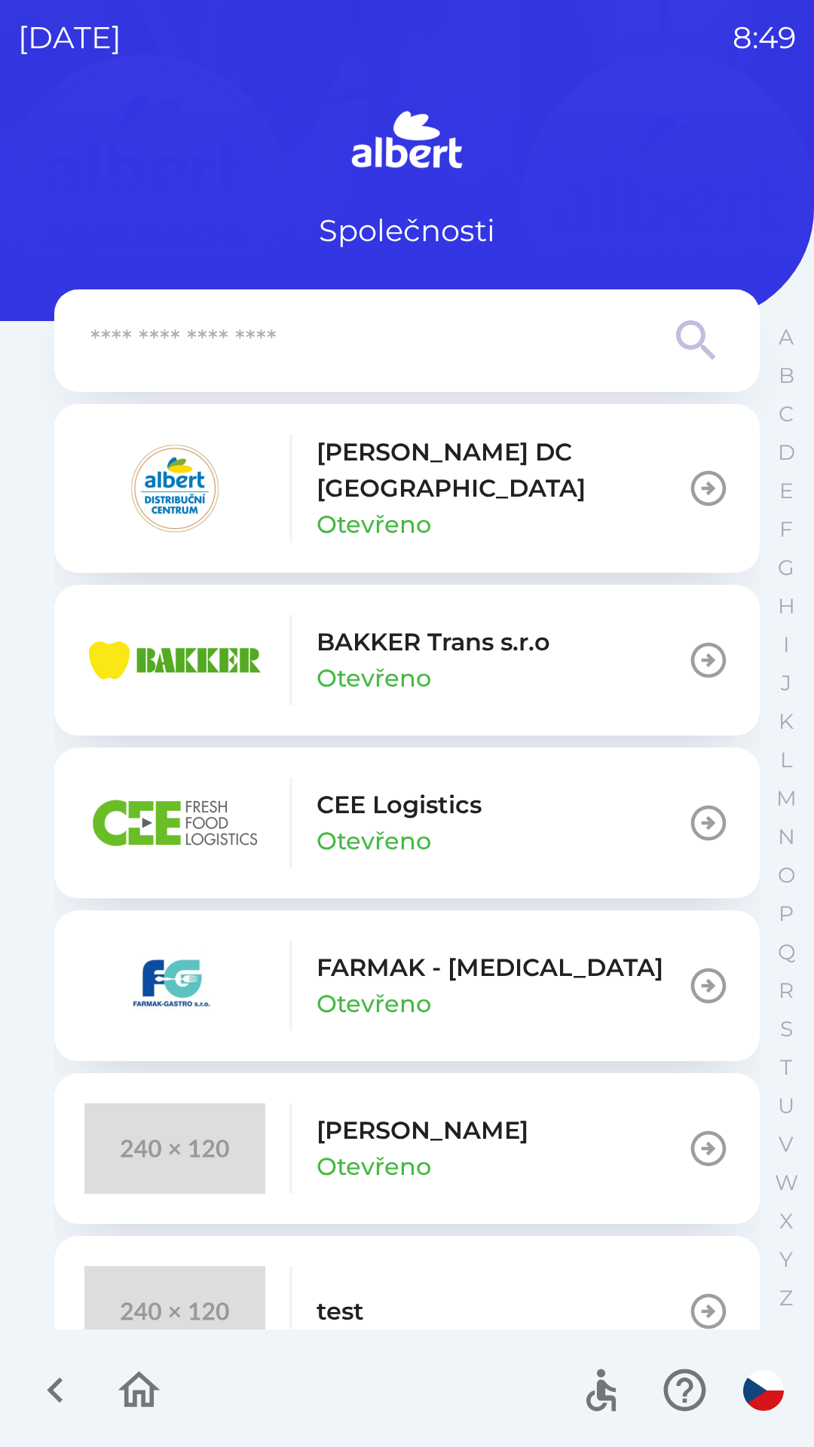
click at [304, 800] on div "CEE Logistics Otevřeno" at bounding box center [282, 823] width 397 height 90
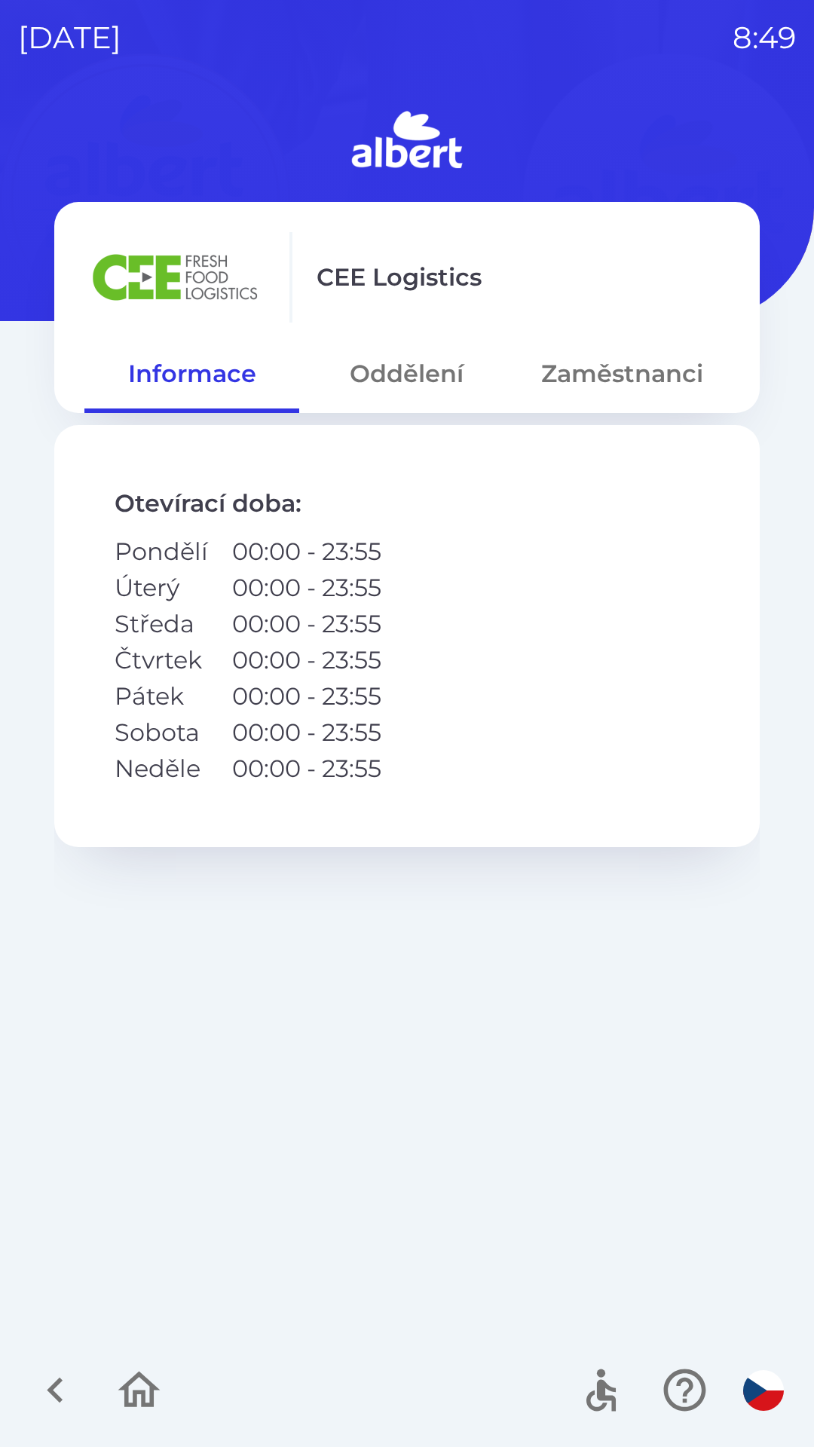
click at [392, 382] on button "Oddělení" at bounding box center [406, 374] width 215 height 54
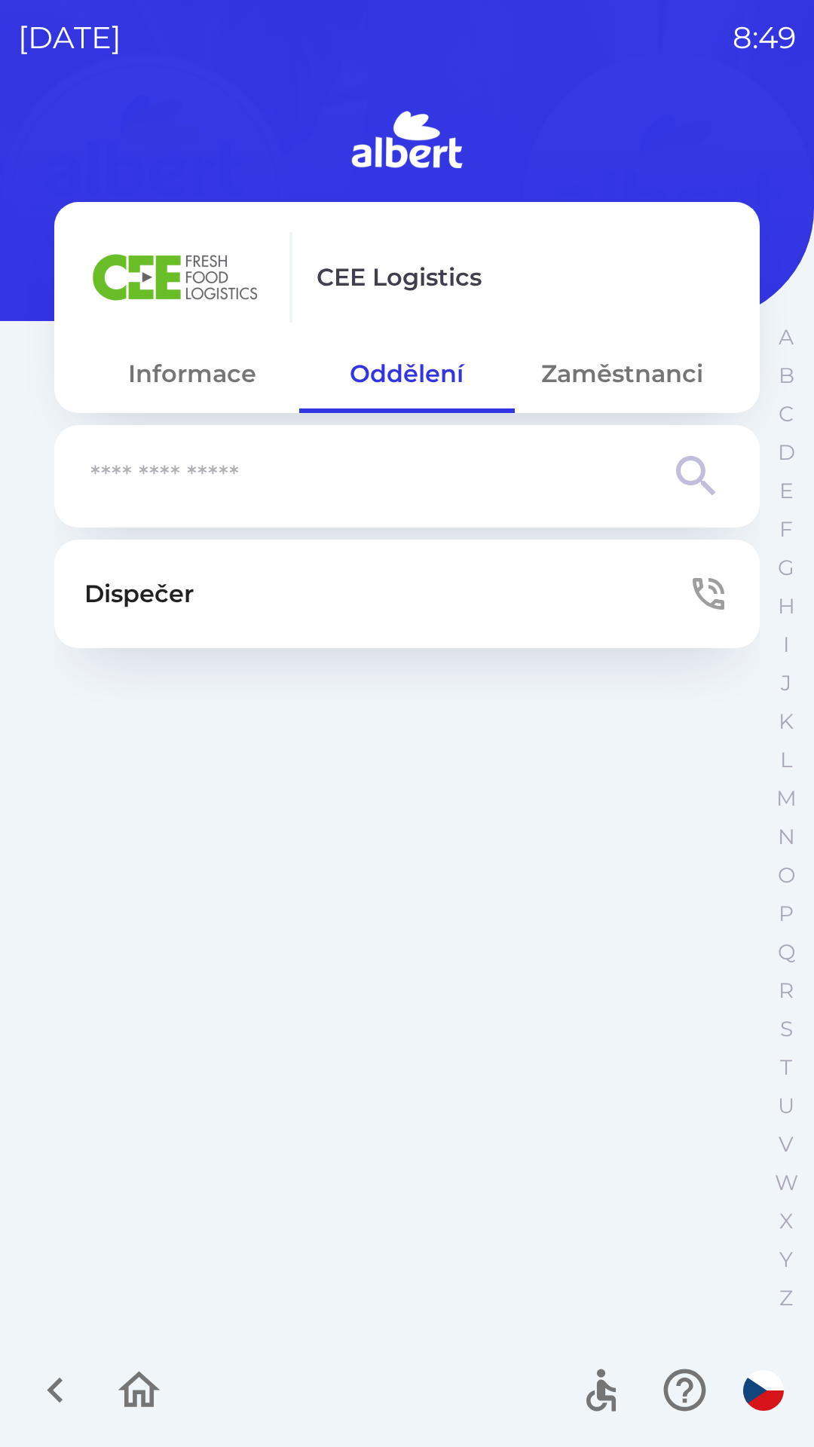
click at [684, 596] on button "Dispečer" at bounding box center [406, 594] width 705 height 109
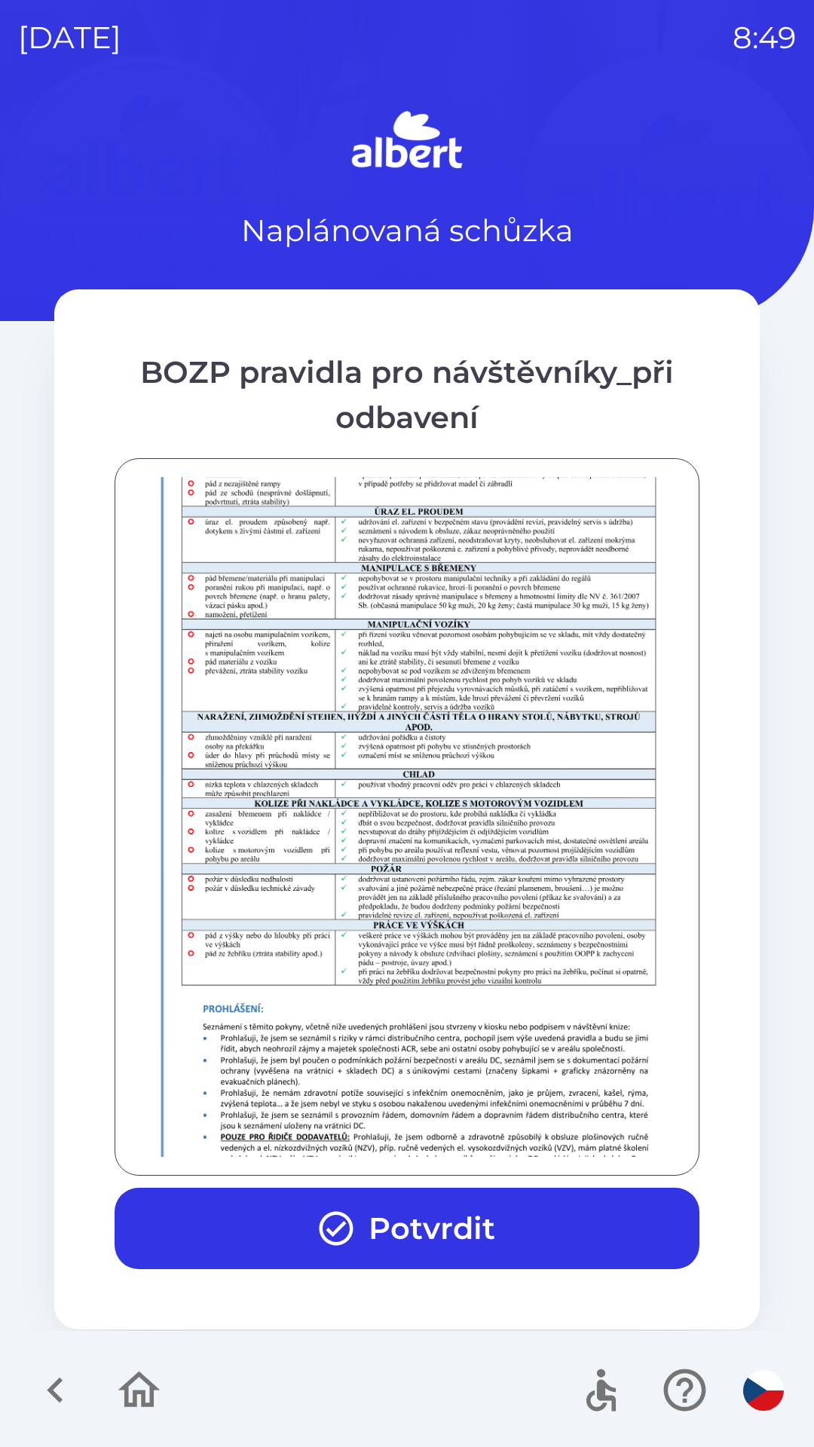
scroll to position [1058, 0]
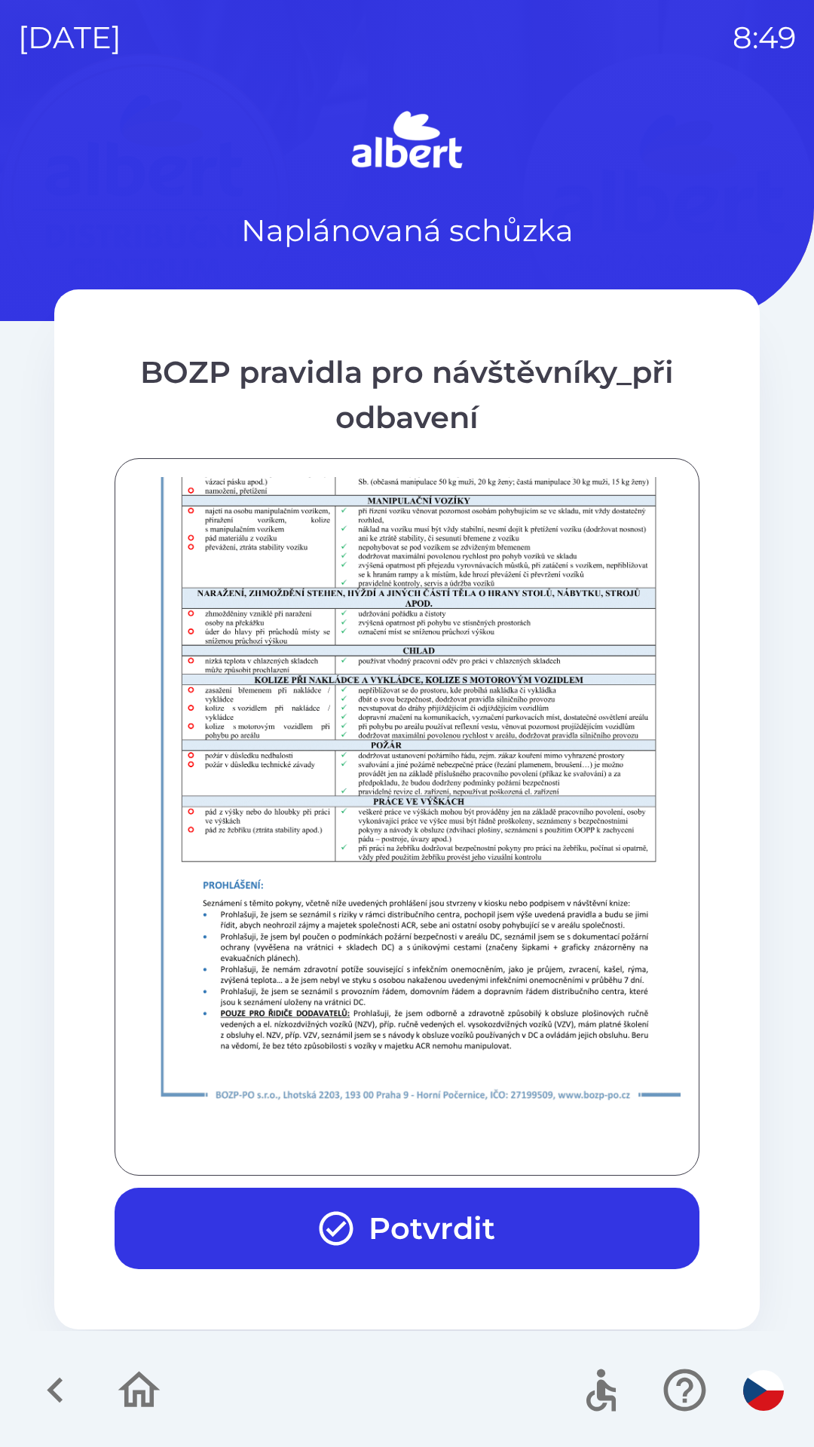
click at [456, 1226] on button "Potvrdit" at bounding box center [407, 1228] width 585 height 81
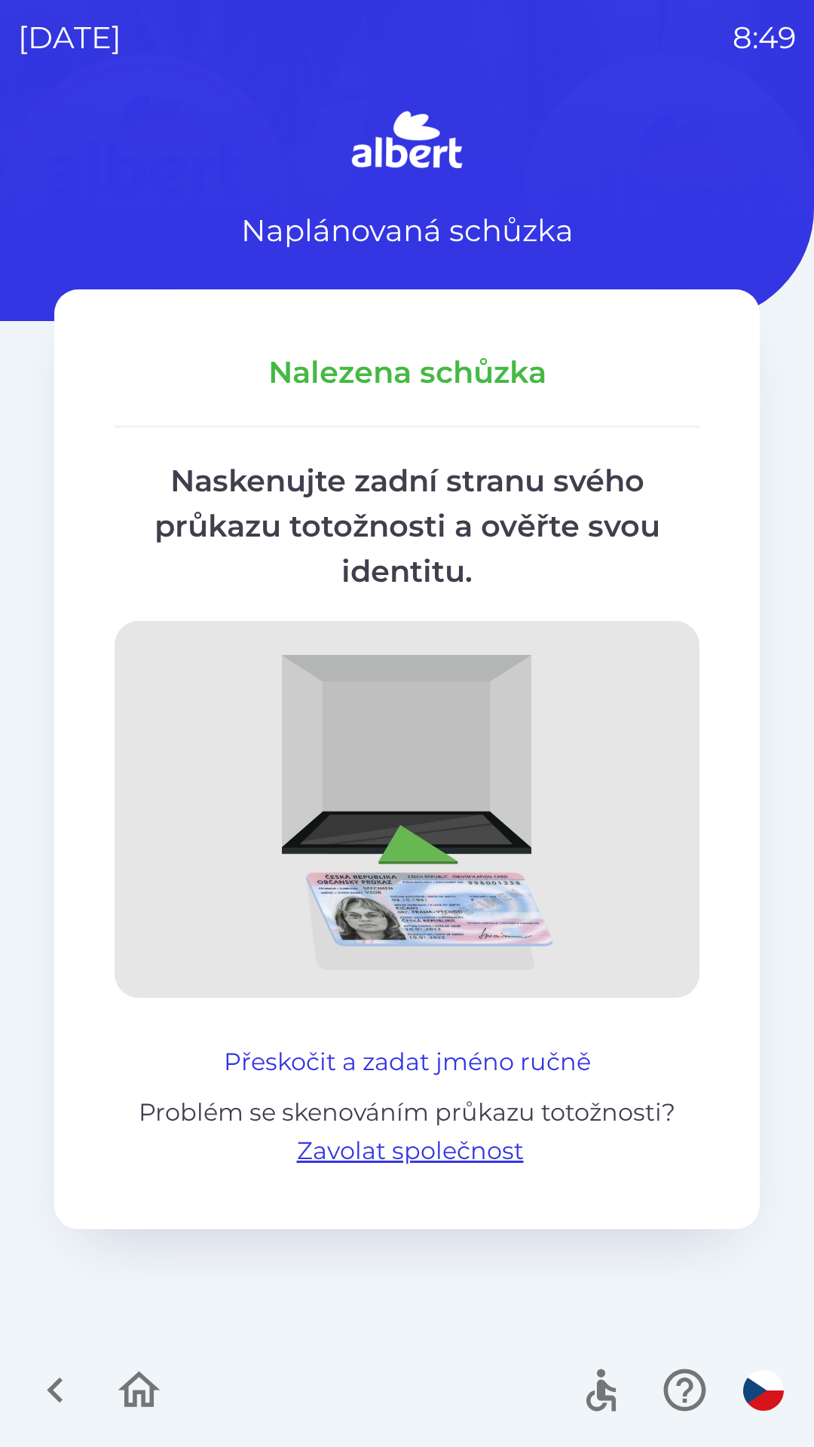
click at [244, 1045] on button "Přeskočit a zadat jméno ručně" at bounding box center [407, 1062] width 379 height 36
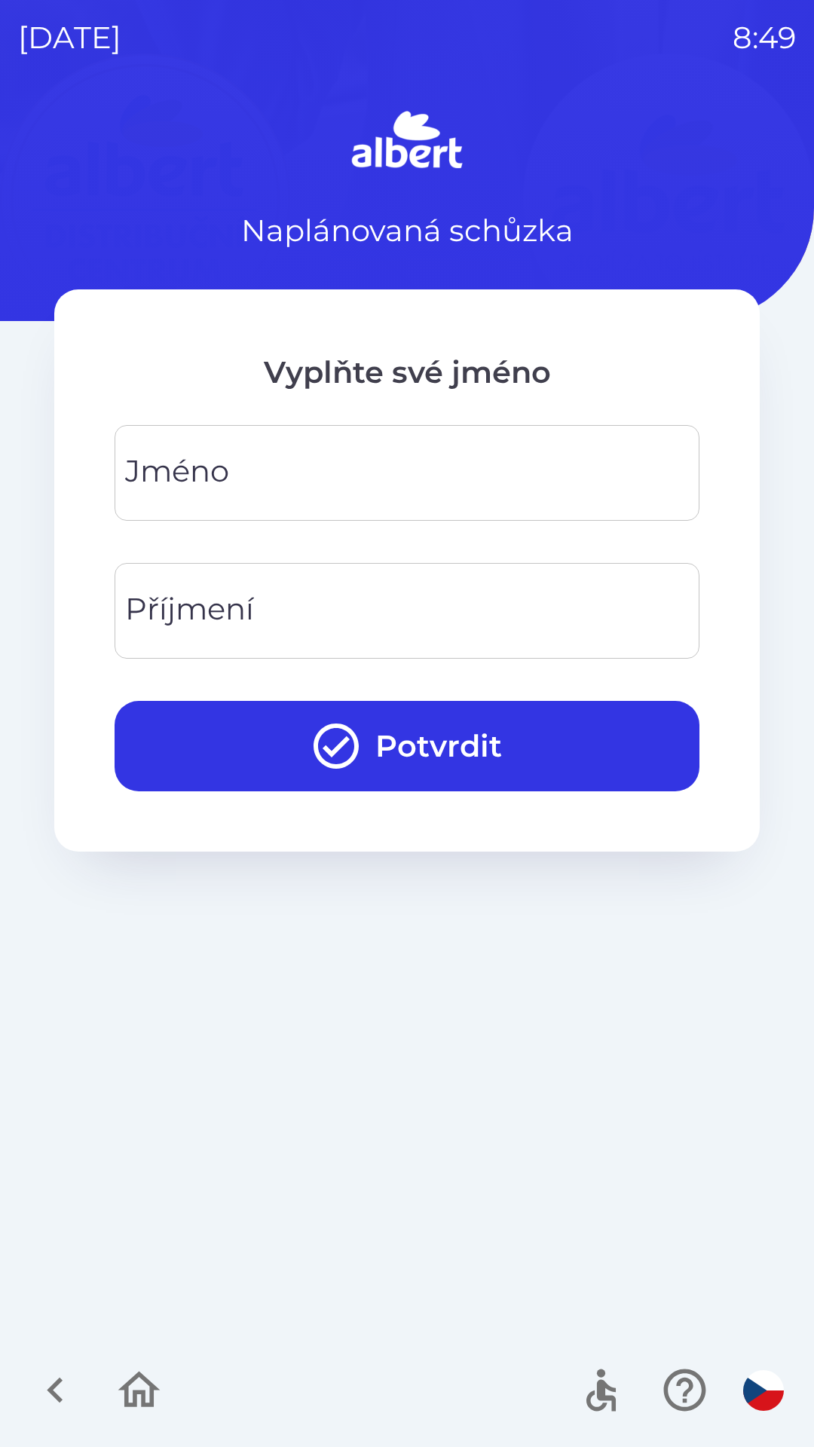
click at [178, 470] on div "[PERSON_NAME]" at bounding box center [407, 473] width 585 height 96
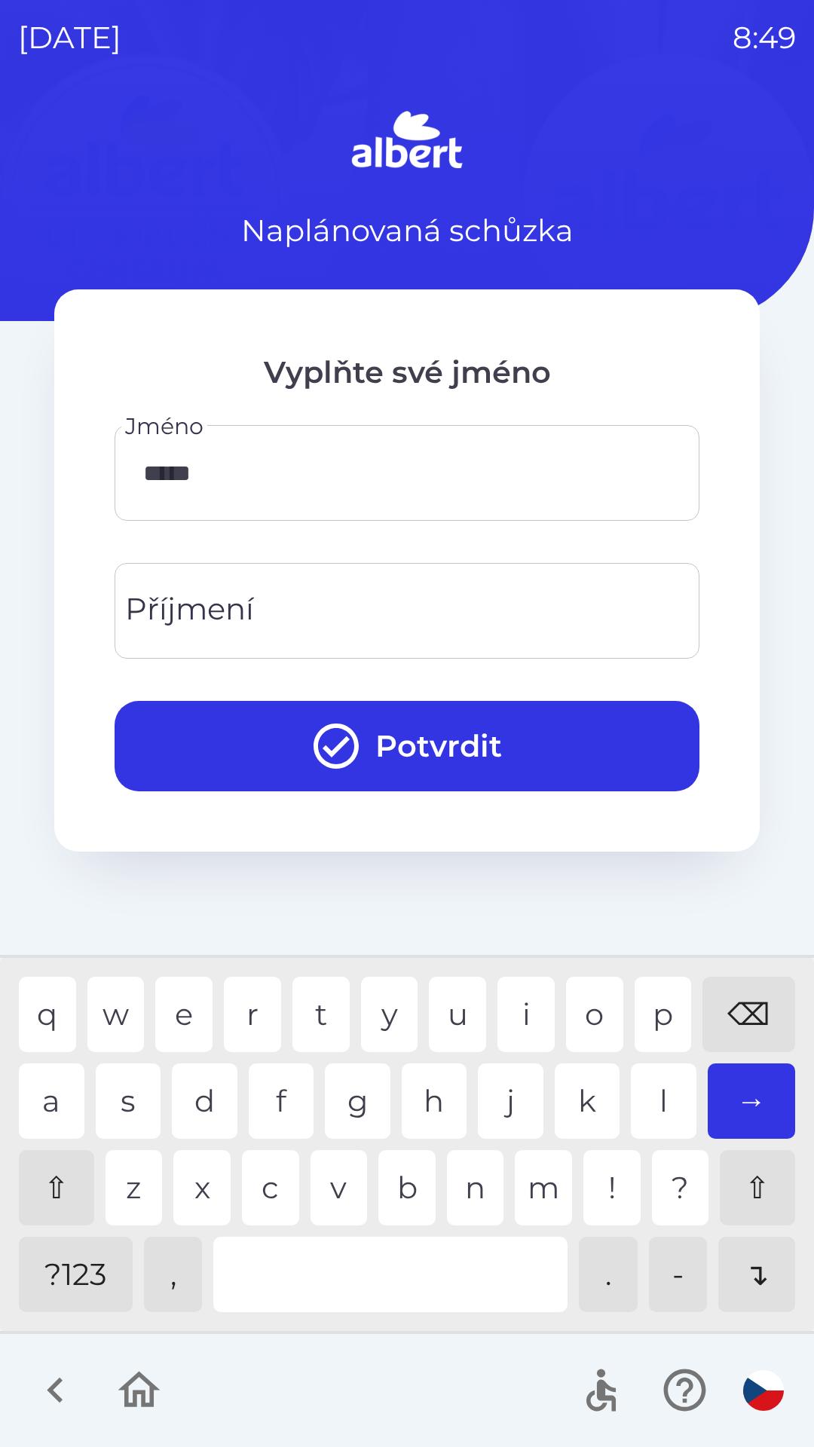
click at [57, 1100] on div "a" at bounding box center [52, 1100] width 66 height 75
type input "*******"
click at [379, 602] on input "Příjmení" at bounding box center [407, 611] width 549 height 60
type input "****"
click at [583, 754] on button "Potvrdit" at bounding box center [407, 746] width 585 height 90
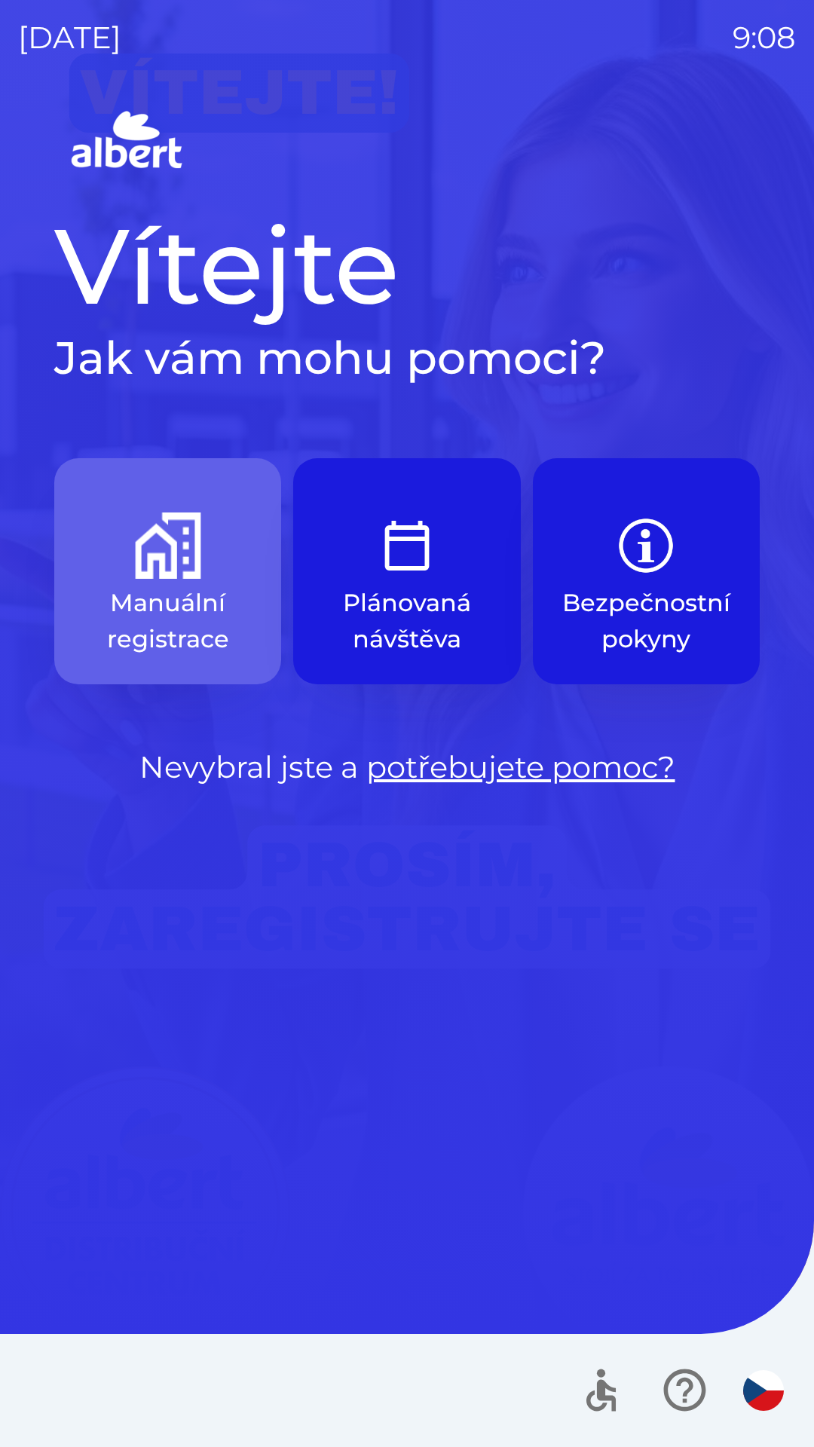
click at [182, 537] on img "button" at bounding box center [168, 546] width 66 height 66
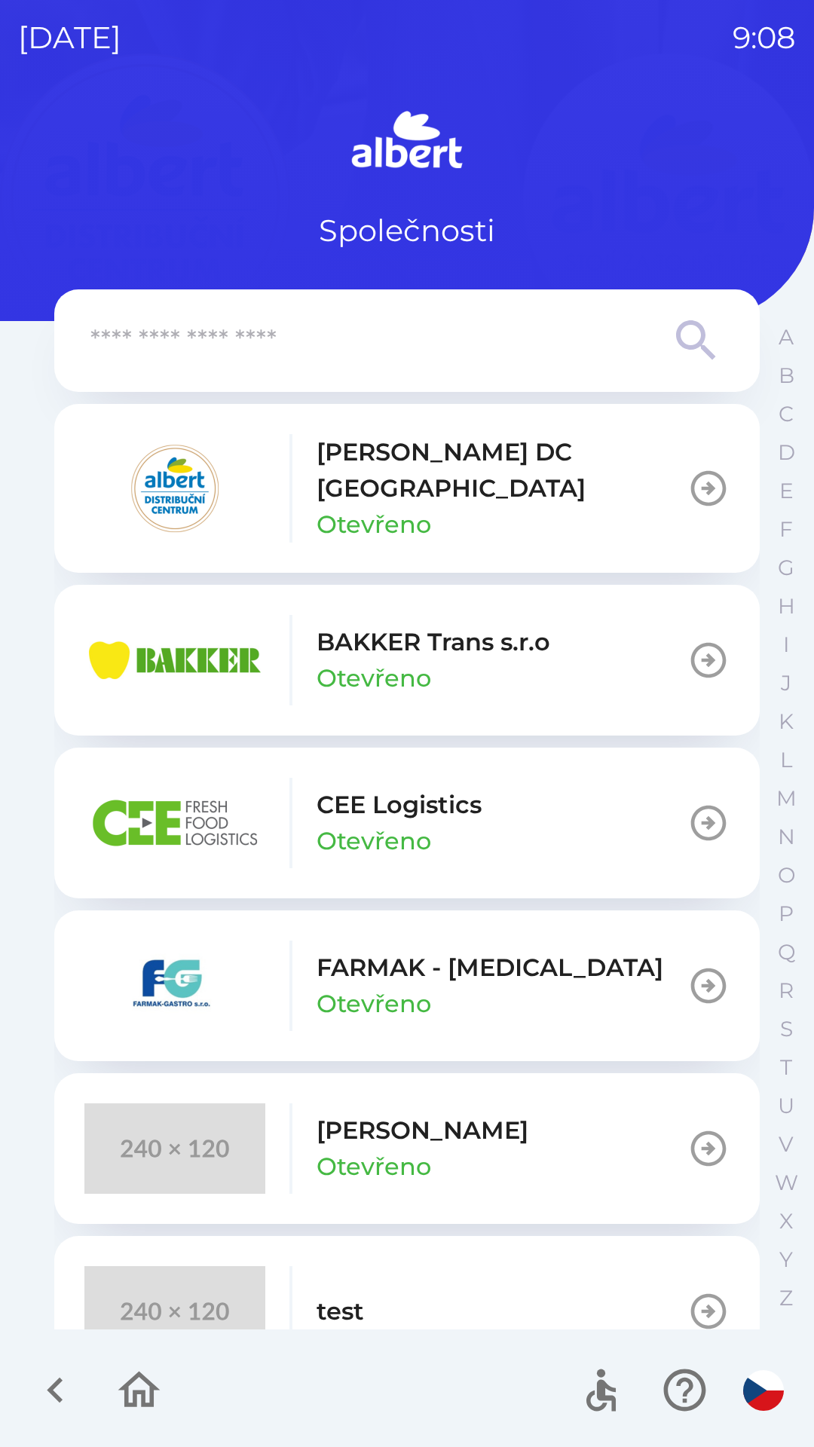
click at [431, 787] on p "CEE Logistics" at bounding box center [399, 805] width 165 height 36
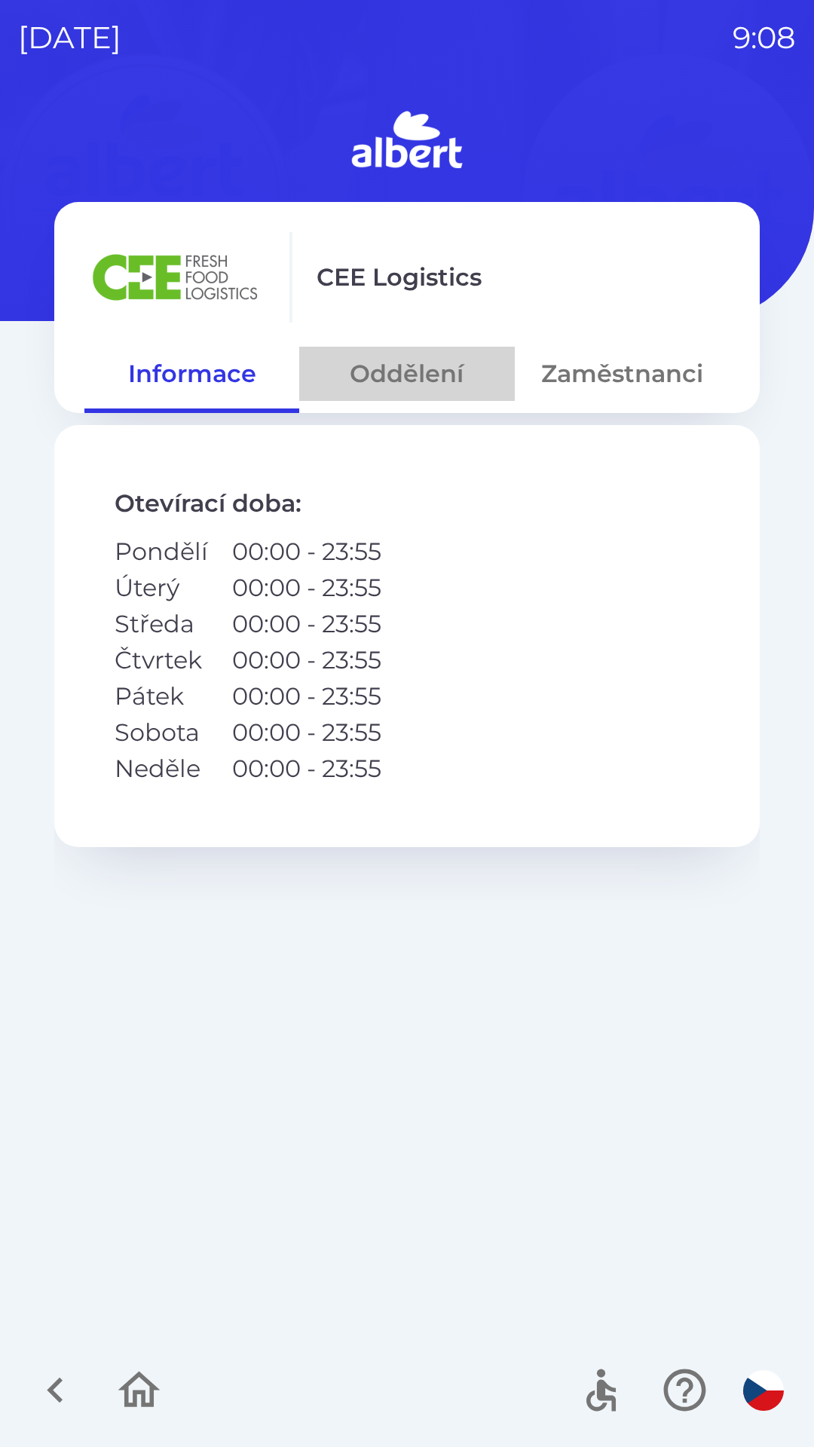
click at [370, 367] on button "Oddělení" at bounding box center [406, 374] width 215 height 54
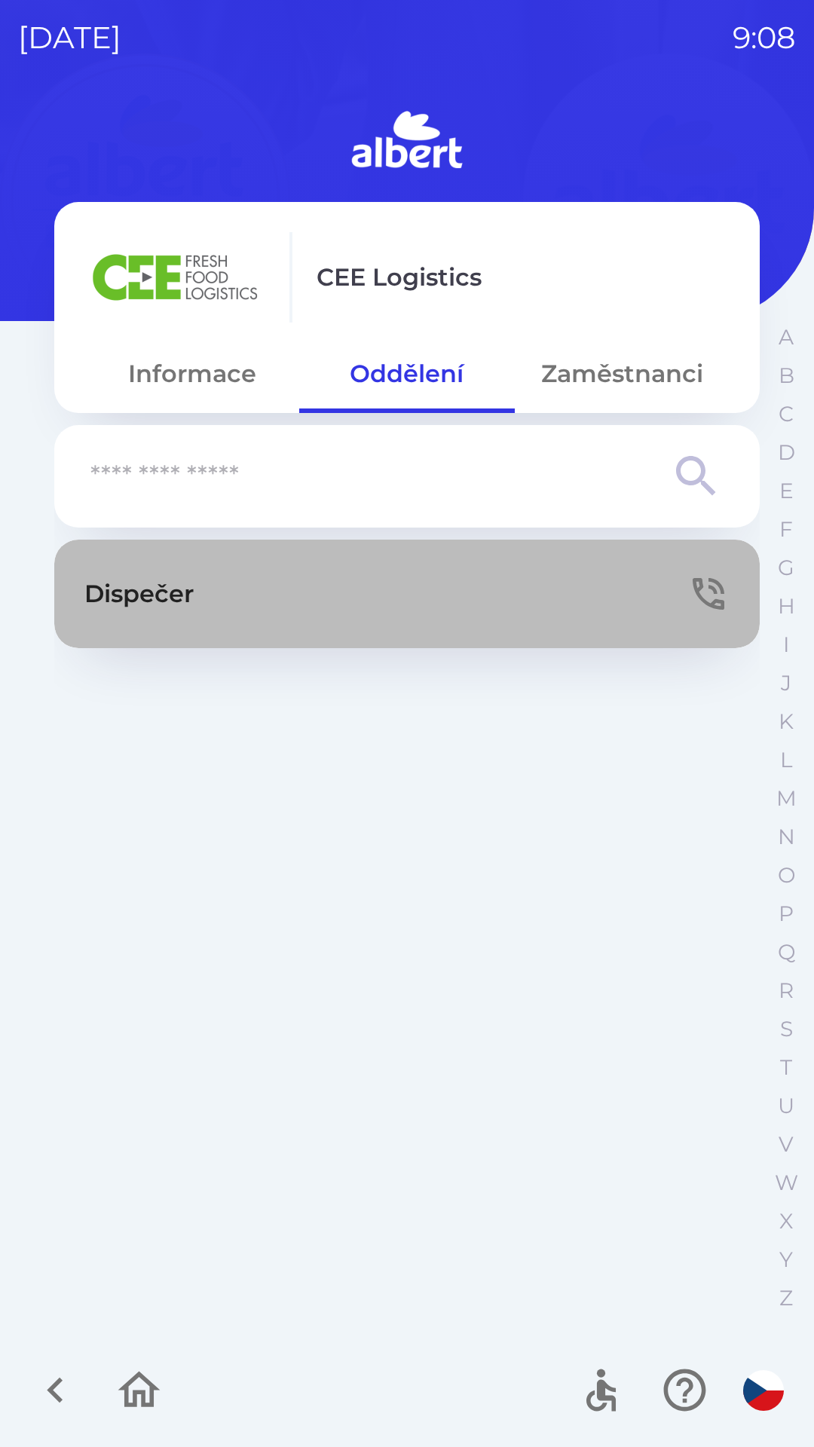
click at [682, 588] on button "Dispečer" at bounding box center [406, 594] width 705 height 109
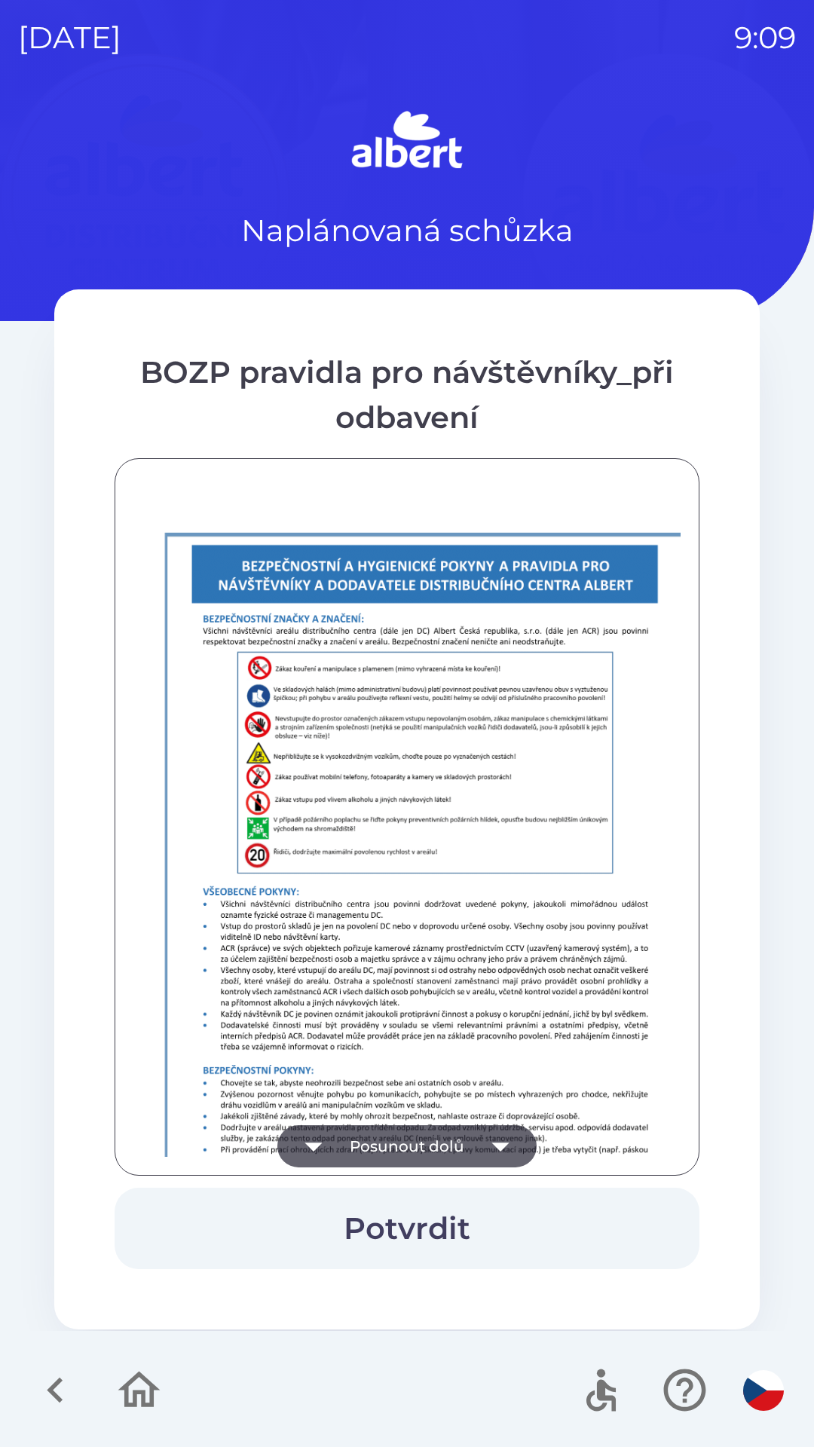
click at [430, 1140] on button "Posunout dolů" at bounding box center [406, 1146] width 259 height 42
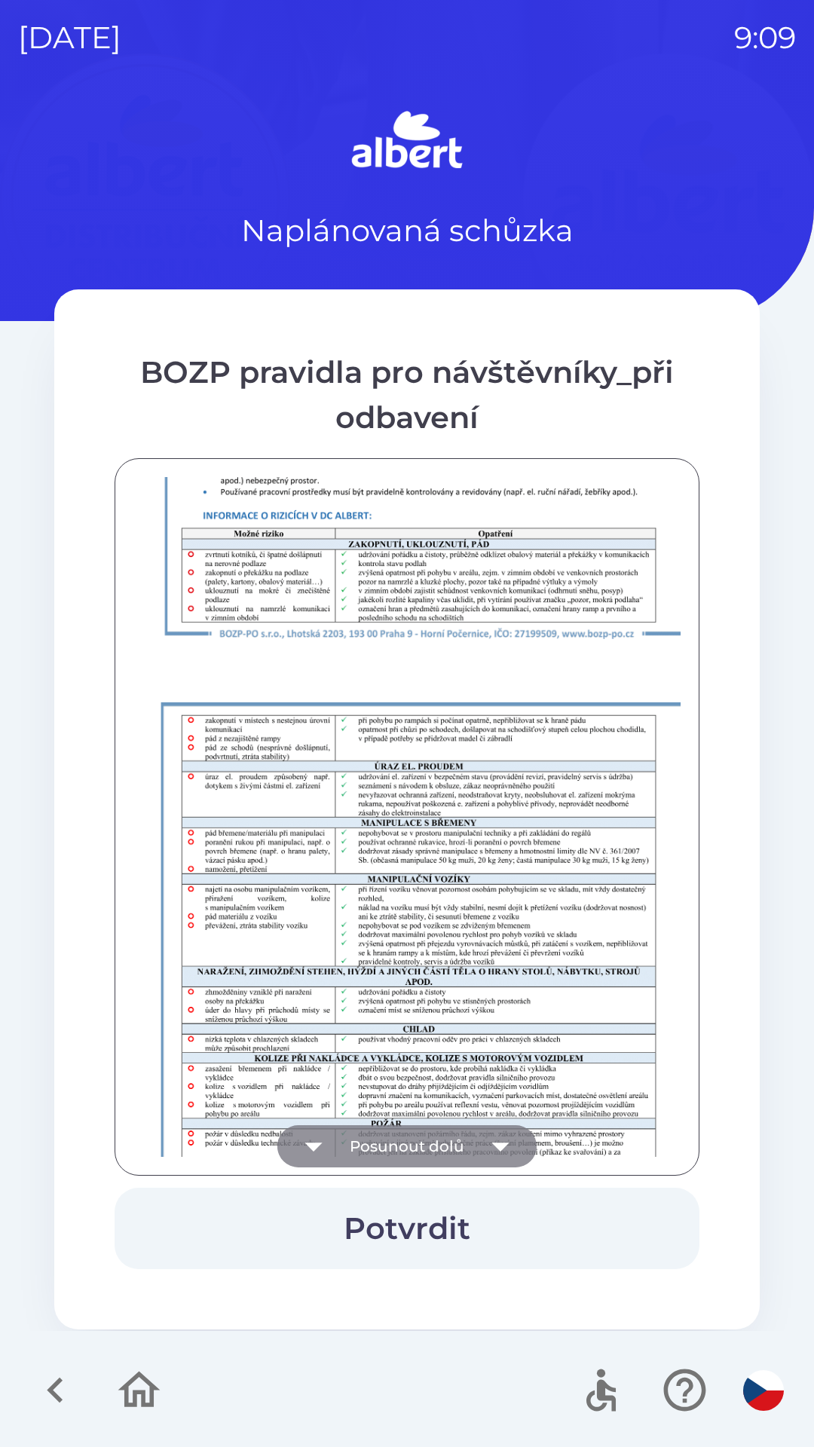
click at [445, 1132] on button "Posunout dolů" at bounding box center [406, 1146] width 259 height 42
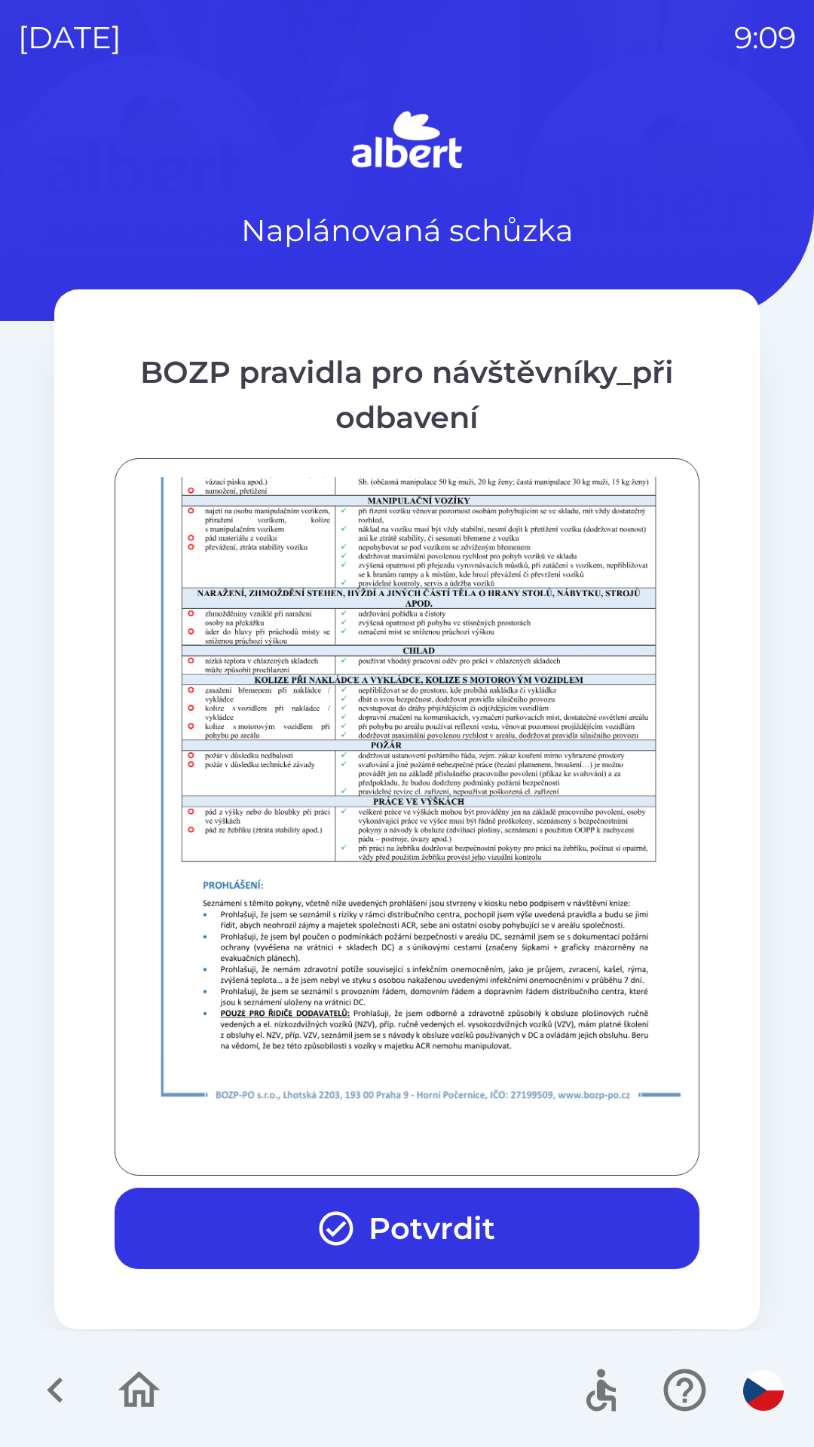
click at [440, 1228] on button "Potvrdit" at bounding box center [407, 1228] width 585 height 81
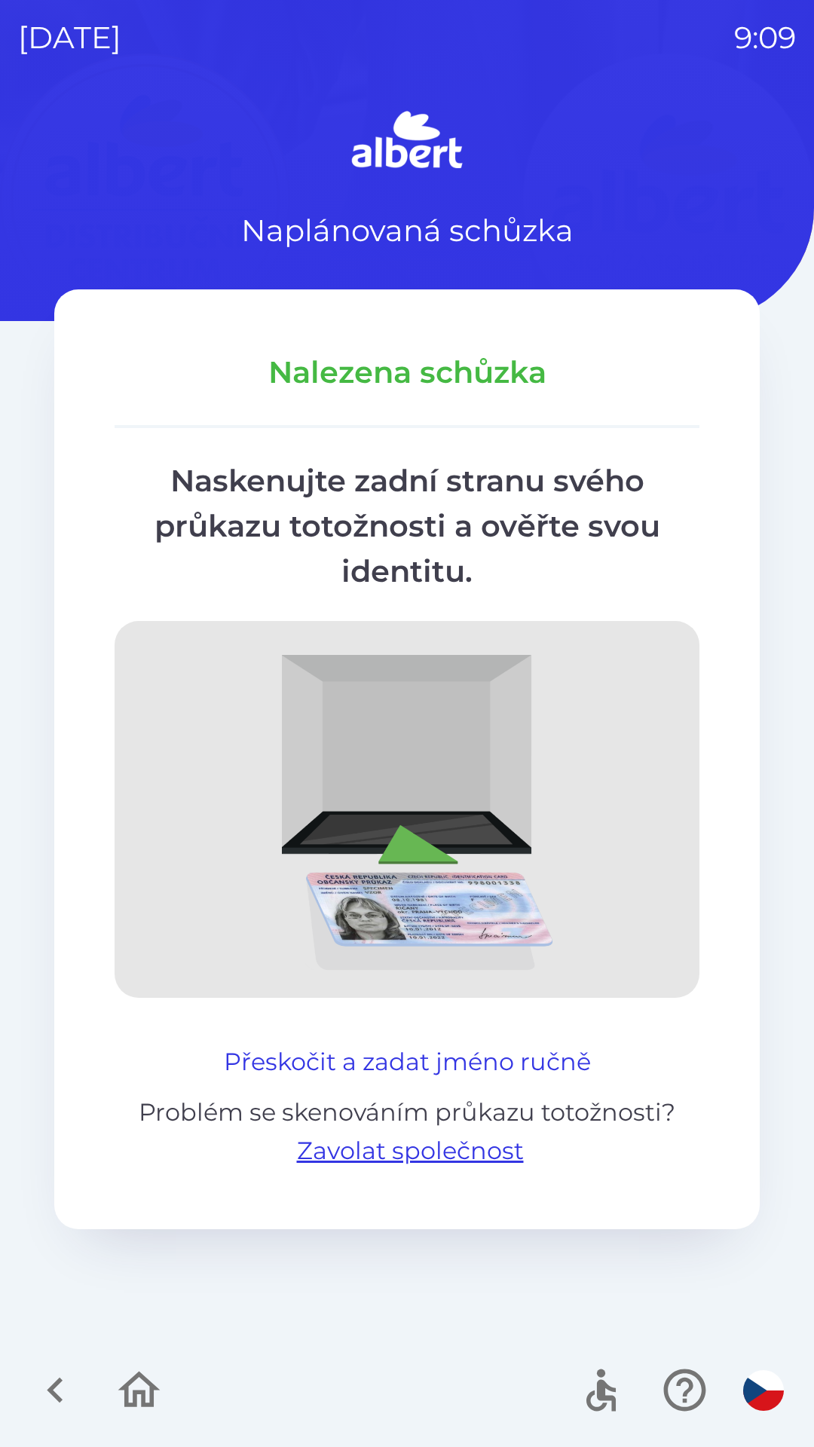
click at [383, 1050] on button "Přeskočit a zadat jméno ručně" at bounding box center [407, 1062] width 379 height 36
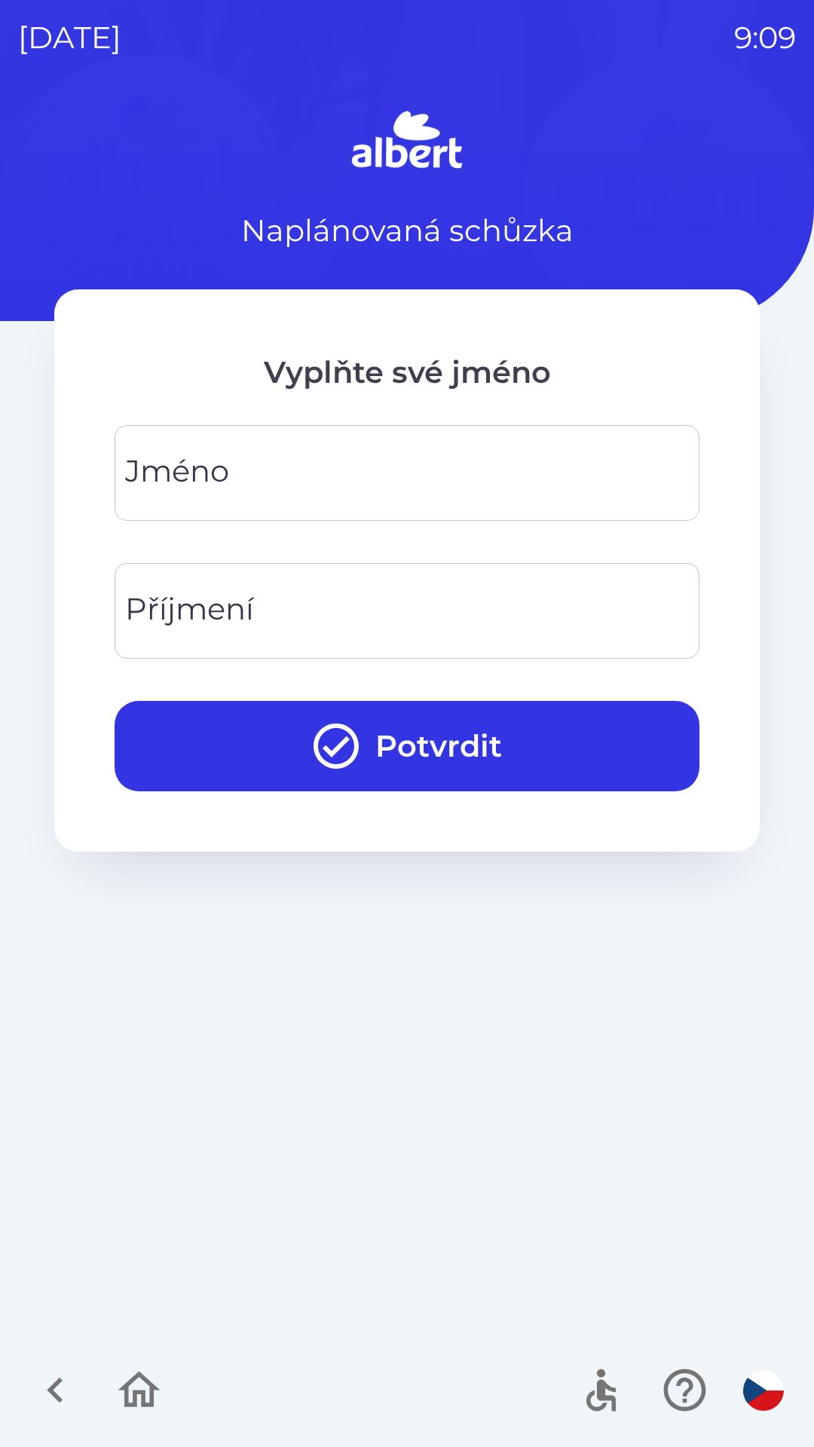
click at [240, 491] on input "Jméno" at bounding box center [407, 473] width 549 height 60
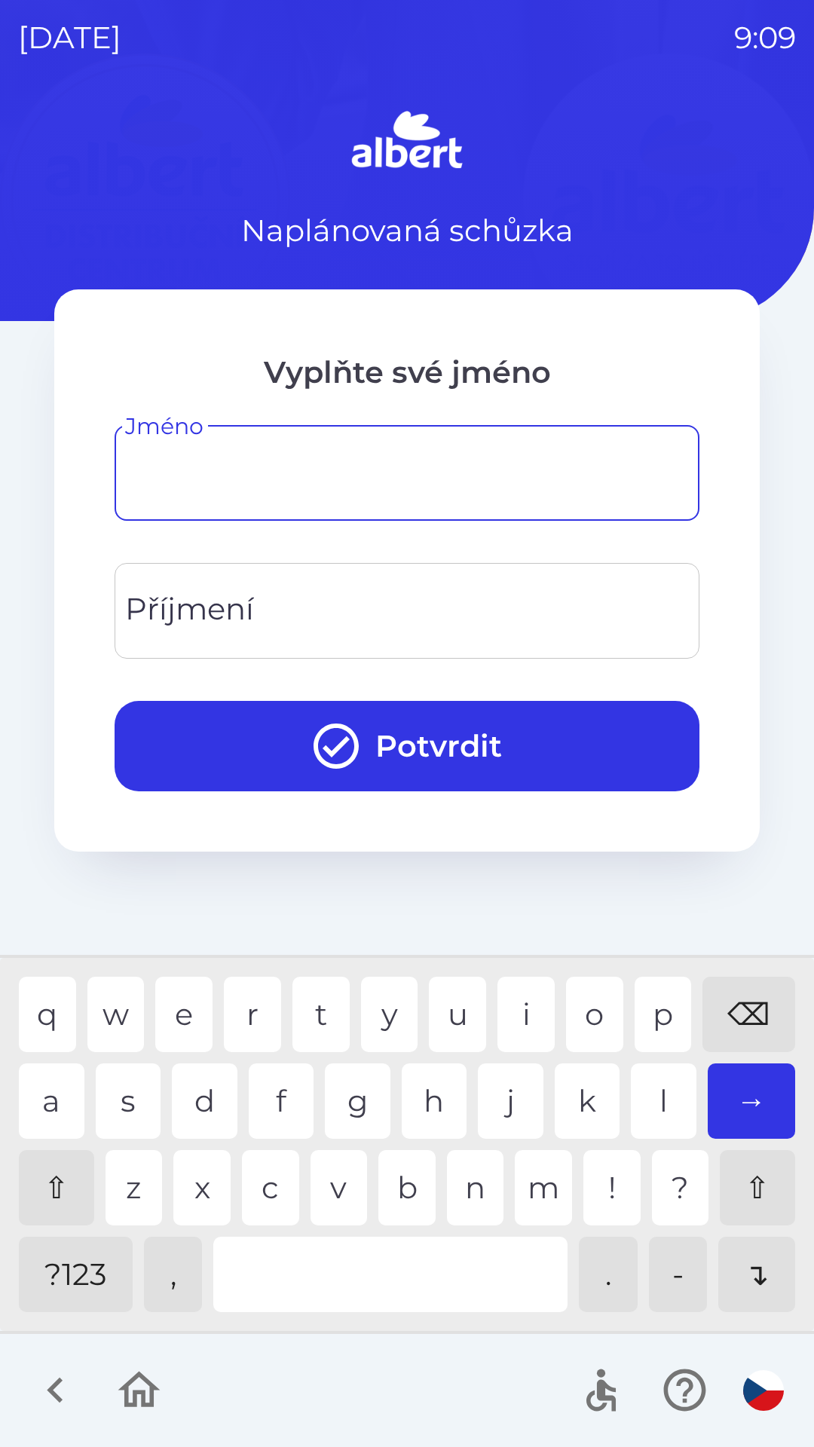
type input "*"
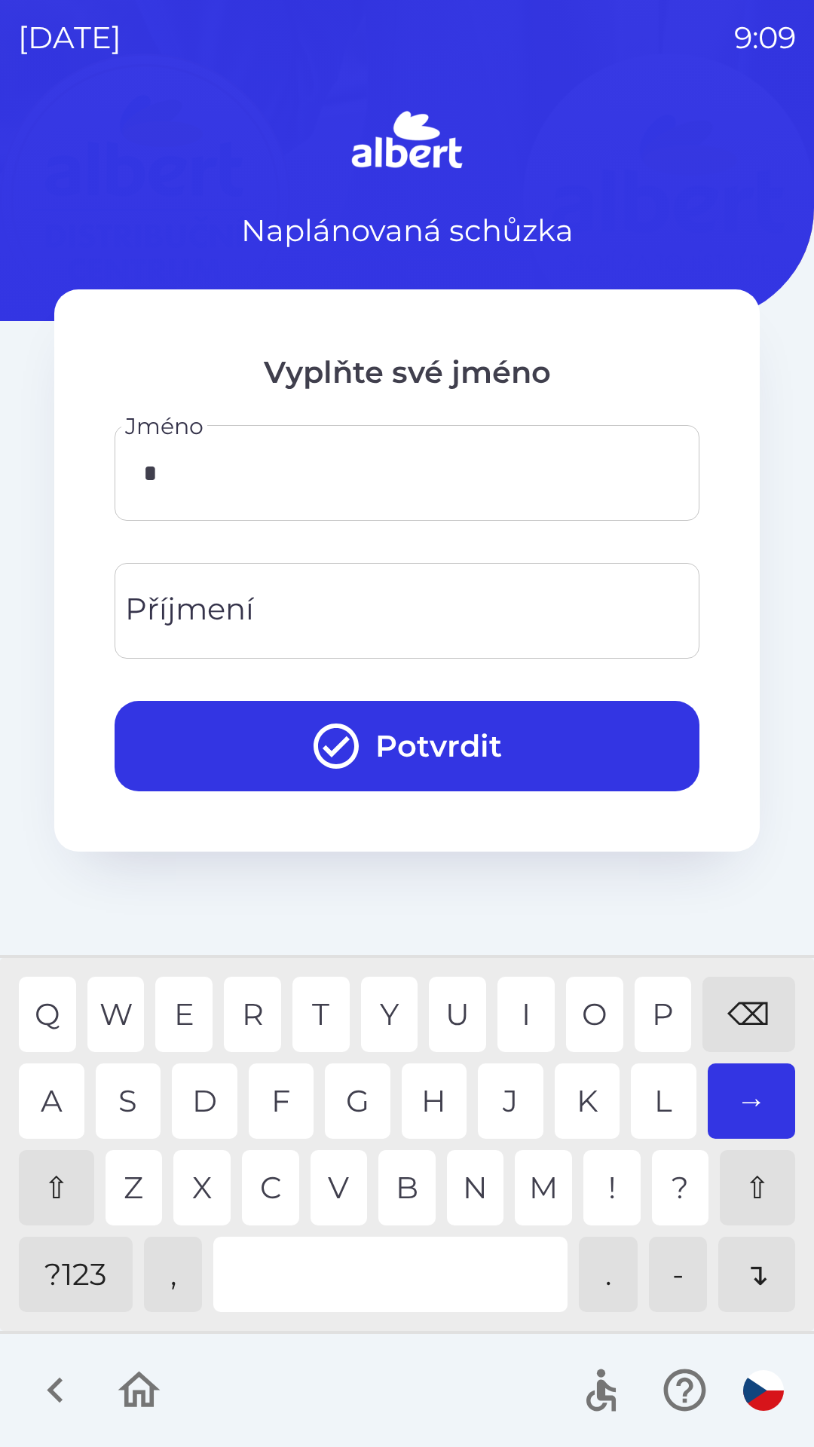
click at [582, 1094] on div "K" at bounding box center [588, 1100] width 66 height 75
click at [43, 1195] on div "⇧" at bounding box center [56, 1187] width 75 height 75
click at [513, 981] on div "i" at bounding box center [525, 1014] width 57 height 75
type input "*****"
click at [292, 610] on input "Příjmení" at bounding box center [407, 611] width 549 height 60
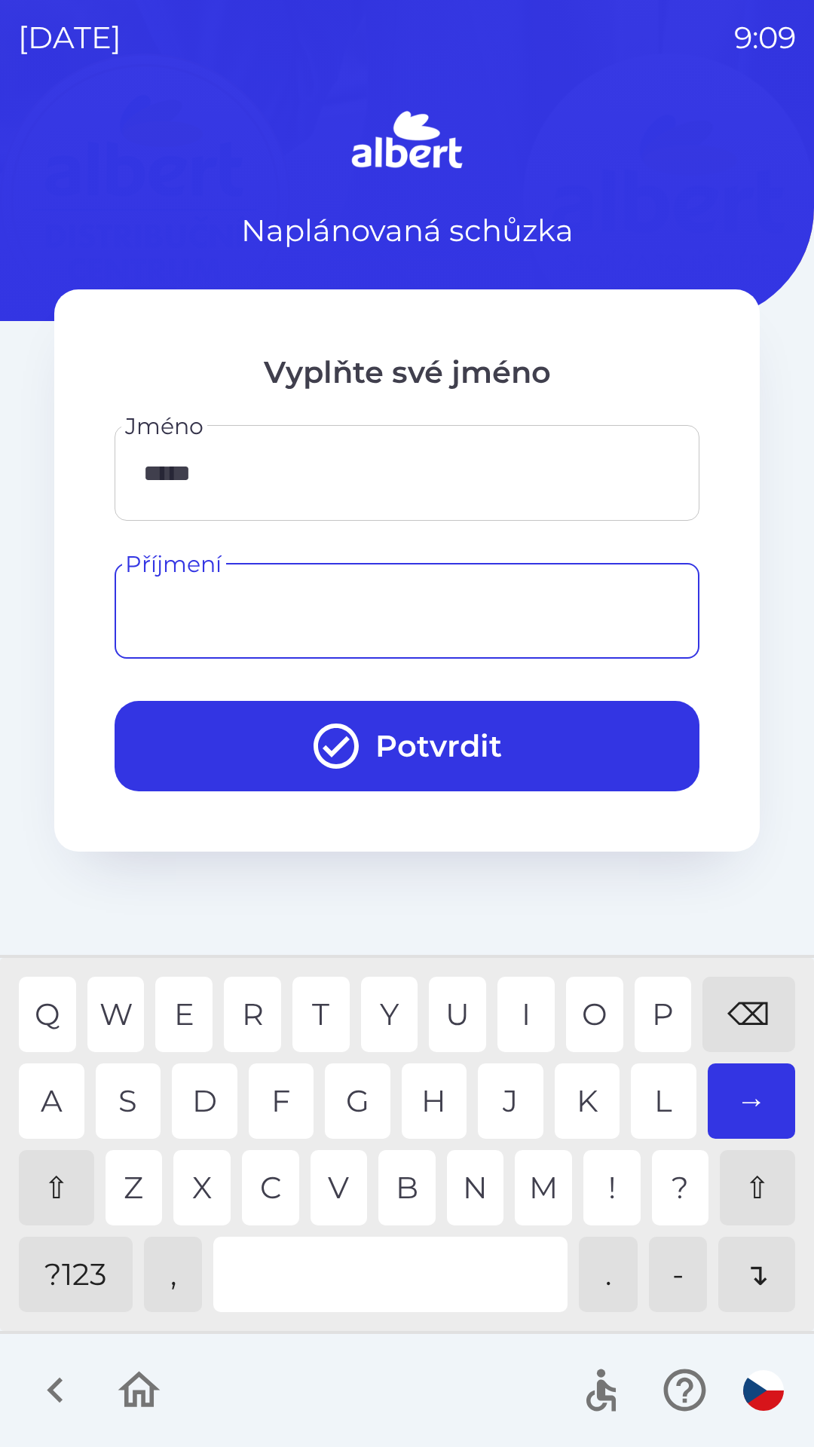
click at [41, 1162] on div "⇧" at bounding box center [56, 1187] width 75 height 75
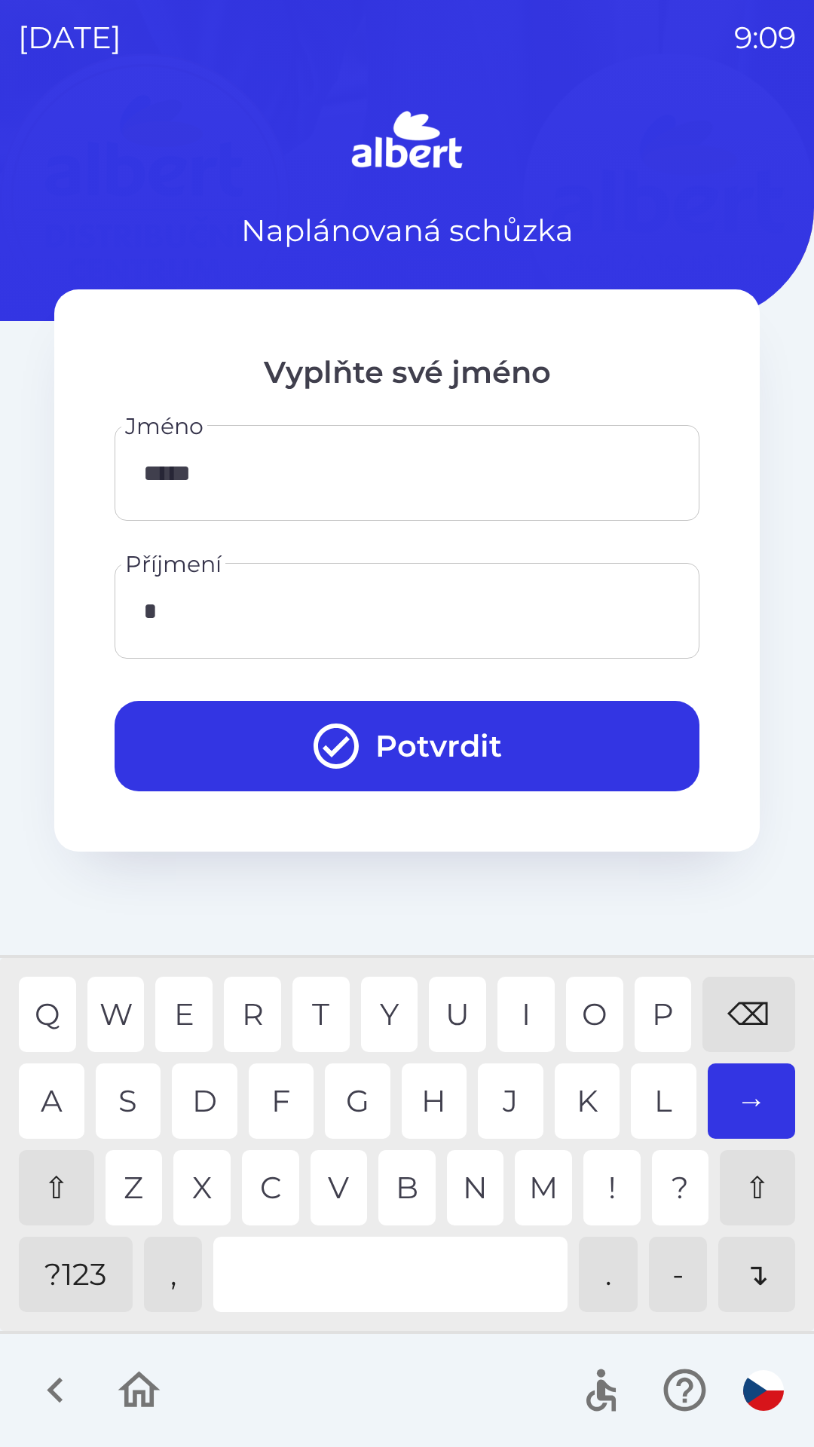
click at [252, 1012] on div "R" at bounding box center [252, 1014] width 57 height 75
click at [182, 995] on div "e" at bounding box center [183, 1014] width 57 height 75
click at [531, 1186] on div "m" at bounding box center [543, 1187] width 57 height 75
click at [519, 1013] on div "i" at bounding box center [525, 1014] width 57 height 75
click at [40, 1094] on div "a" at bounding box center [52, 1100] width 66 height 75
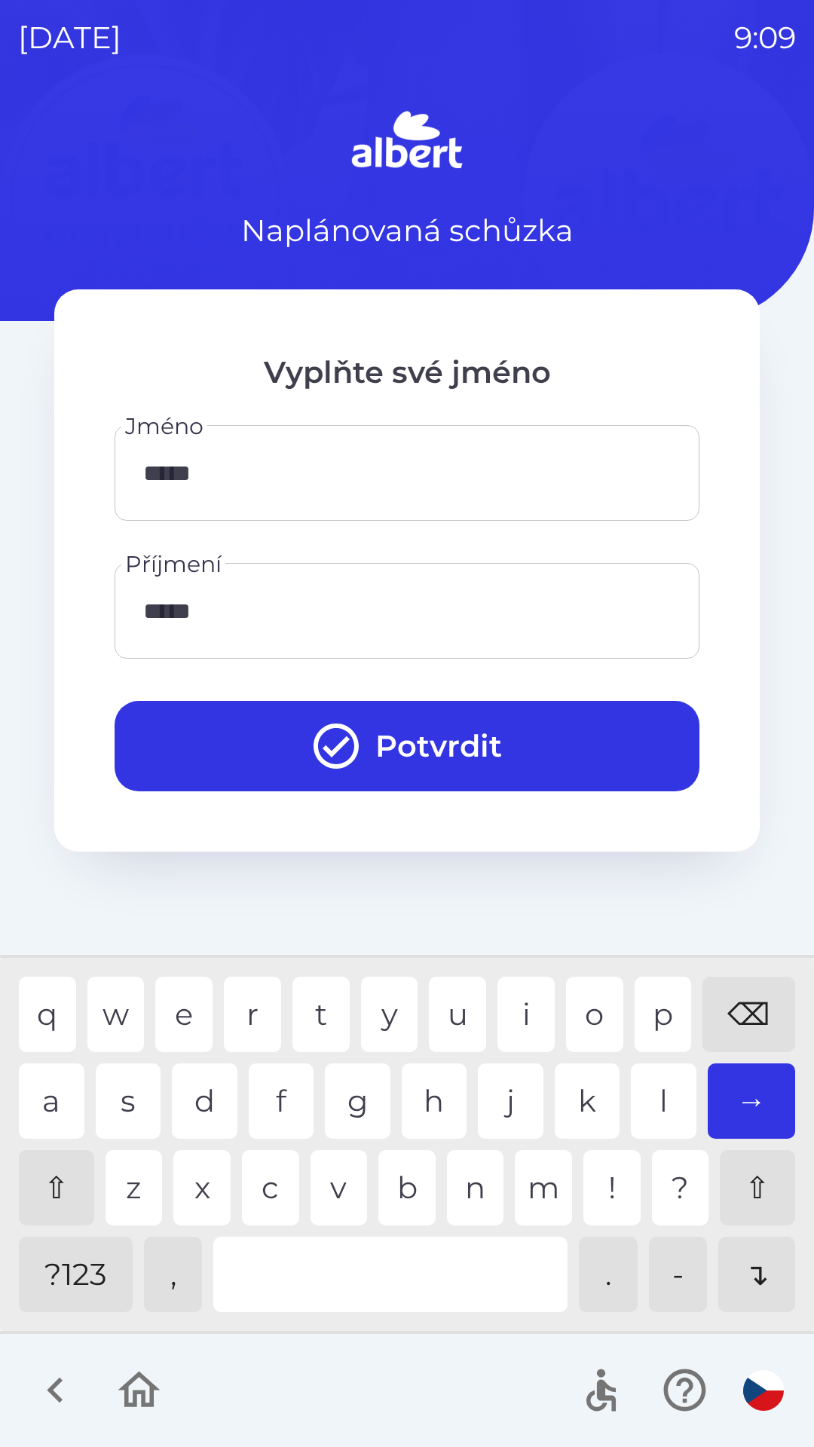
type input "******"
click at [131, 1096] on div "s" at bounding box center [129, 1100] width 66 height 75
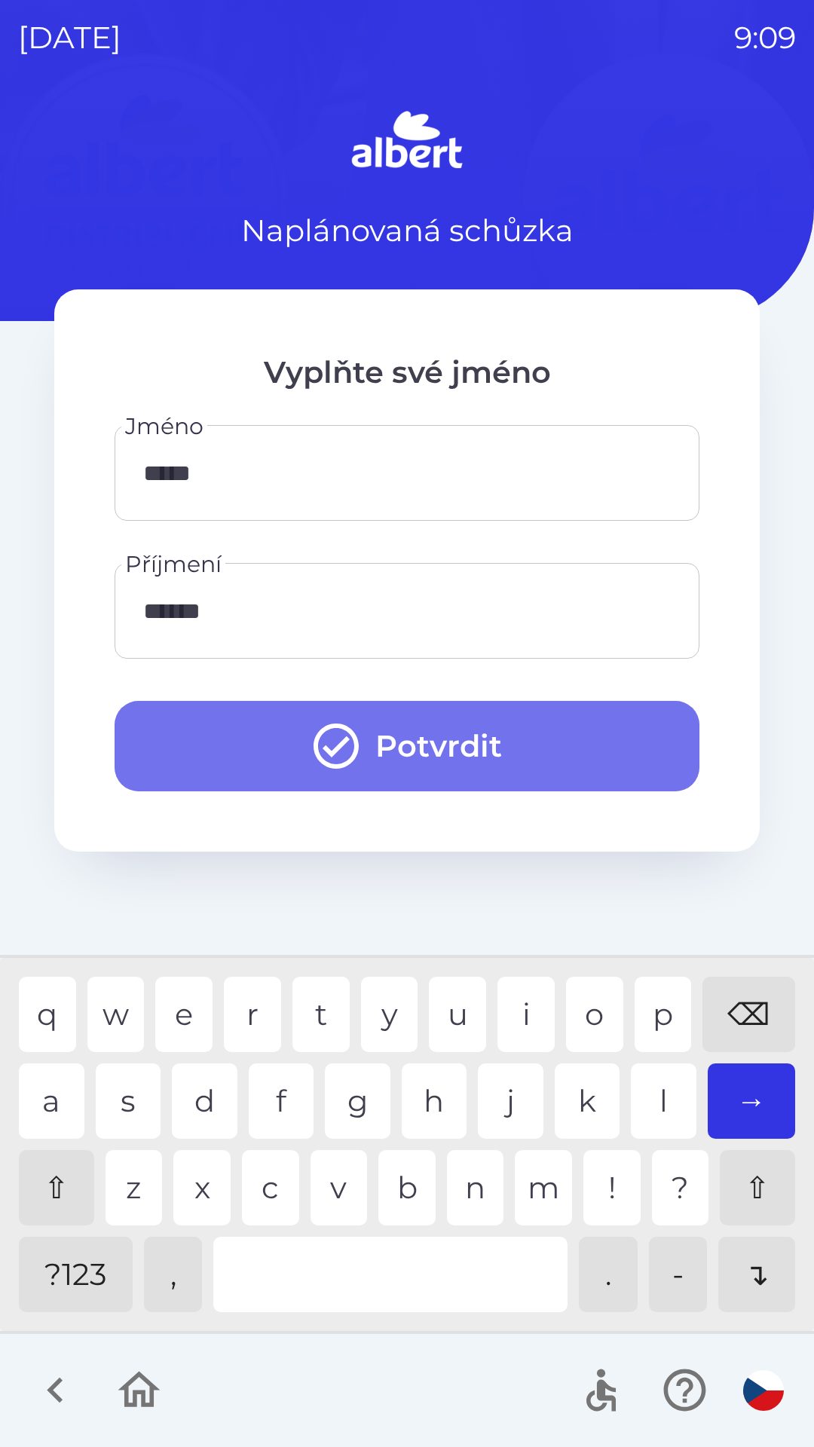
click at [394, 733] on button "Potvrdit" at bounding box center [407, 746] width 585 height 90
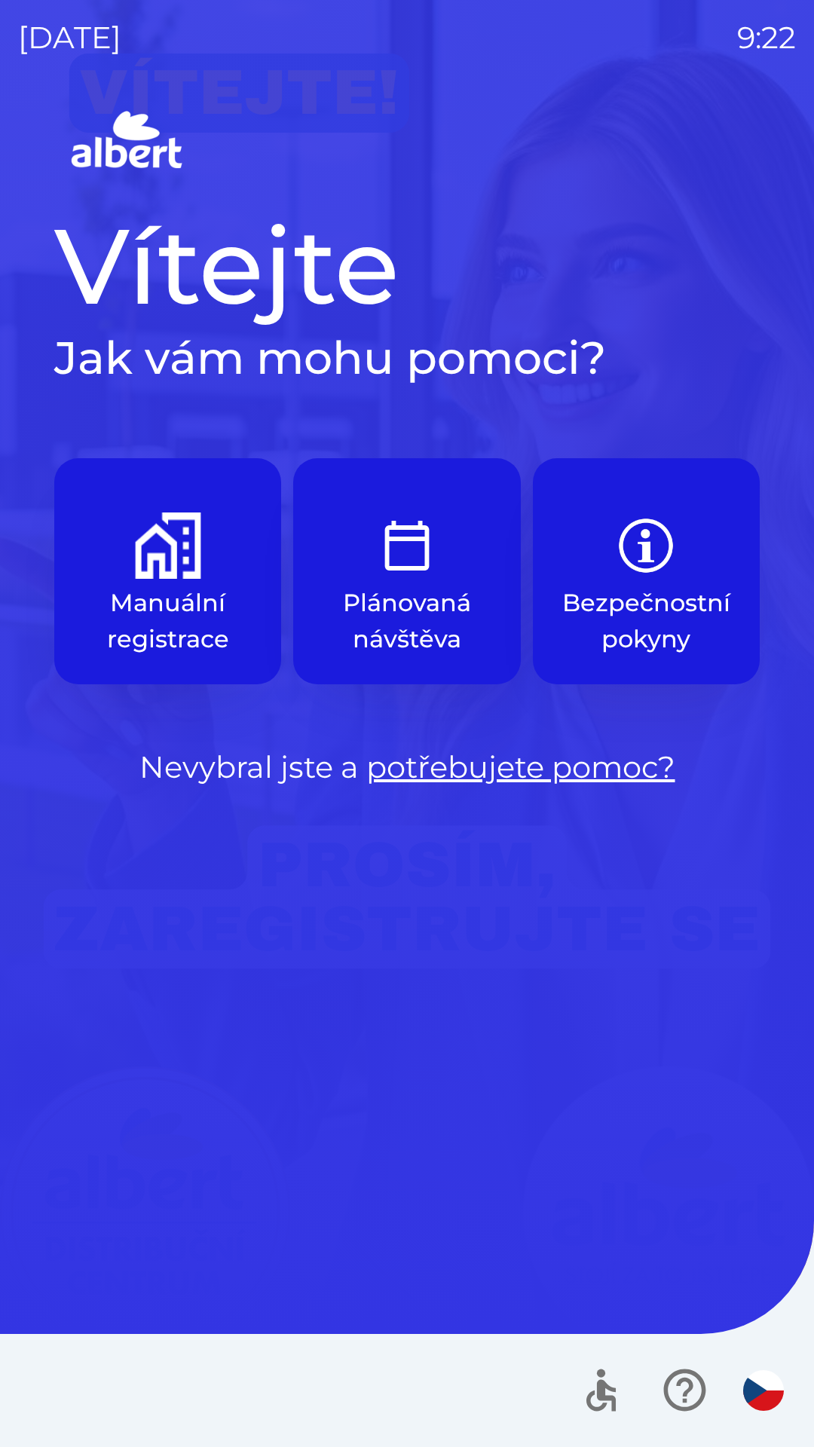
click at [384, 556] on img "button" at bounding box center [407, 546] width 66 height 66
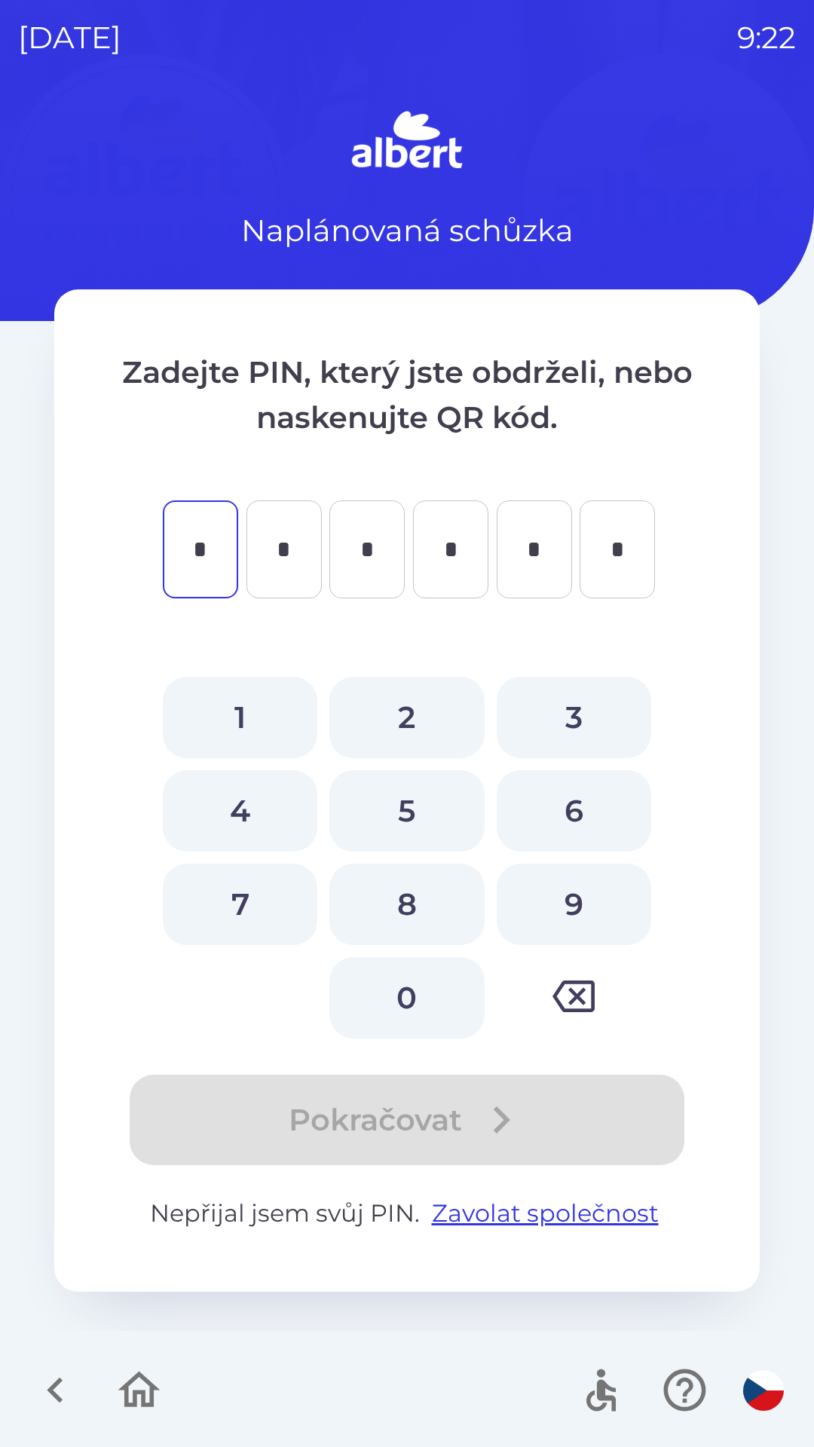
type input "*"
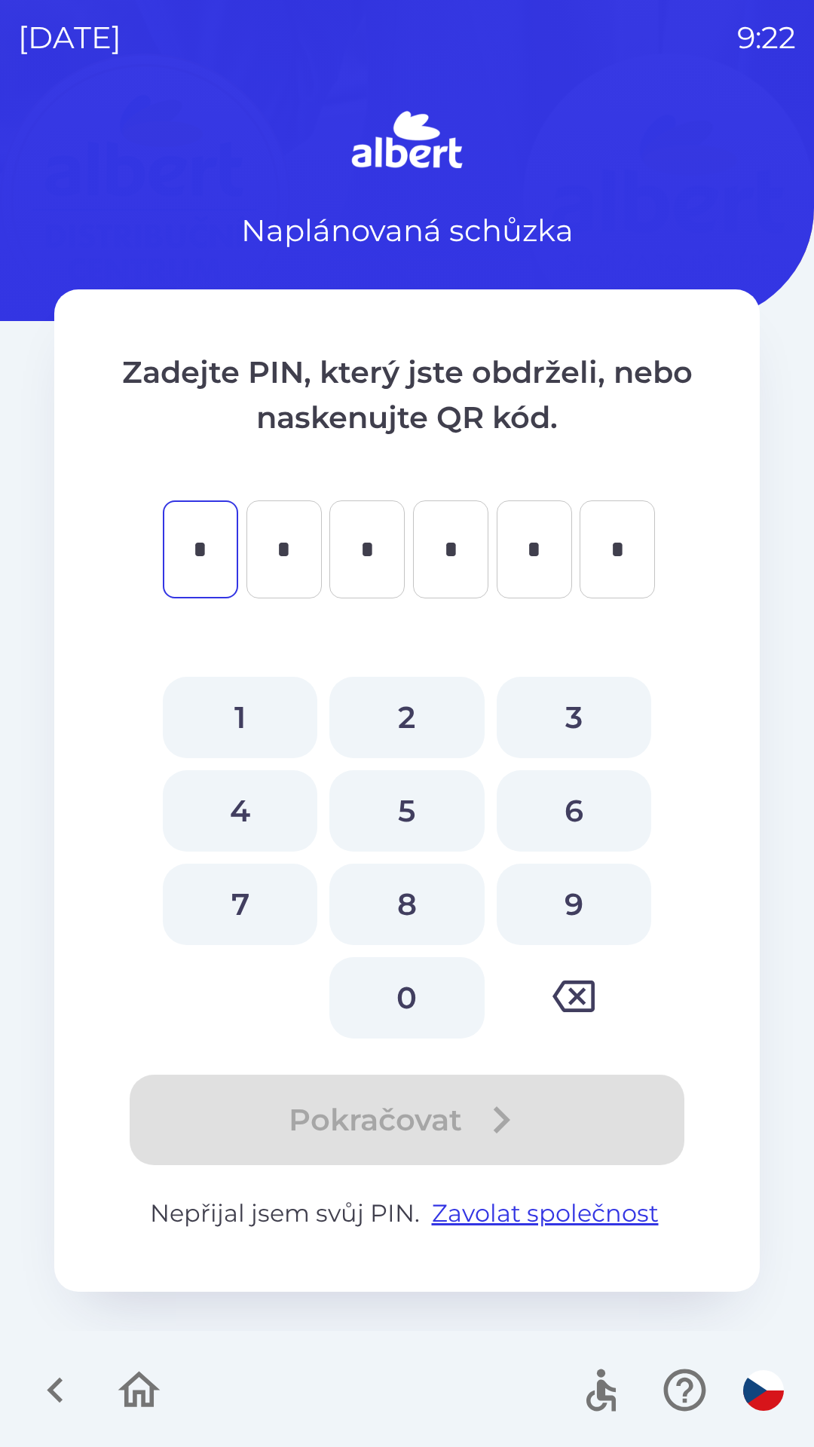
type input "*"
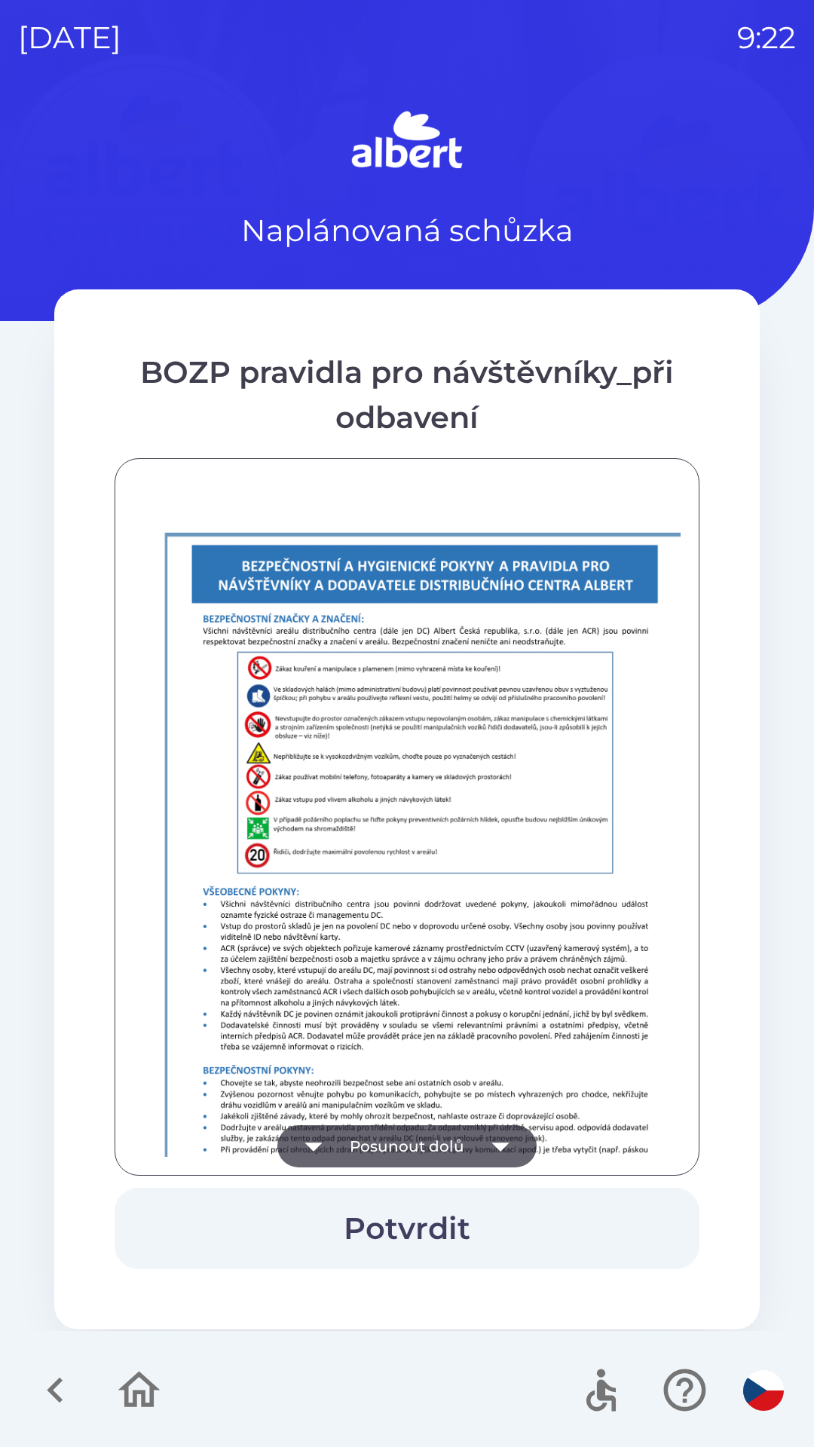
click at [367, 1142] on button "Posunout dolů" at bounding box center [406, 1146] width 259 height 42
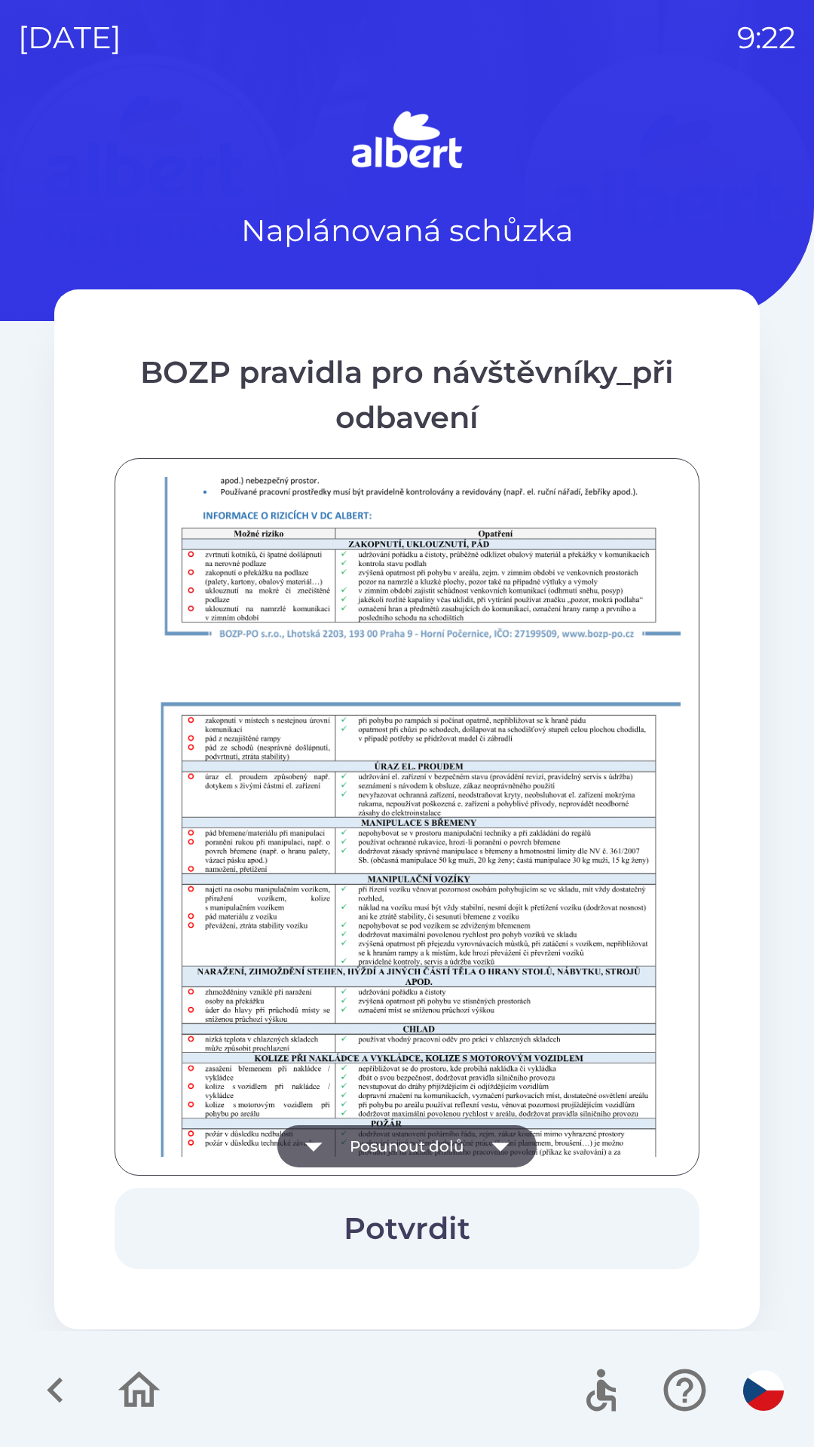
click at [393, 1131] on button "Posunout dolů" at bounding box center [406, 1146] width 259 height 42
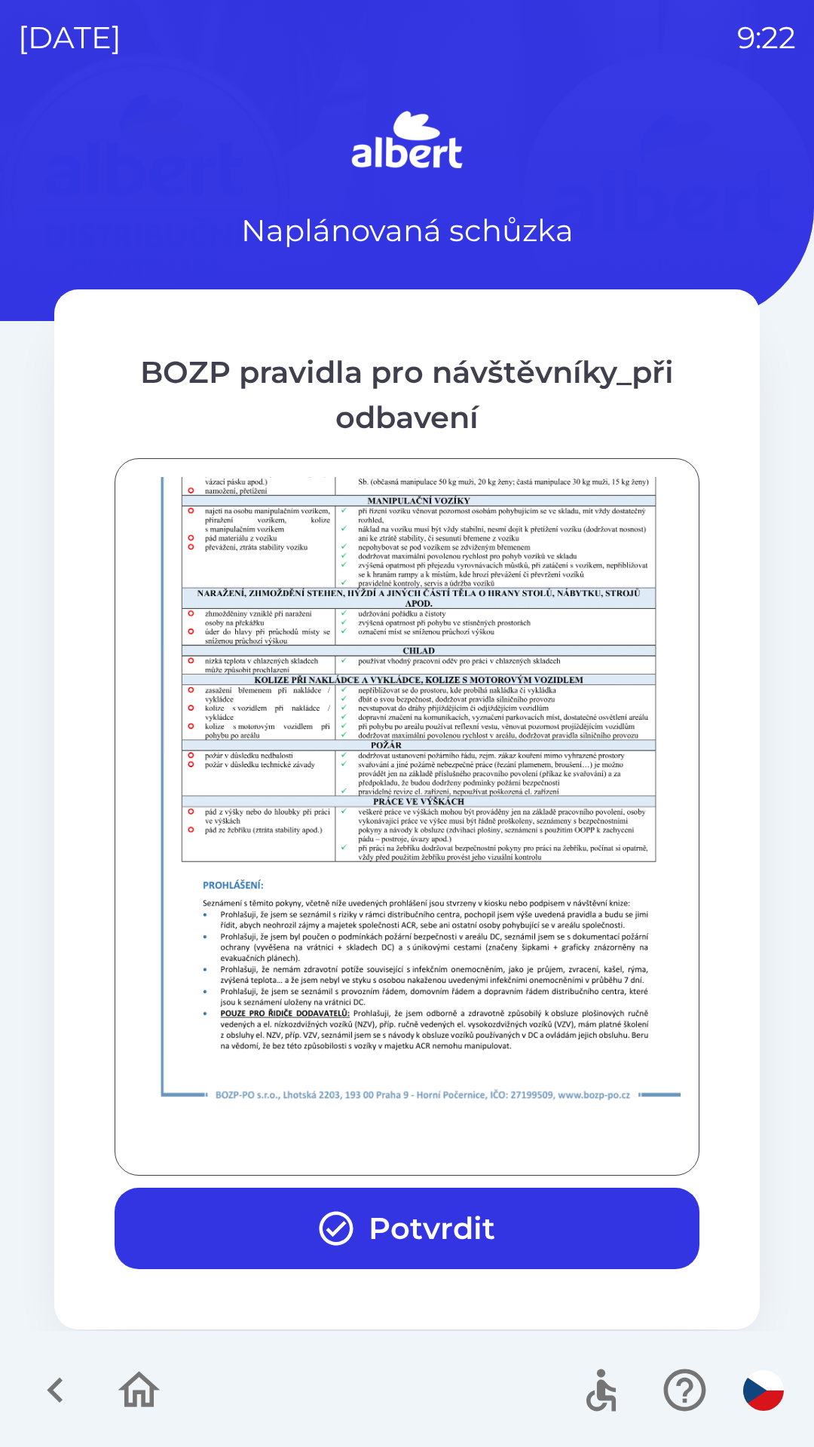
click at [384, 1140] on div at bounding box center [406, 817] width 547 height 680
click at [369, 1140] on div at bounding box center [406, 817] width 547 height 680
click at [407, 1235] on button "Potvrdit" at bounding box center [407, 1228] width 585 height 81
